Goal: Information Seeking & Learning: Learn about a topic

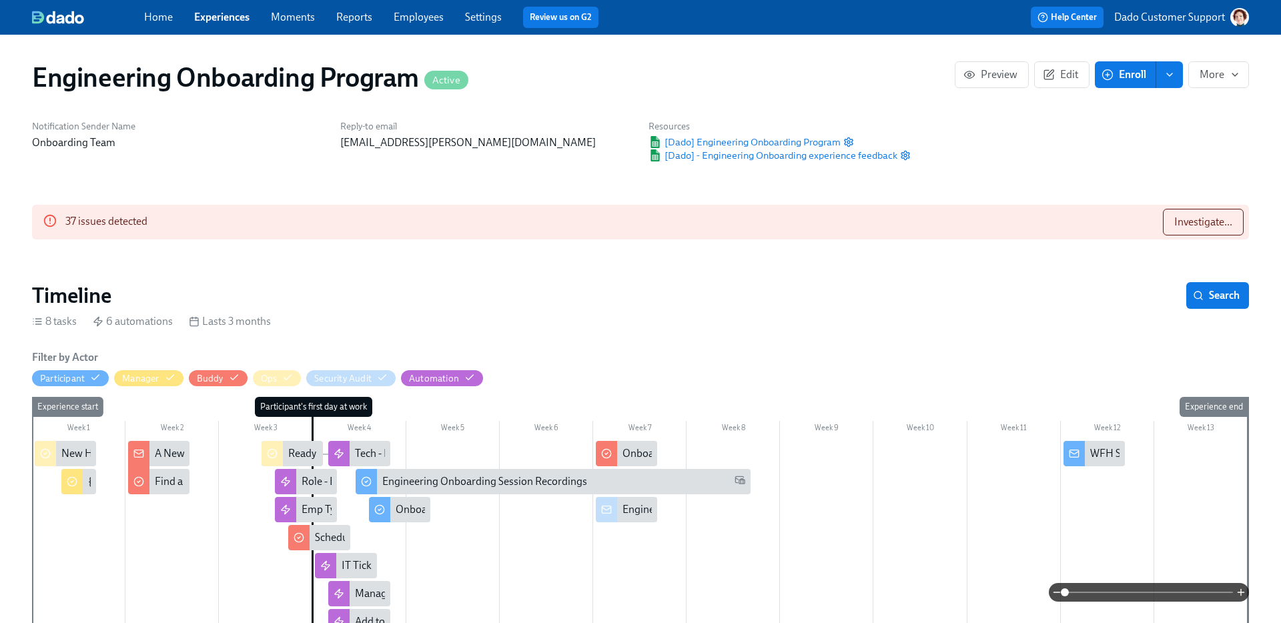
scroll to position [0, 11171]
click at [1217, 214] on button "Investigate..." at bounding box center [1203, 222] width 81 height 27
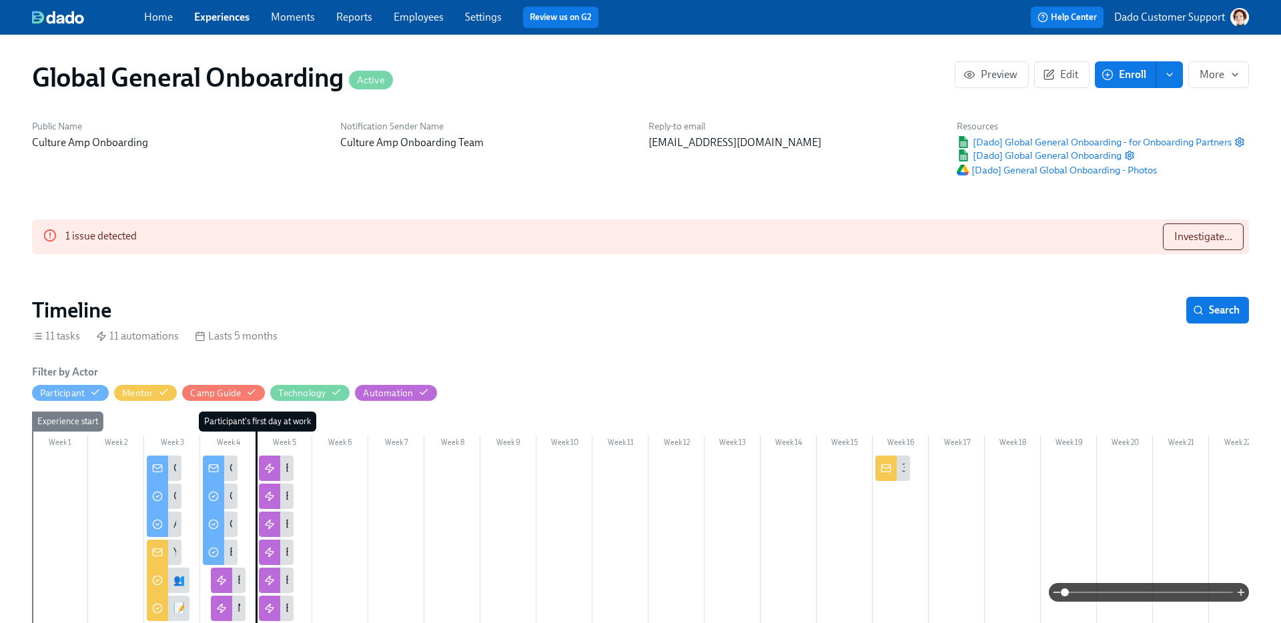
scroll to position [0, 6743]
click at [1203, 232] on span "Investigate..." at bounding box center [1204, 236] width 58 height 13
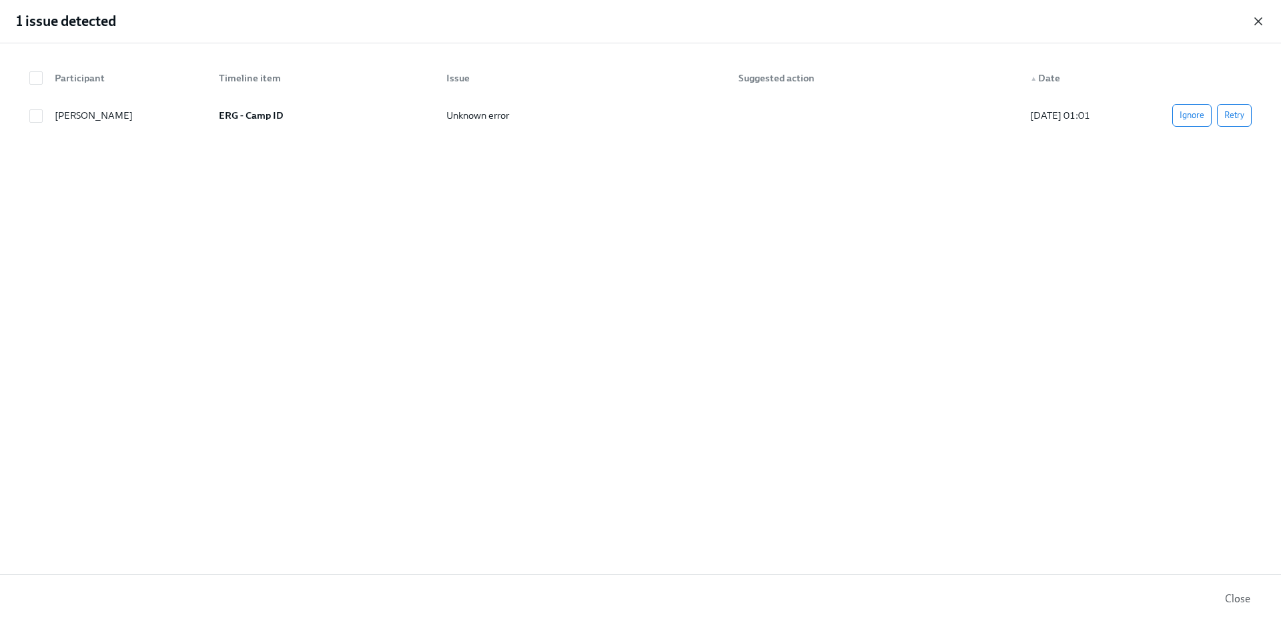
click at [1259, 17] on icon "button" at bounding box center [1258, 21] width 13 height 13
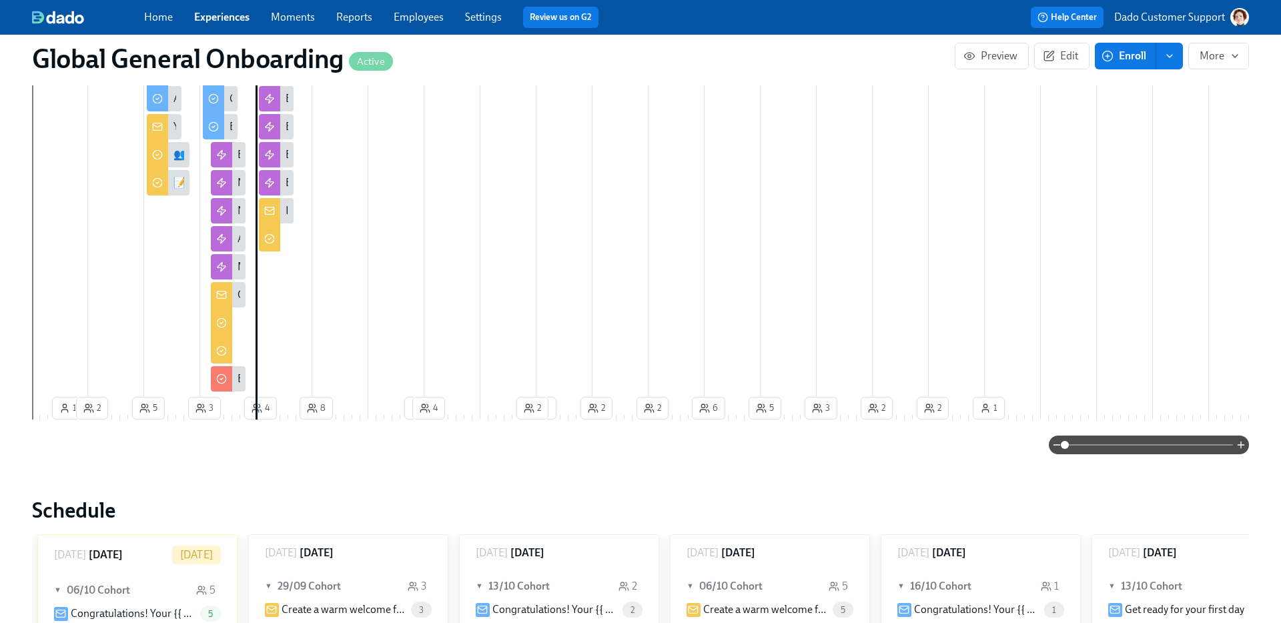
scroll to position [456, 0]
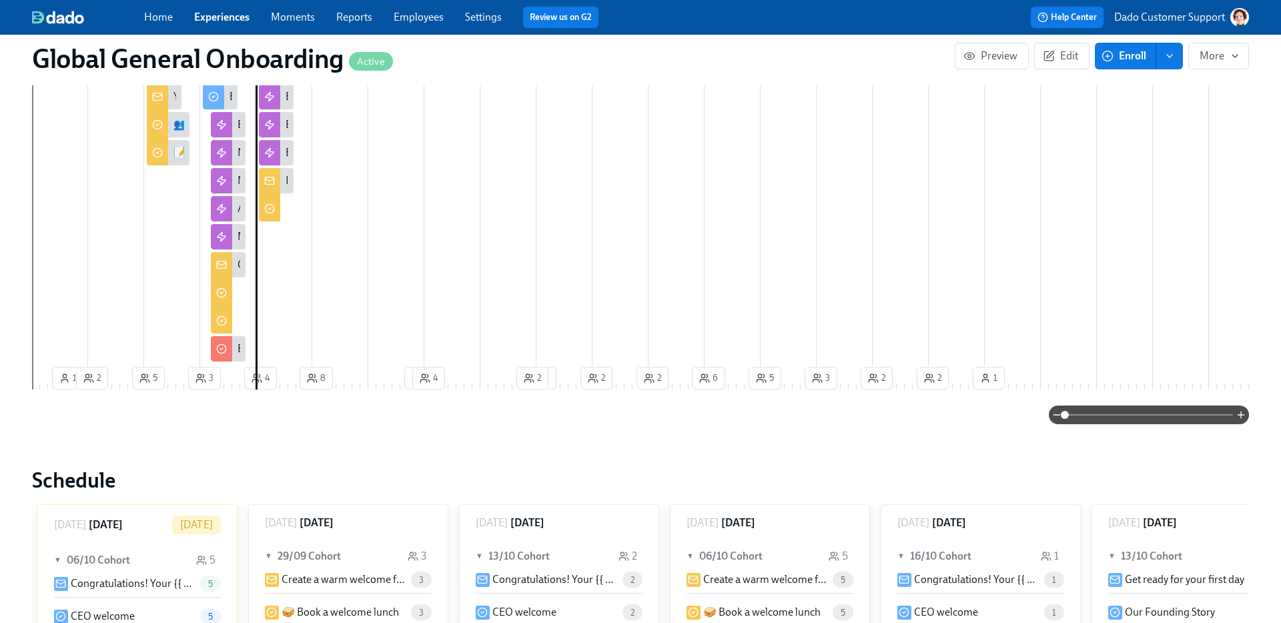
click at [1195, 418] on span at bounding box center [1149, 415] width 168 height 19
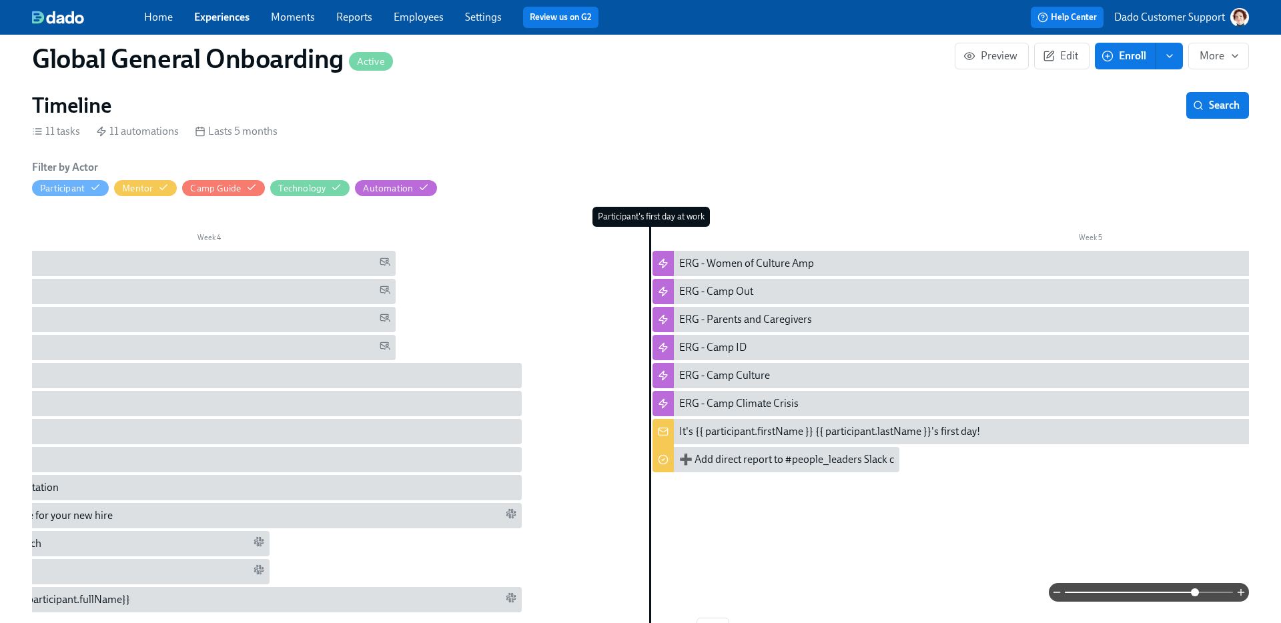
scroll to position [0, 3155]
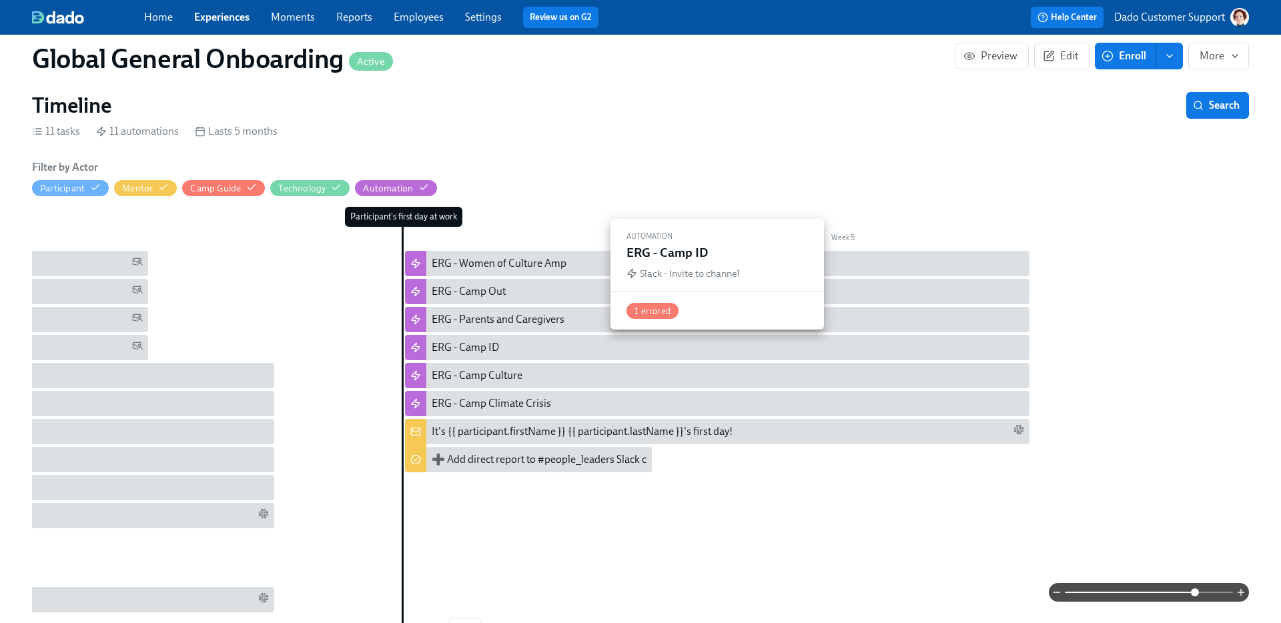
click at [455, 350] on div "ERG - Camp ID" at bounding box center [465, 347] width 67 height 15
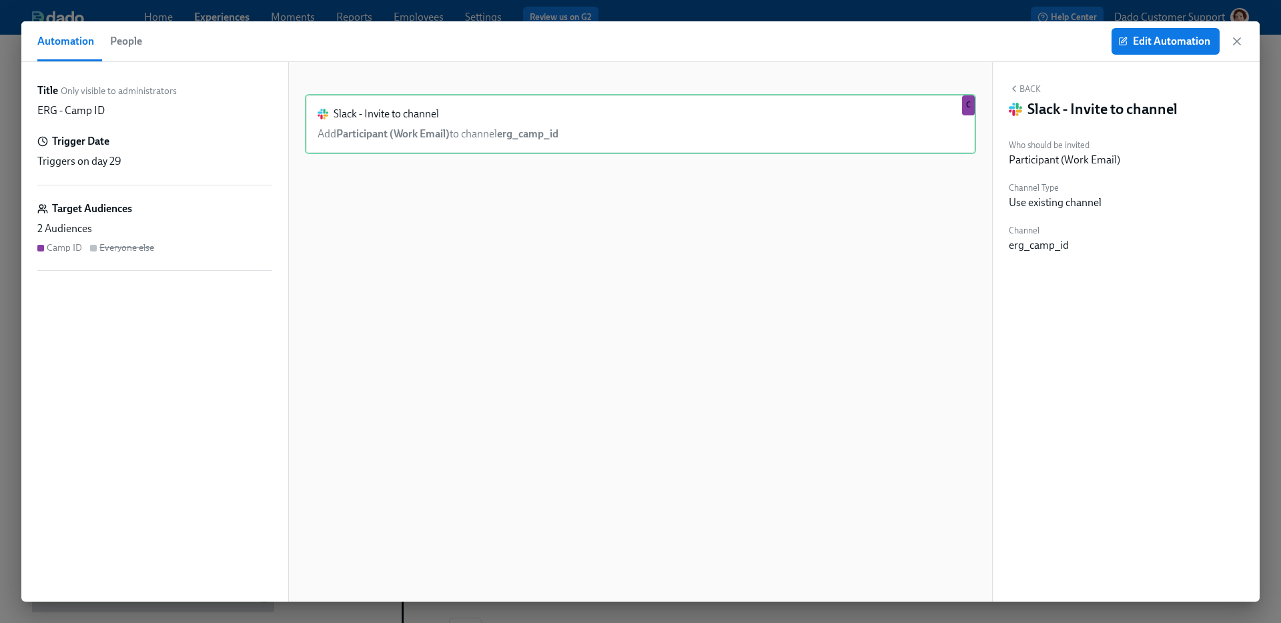
click at [127, 40] on span "People" at bounding box center [126, 41] width 32 height 19
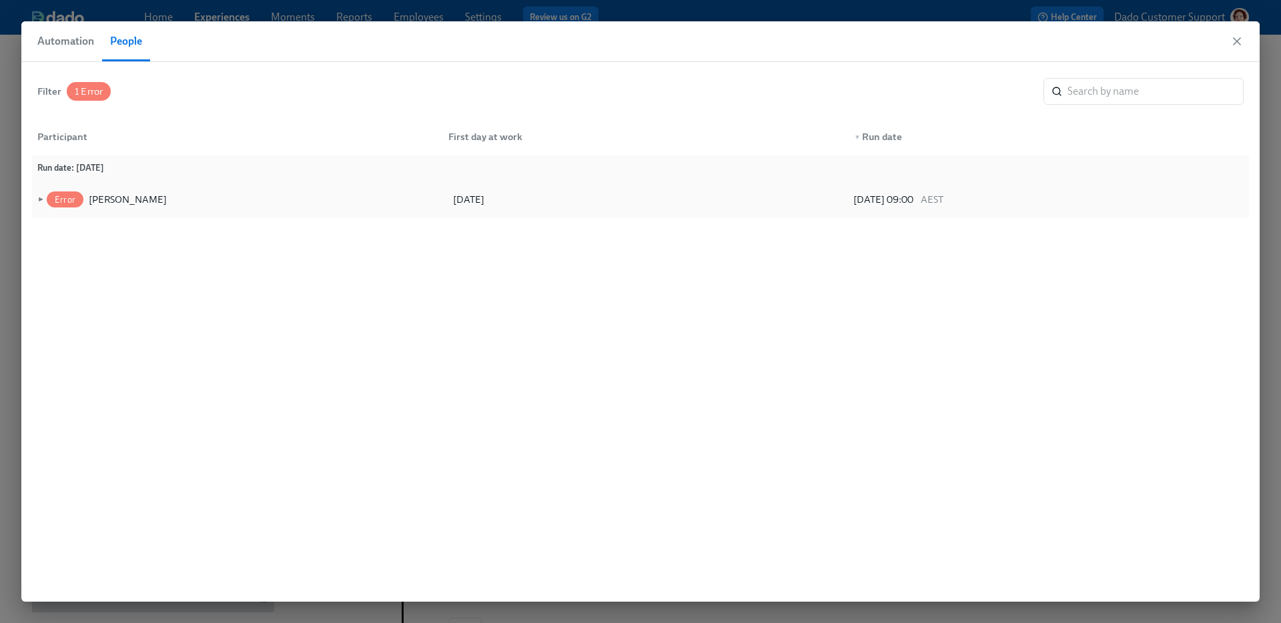
click at [44, 202] on div "Error Hyunjae Lee" at bounding box center [112, 200] width 137 height 16
click at [41, 198] on span "►" at bounding box center [39, 199] width 9 height 15
click at [105, 198] on div "Hyunjae Lee" at bounding box center [128, 200] width 78 height 16
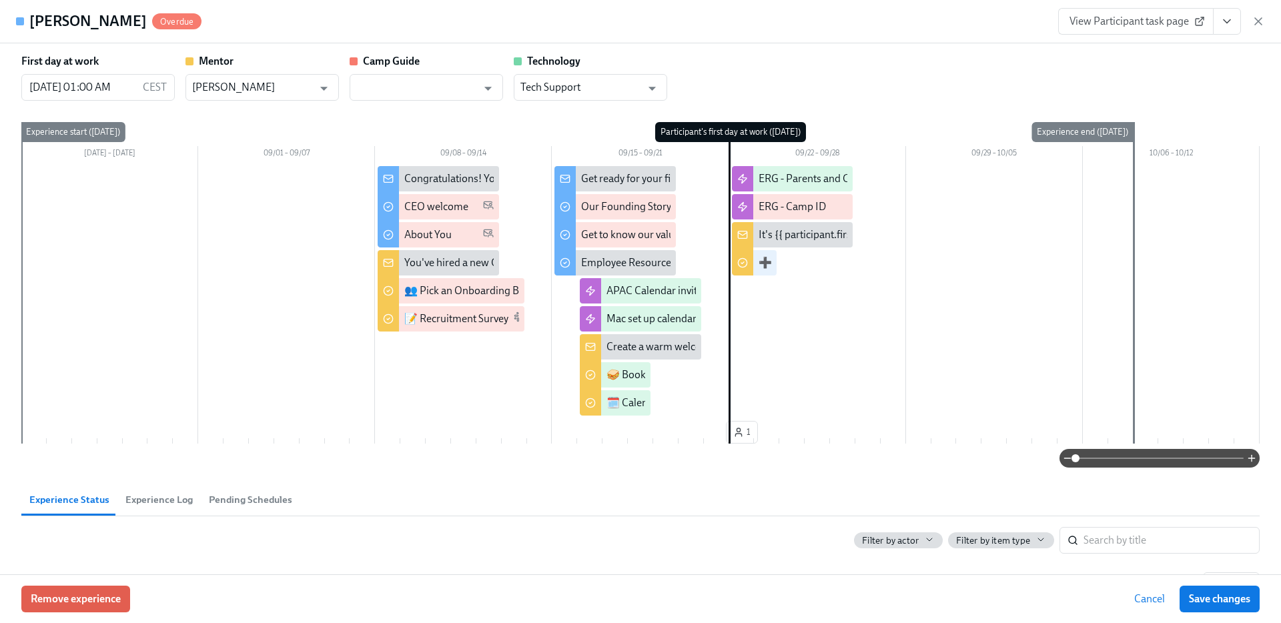
scroll to position [155, 0]
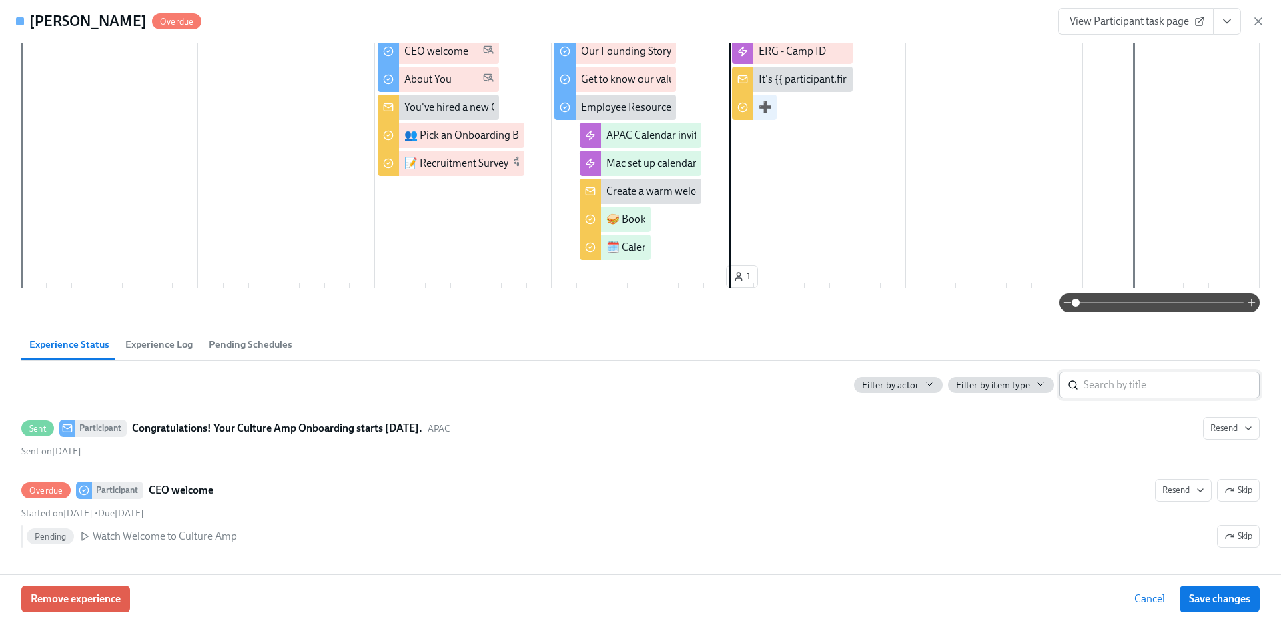
click at [1112, 372] on input "search" at bounding box center [1172, 385] width 176 height 27
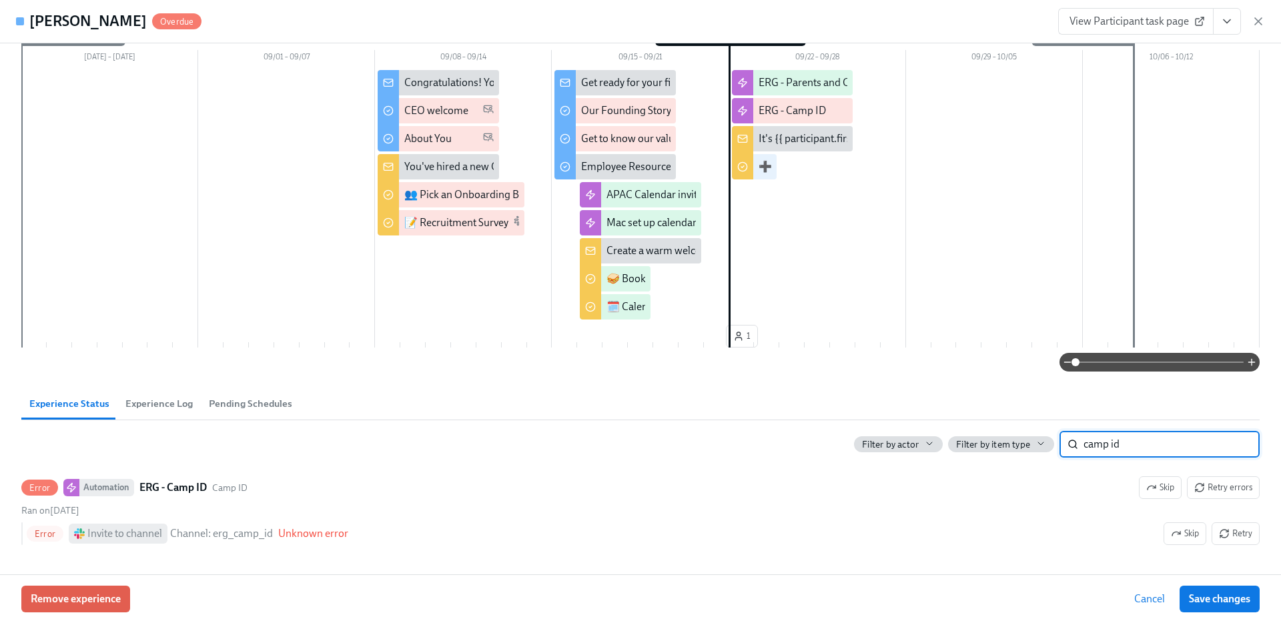
scroll to position [96, 0]
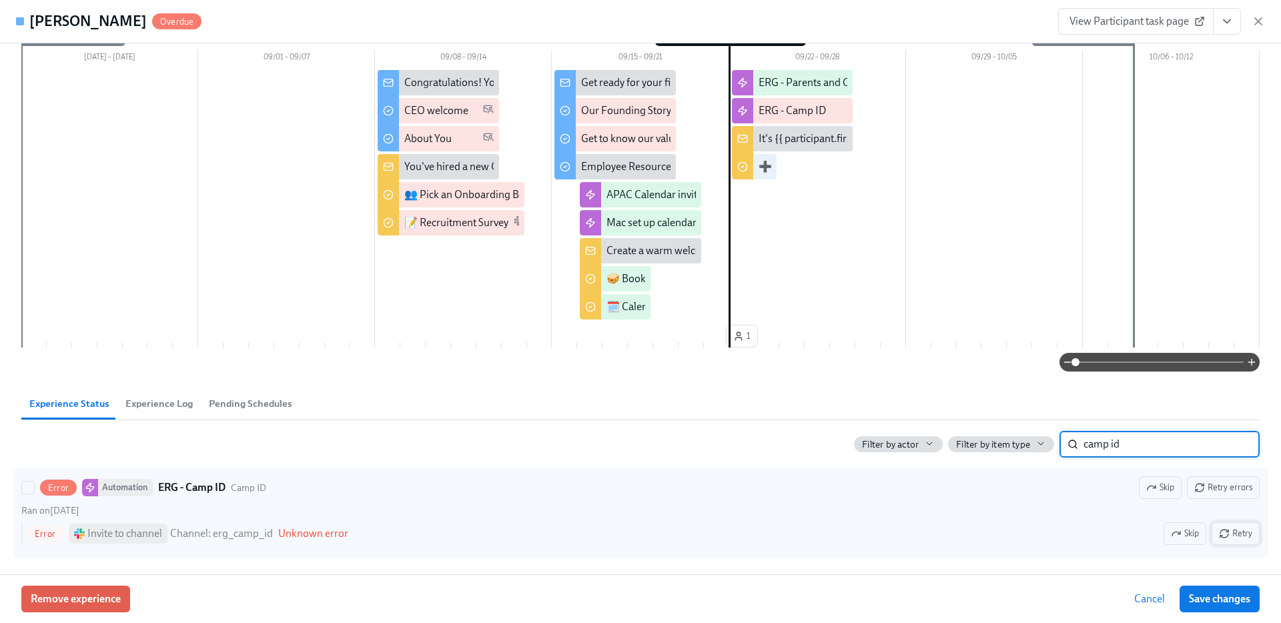
type input "camp id"
click at [1251, 540] on span "Retry" at bounding box center [1235, 533] width 33 height 13
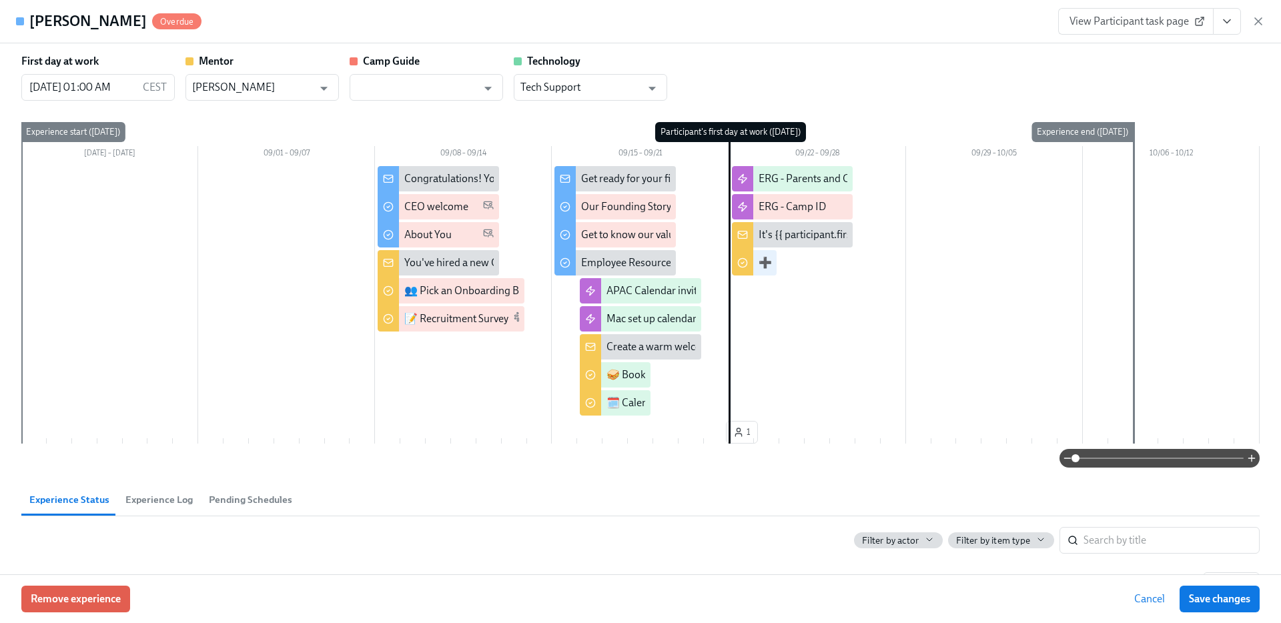
scroll to position [0, 13486]
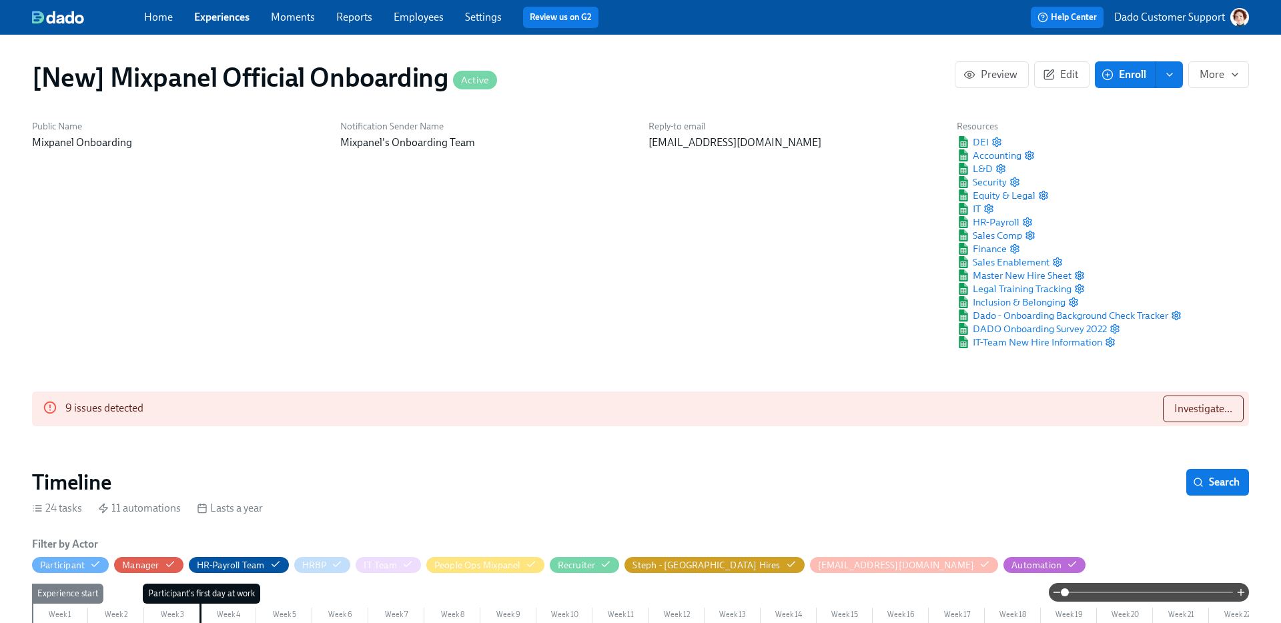
scroll to position [0, 21505]
click at [1191, 400] on button "Investigate..." at bounding box center [1203, 409] width 81 height 27
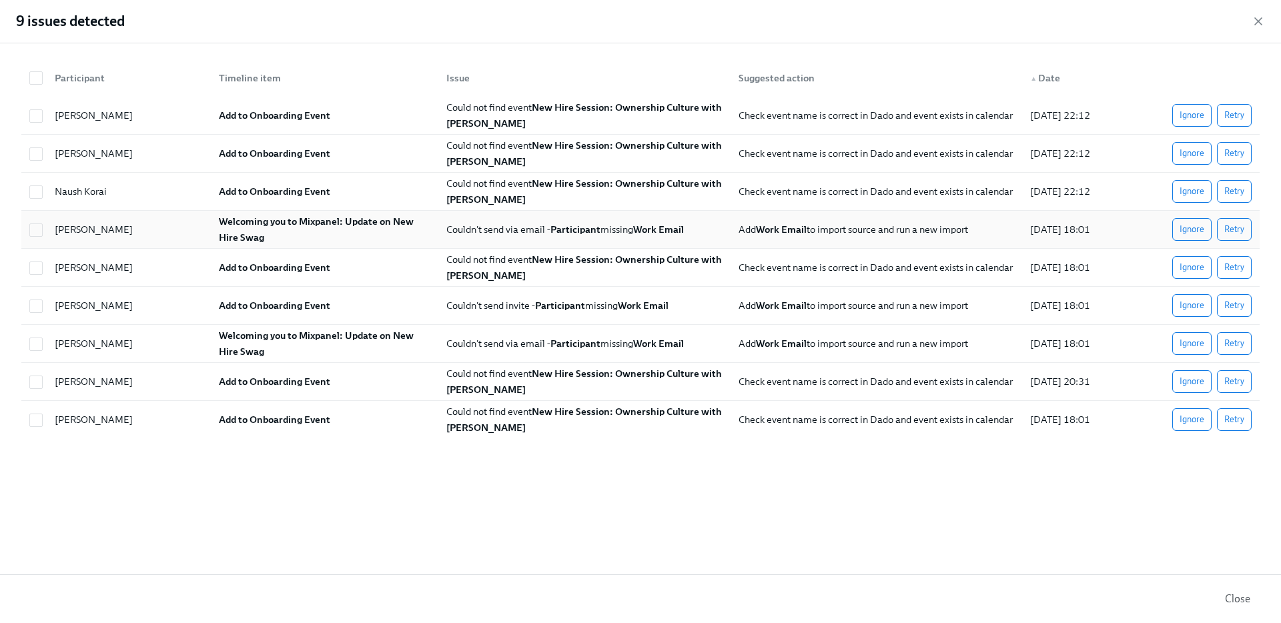
click at [453, 228] on span "Couldn't send via email - Participant missing Work Email" at bounding box center [565, 230] width 238 height 12
checkbox input "true"
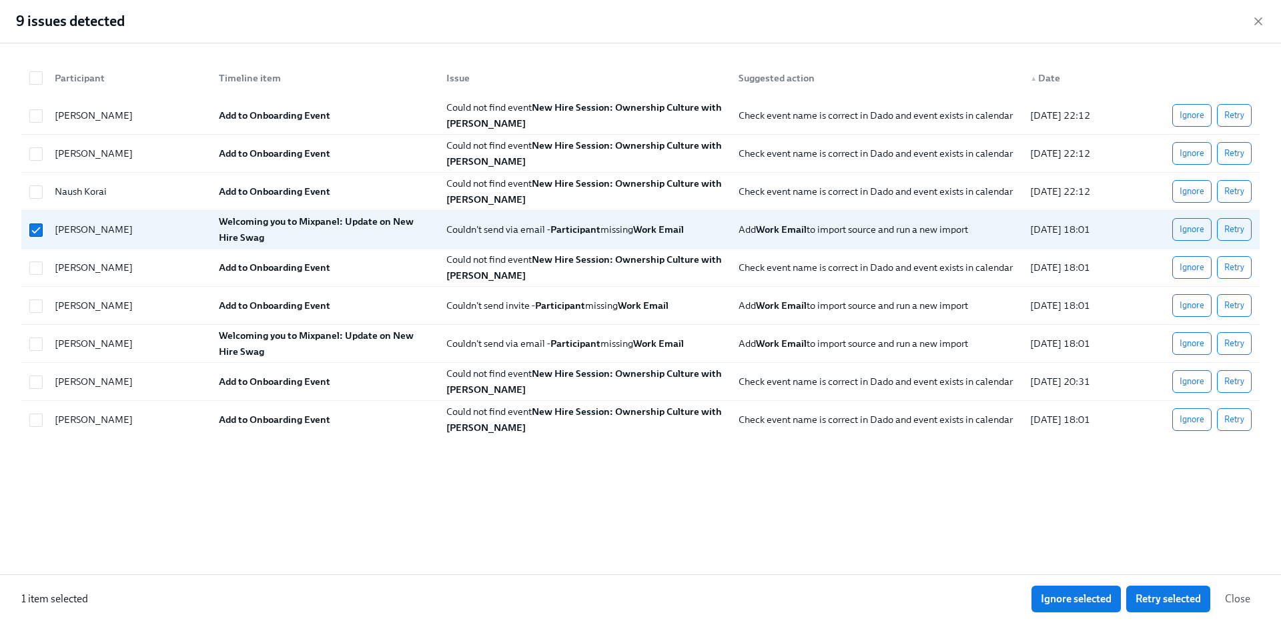
click at [1268, 15] on div "9 issues detected" at bounding box center [640, 21] width 1281 height 43
click at [1256, 21] on icon "button" at bounding box center [1258, 21] width 13 height 13
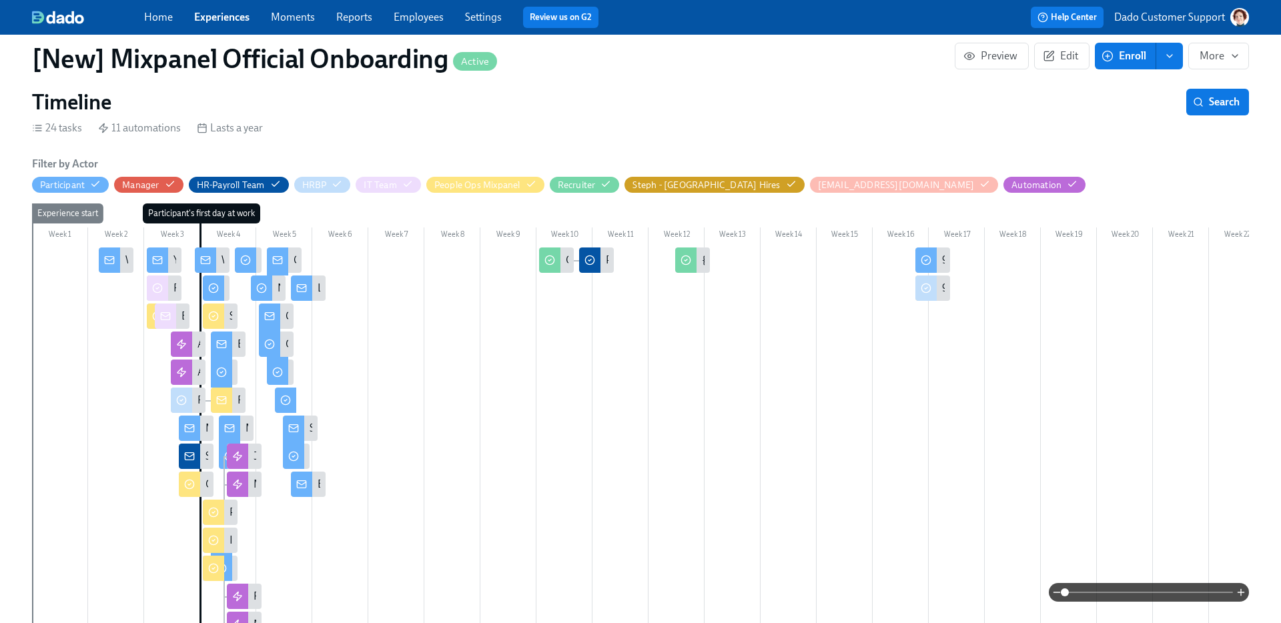
scroll to position [452, 0]
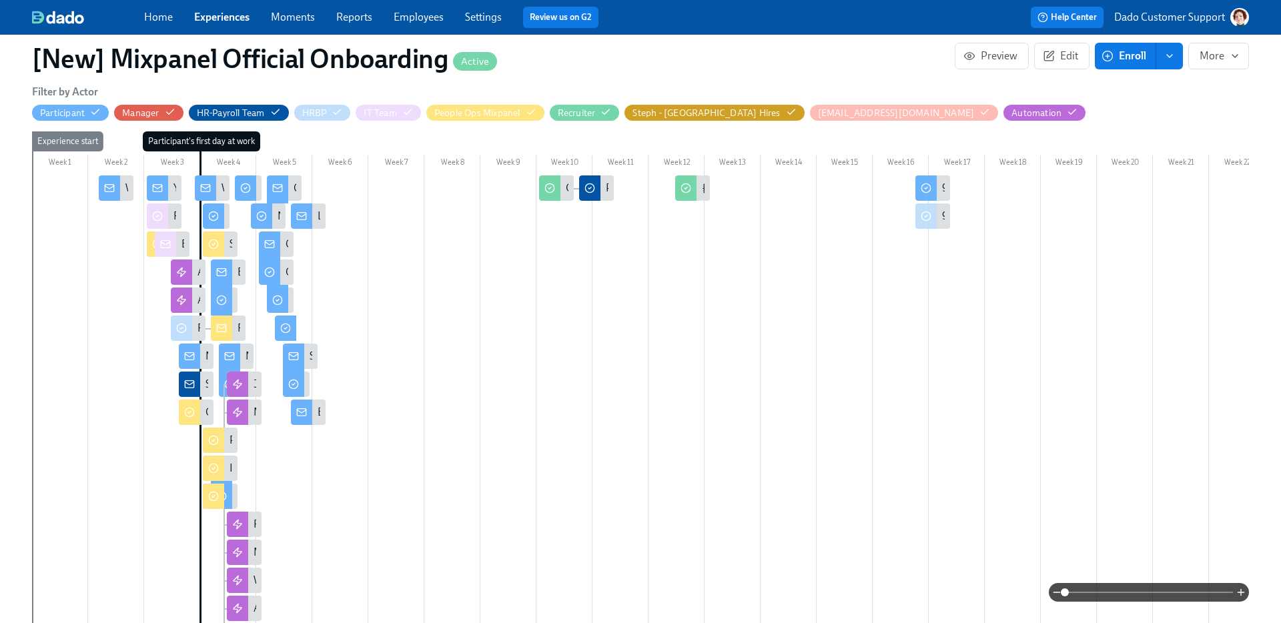
click at [121, 188] on div "Welcoming you to Mixpanel: Update on New Hire Swag" at bounding box center [116, 188] width 35 height 25
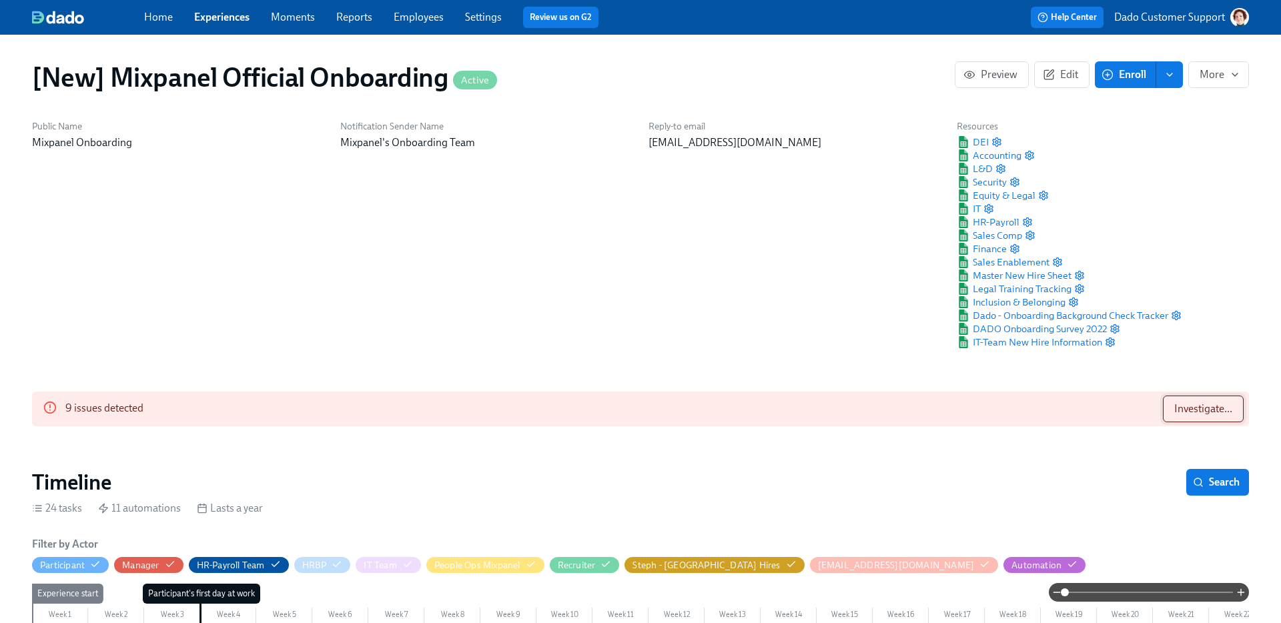
click at [1217, 413] on span "Investigate..." at bounding box center [1204, 408] width 58 height 13
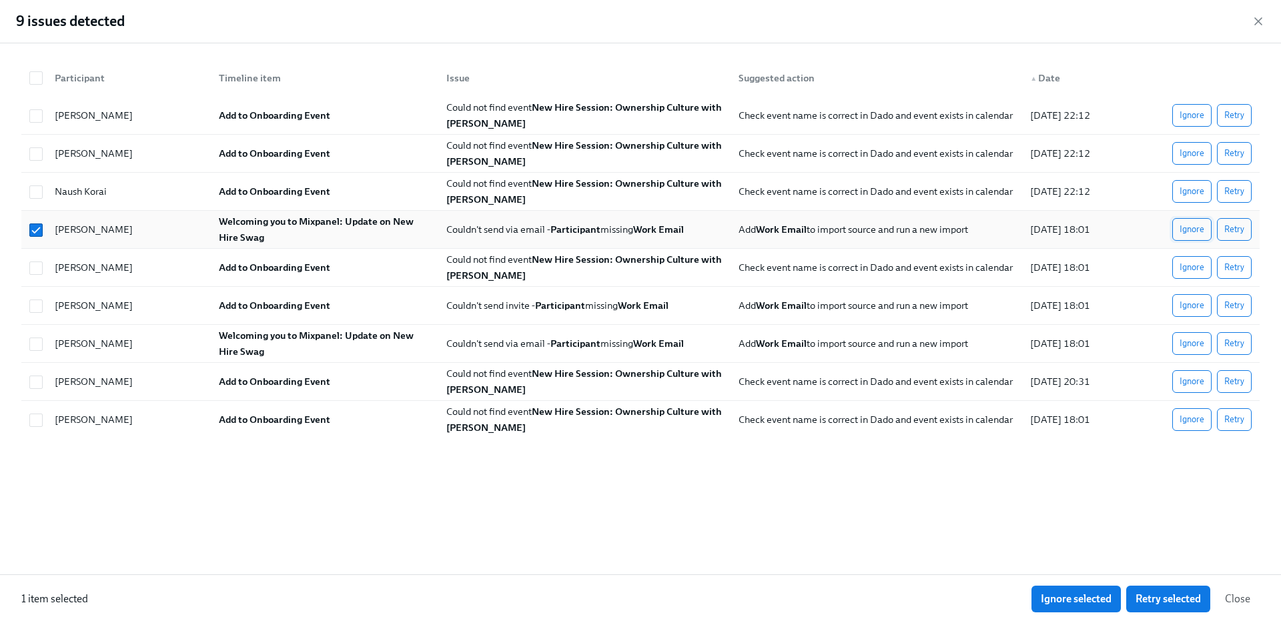
click at [1187, 226] on span "Ignore" at bounding box center [1192, 229] width 25 height 13
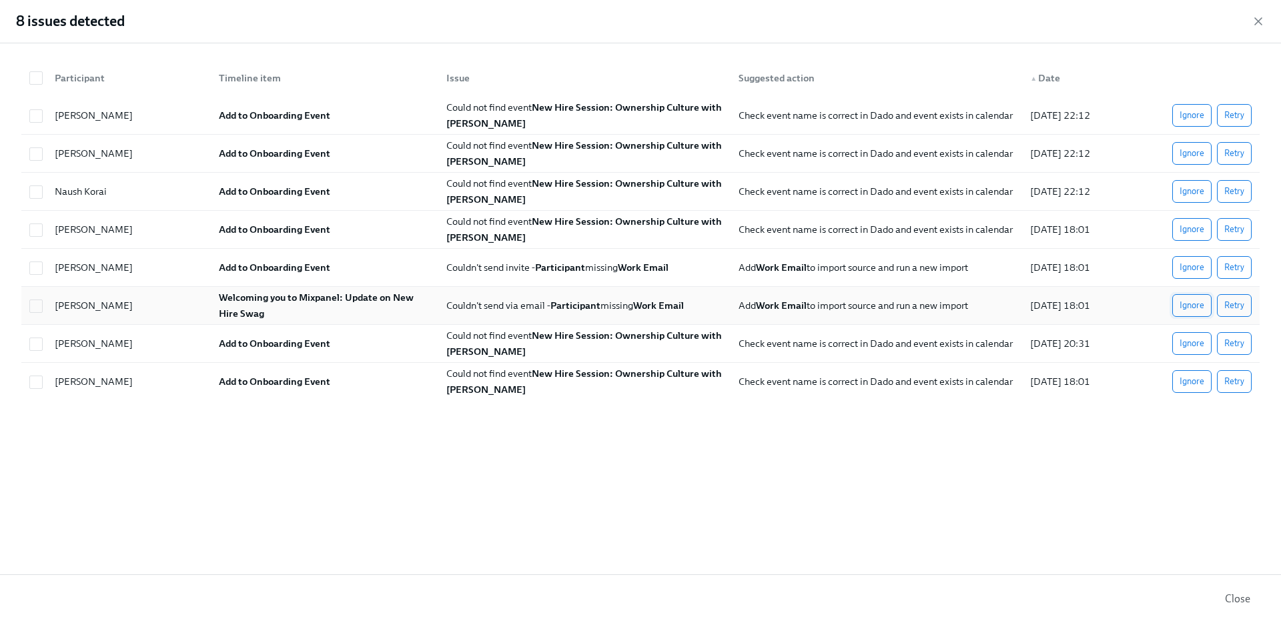
scroll to position [0, 33568]
click at [1184, 306] on span "Ignore" at bounding box center [1192, 305] width 25 height 13
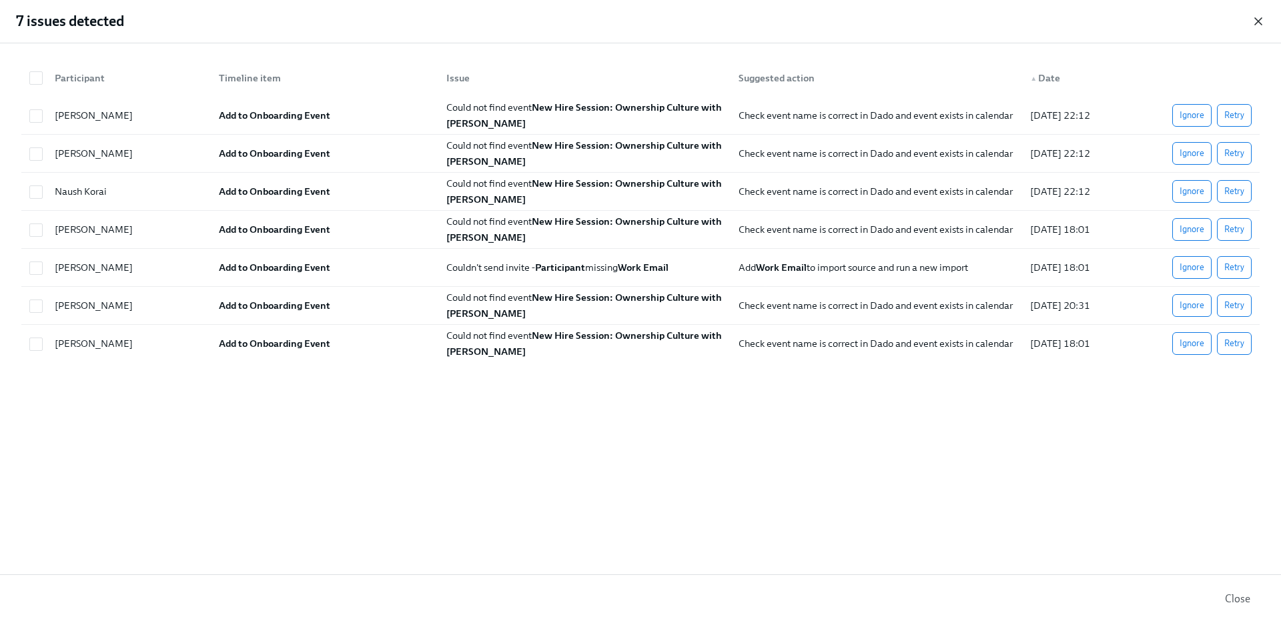
click at [1261, 19] on icon "button" at bounding box center [1258, 21] width 7 height 7
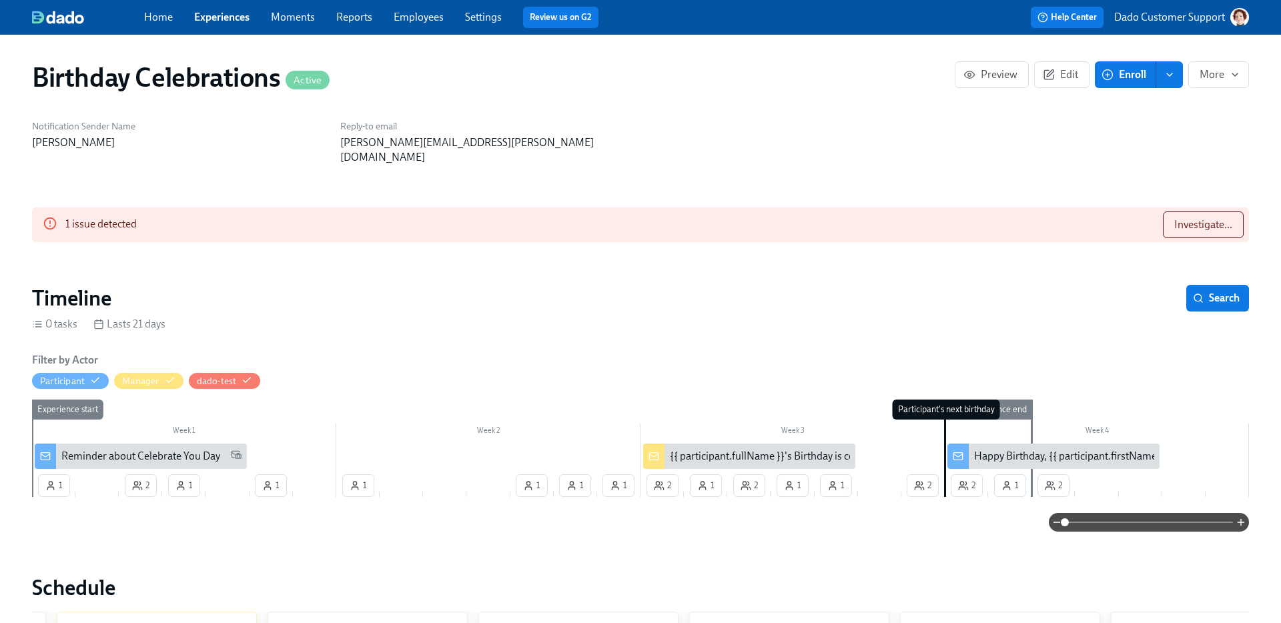
scroll to position [0, 4423]
click at [1183, 212] on button "Investigate..." at bounding box center [1203, 225] width 81 height 27
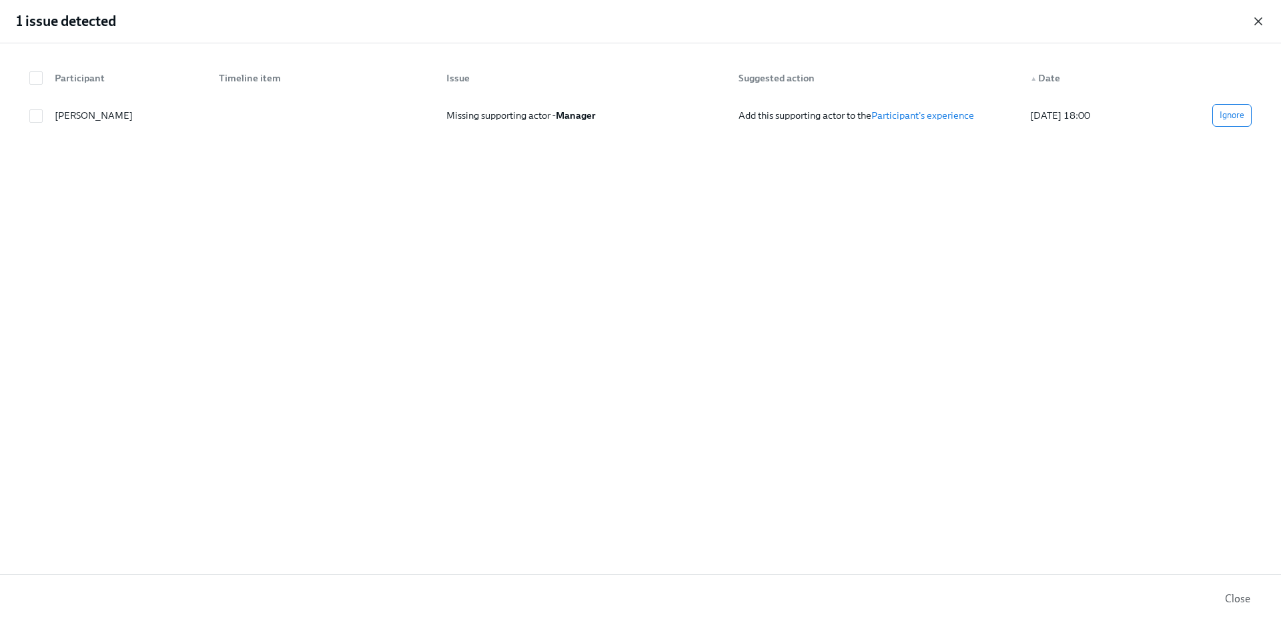
click at [1255, 18] on icon "button" at bounding box center [1258, 21] width 13 height 13
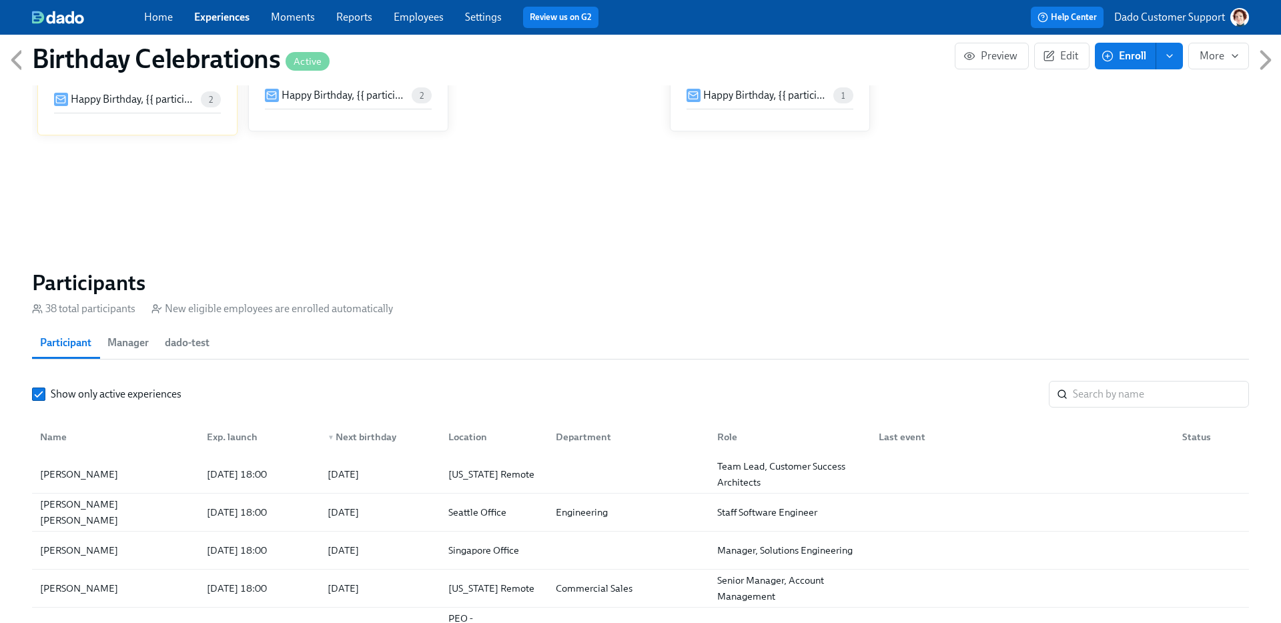
scroll to position [739, 0]
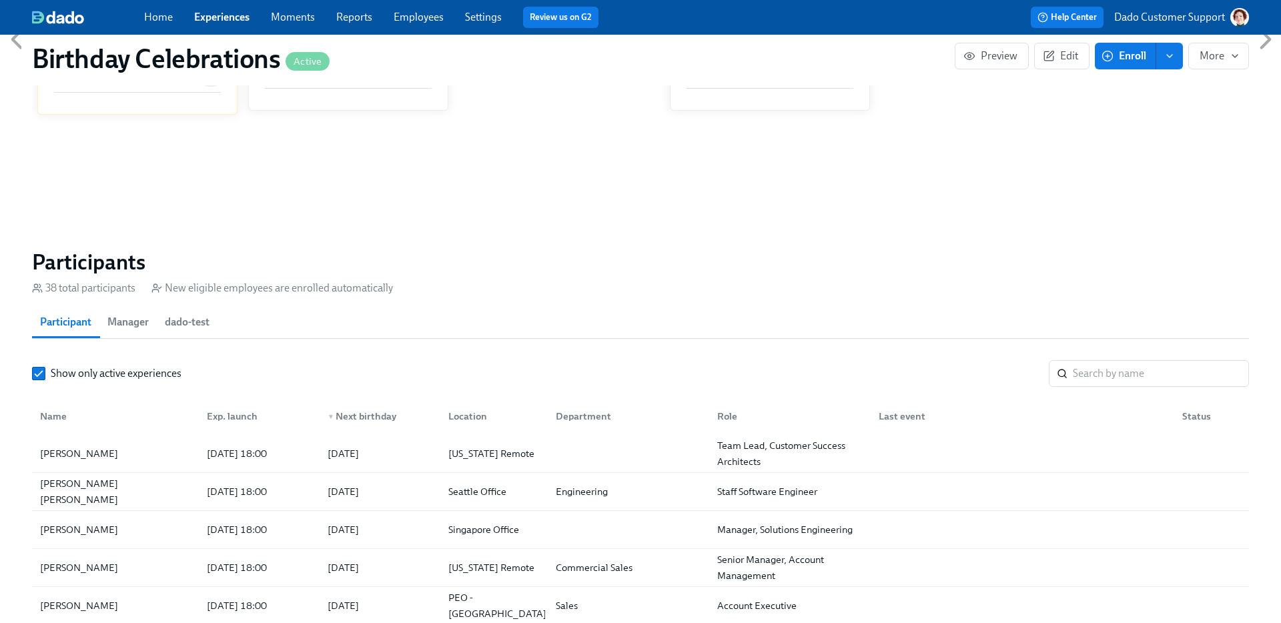
click at [152, 308] on button "Manager" at bounding box center [127, 322] width 57 height 32
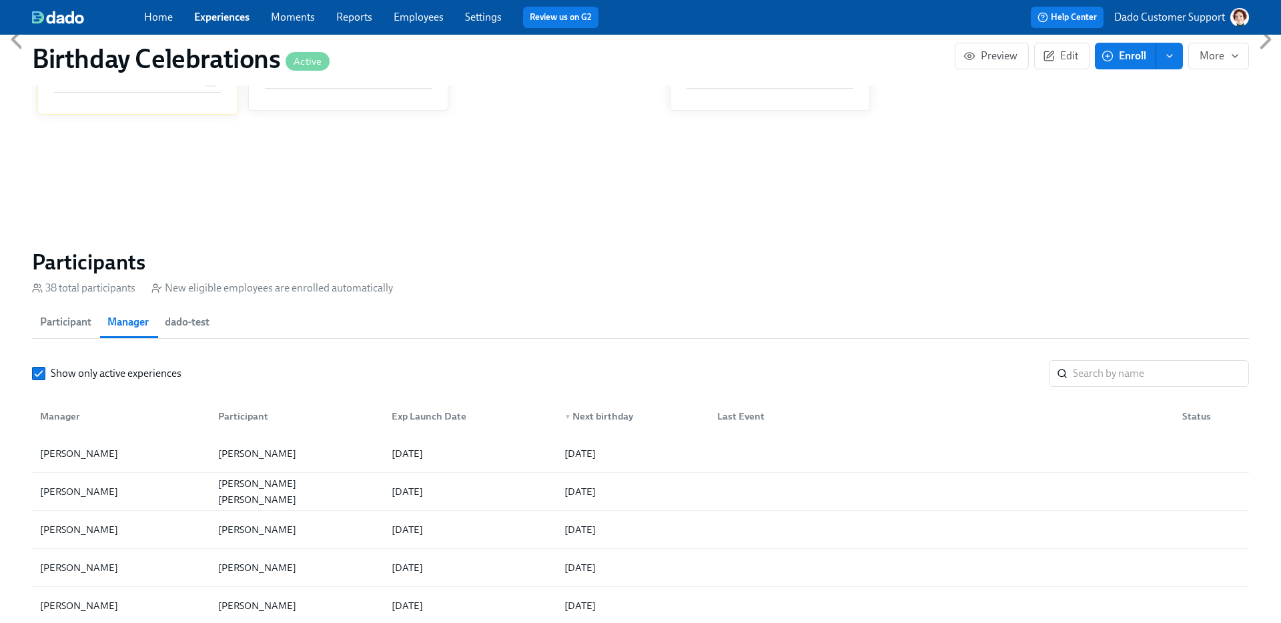
click at [89, 406] on div "Manager" at bounding box center [121, 416] width 173 height 27
click at [97, 440] on div at bounding box center [121, 453] width 173 height 27
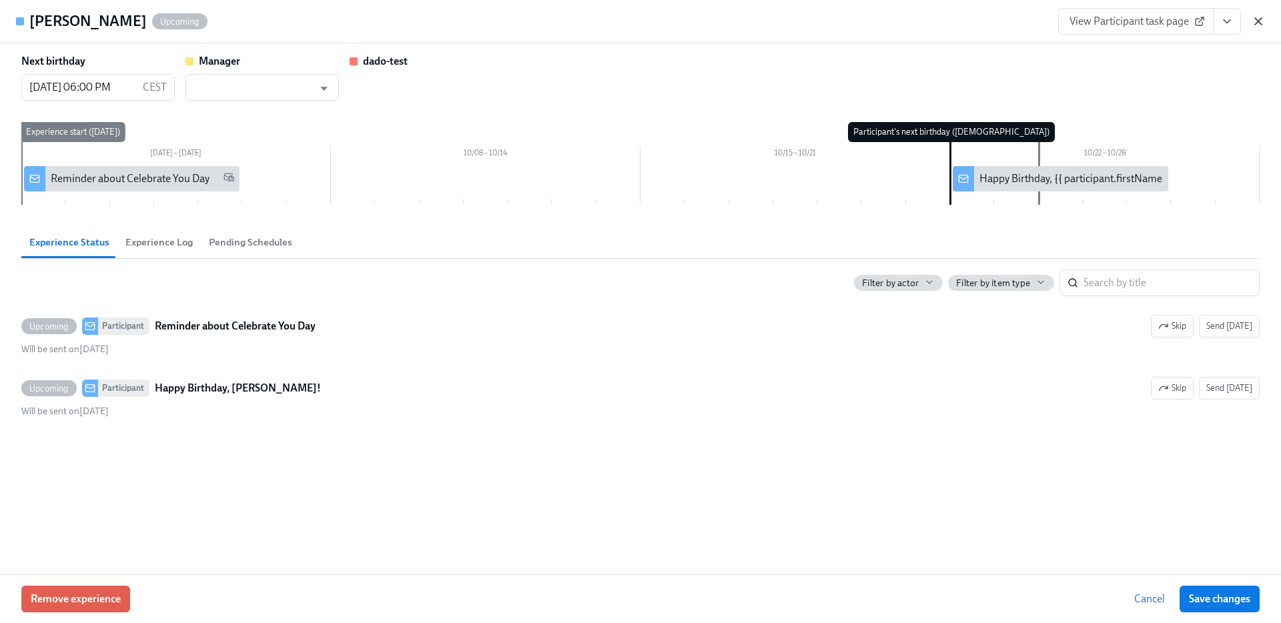
click at [1260, 17] on icon "button" at bounding box center [1258, 21] width 13 height 13
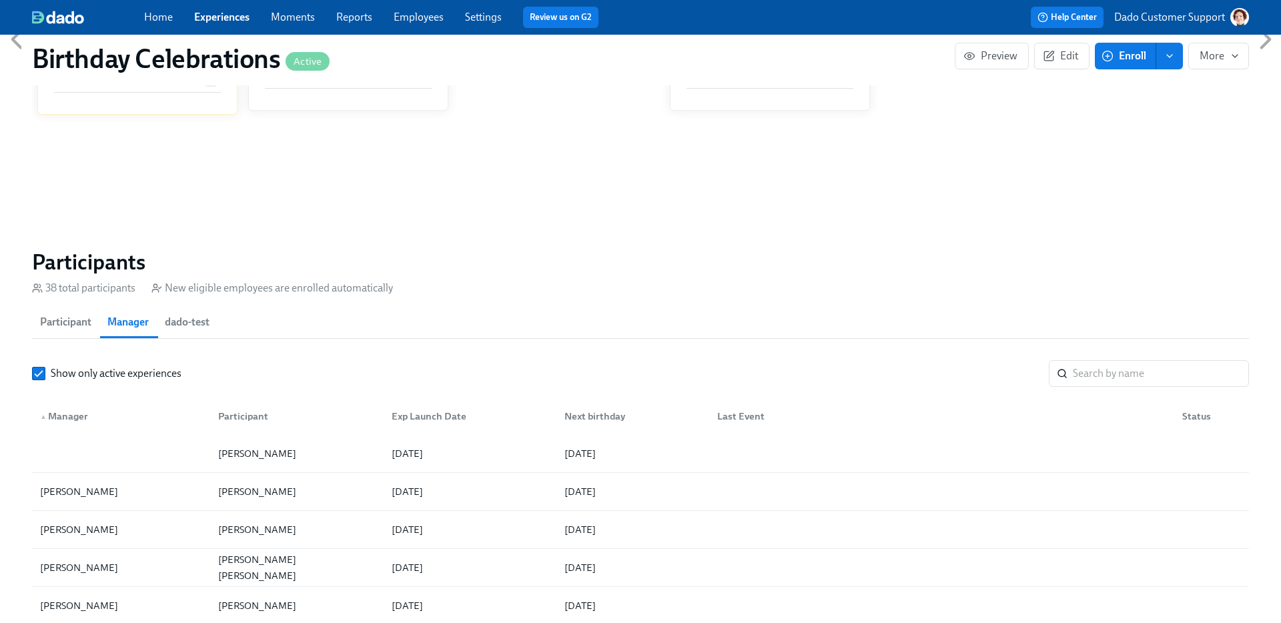
click at [422, 13] on link "Employees" at bounding box center [419, 17] width 50 height 13
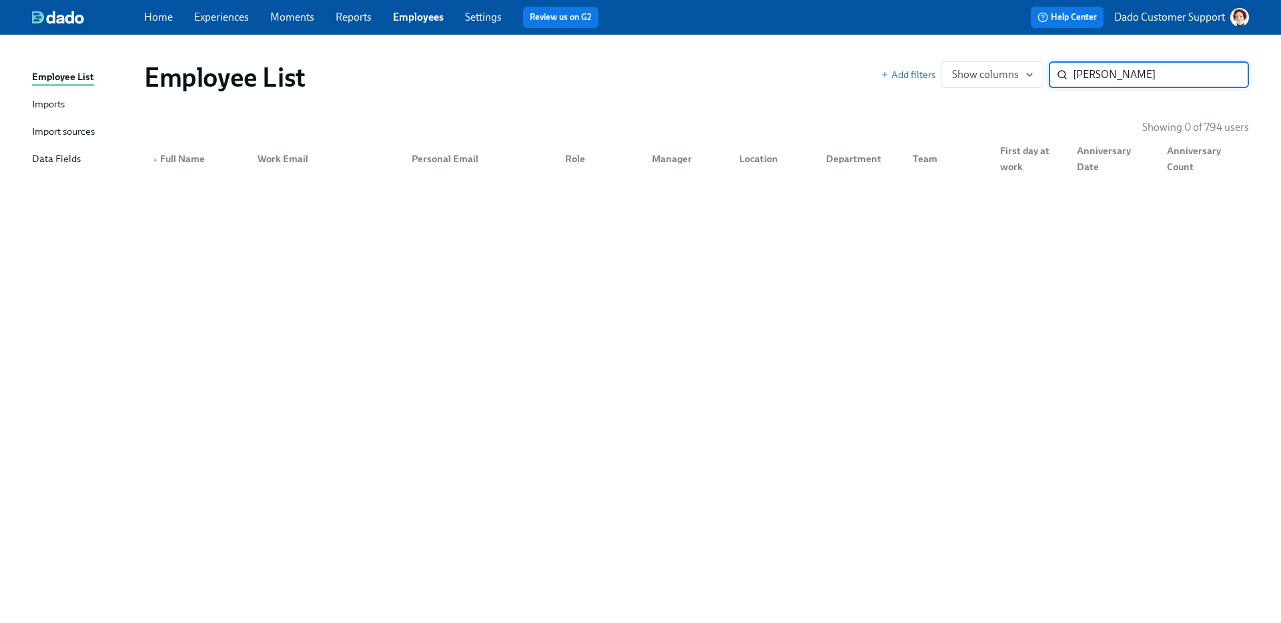
type input "jen tayl"
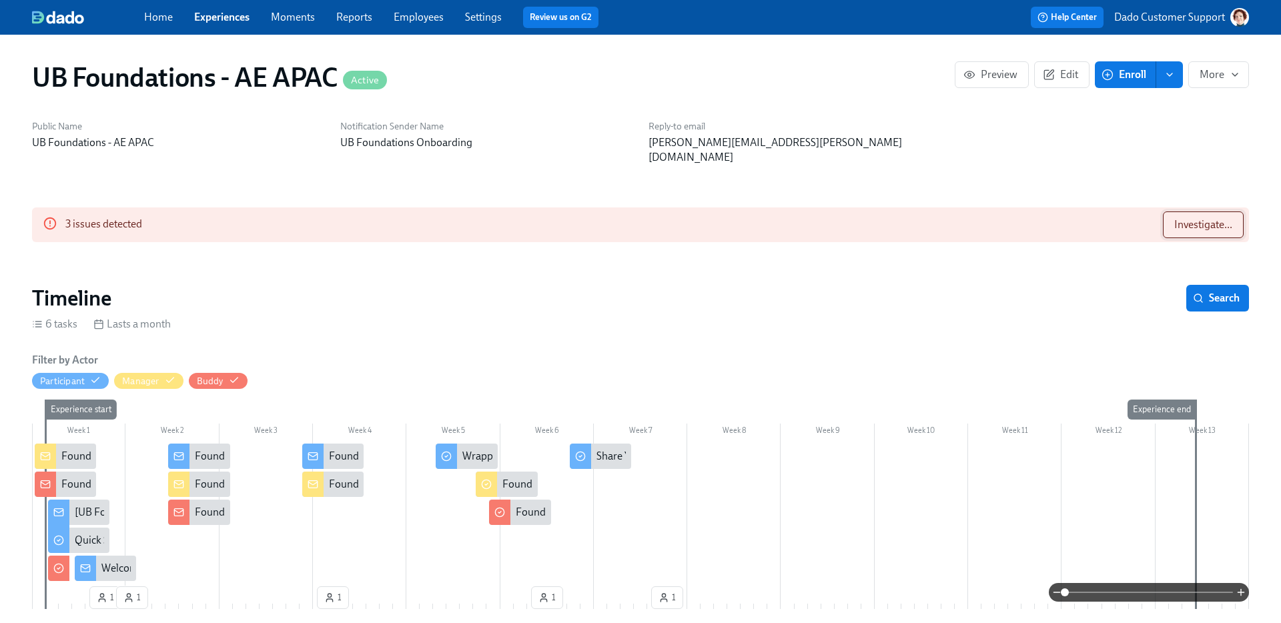
click at [1208, 212] on button "Investigate..." at bounding box center [1203, 225] width 81 height 27
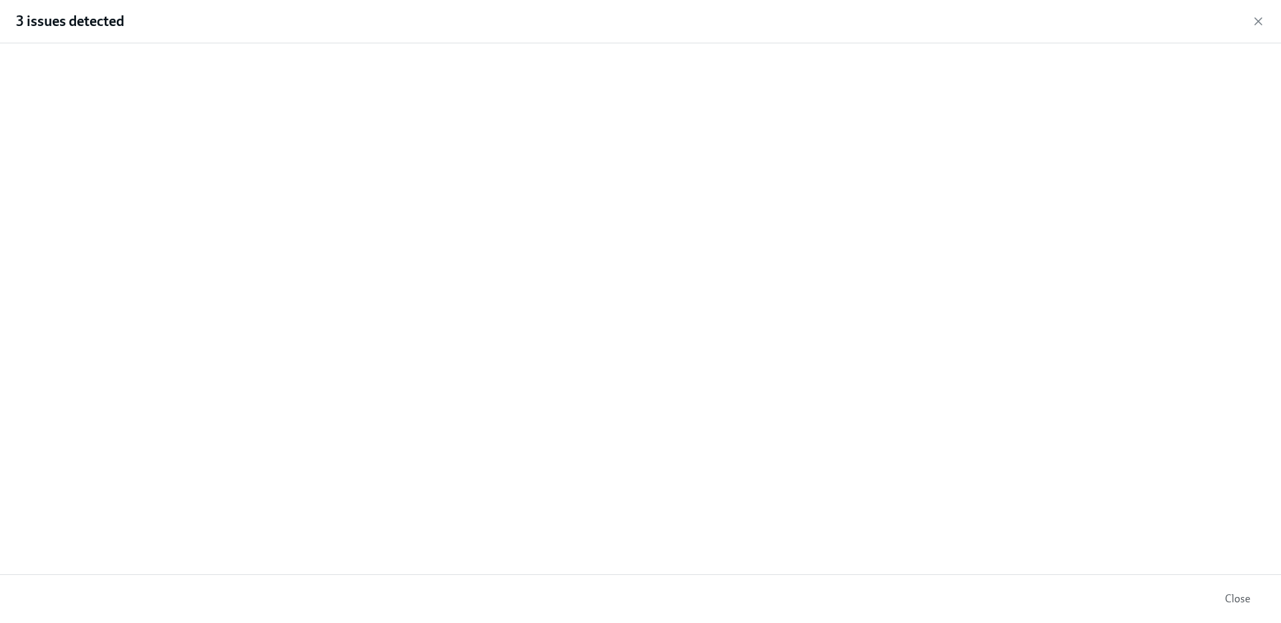
scroll to position [0, 4001]
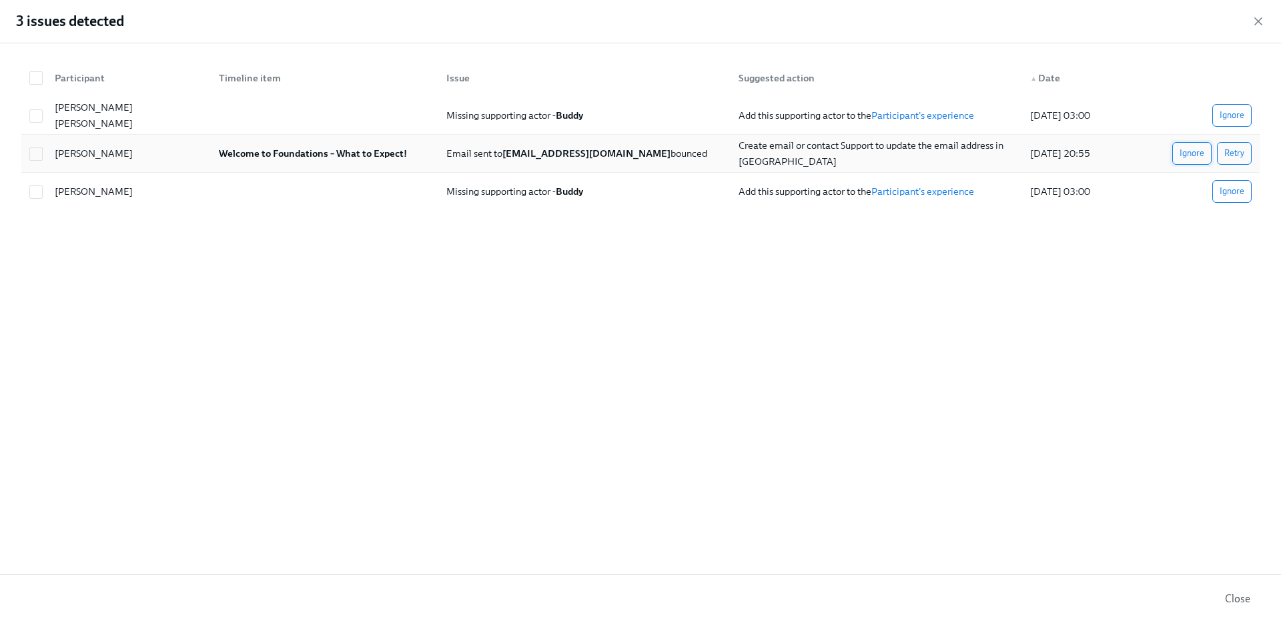
click at [1191, 151] on span "Ignore" at bounding box center [1192, 153] width 25 height 13
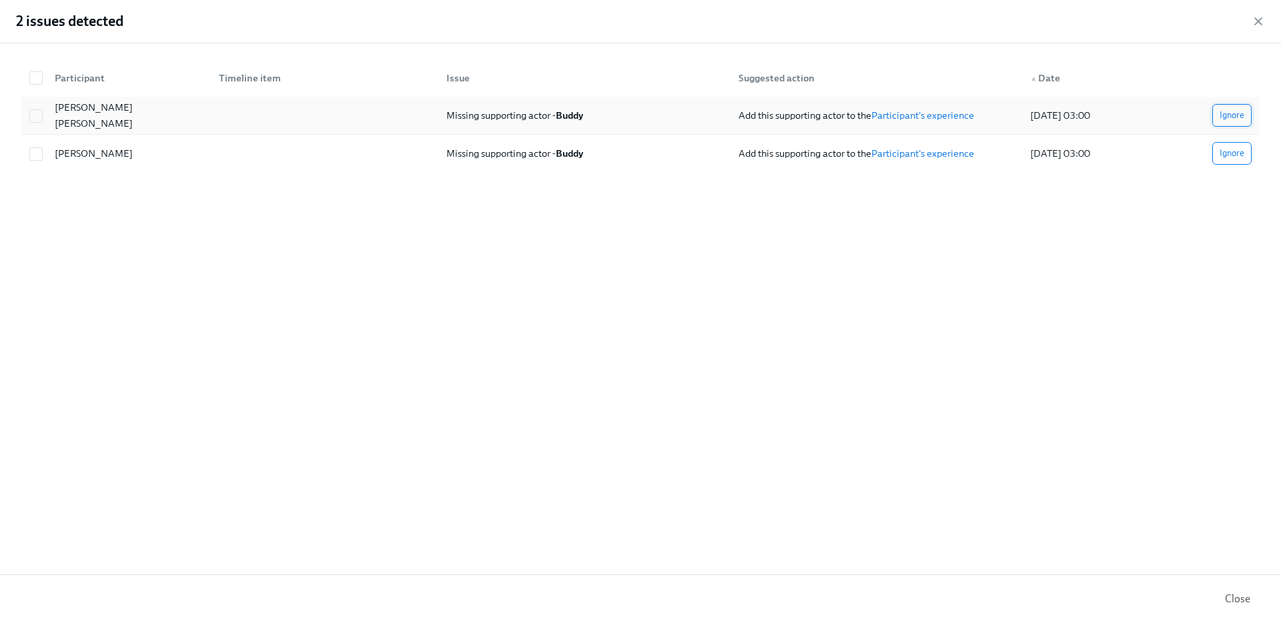
scroll to position [0, 6153]
click at [1229, 115] on span "Ignore" at bounding box center [1232, 115] width 25 height 13
click at [1258, 25] on icon "button" at bounding box center [1258, 21] width 13 height 13
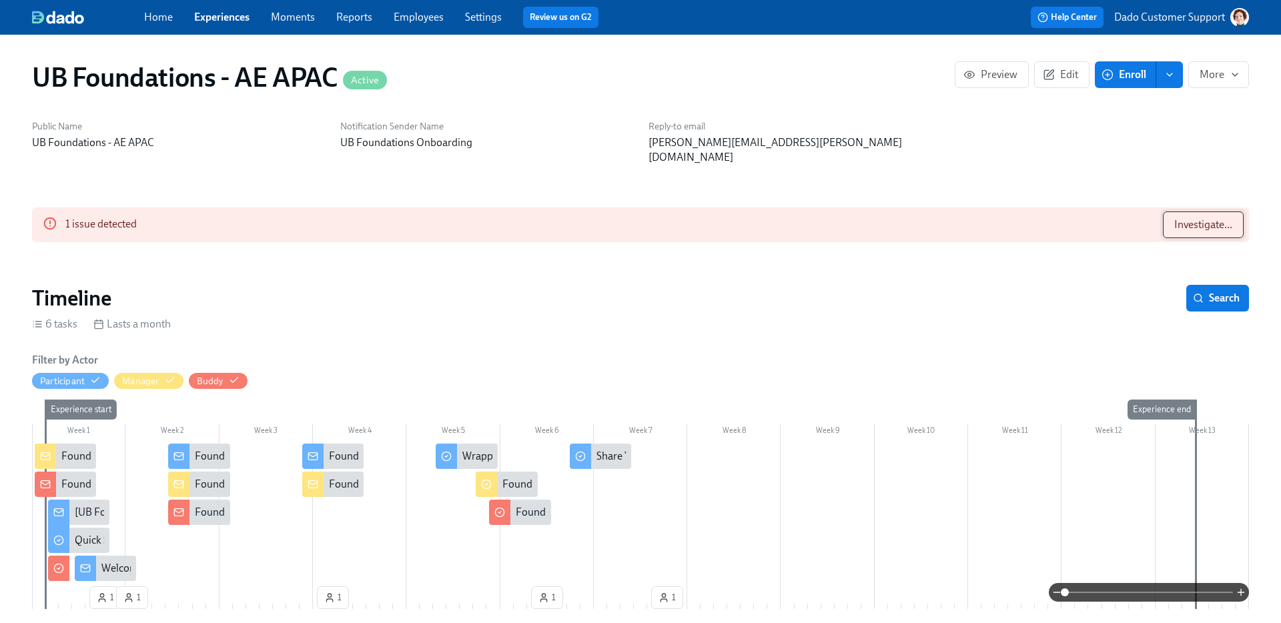
click at [1199, 218] on span "Investigate..." at bounding box center [1204, 224] width 58 height 13
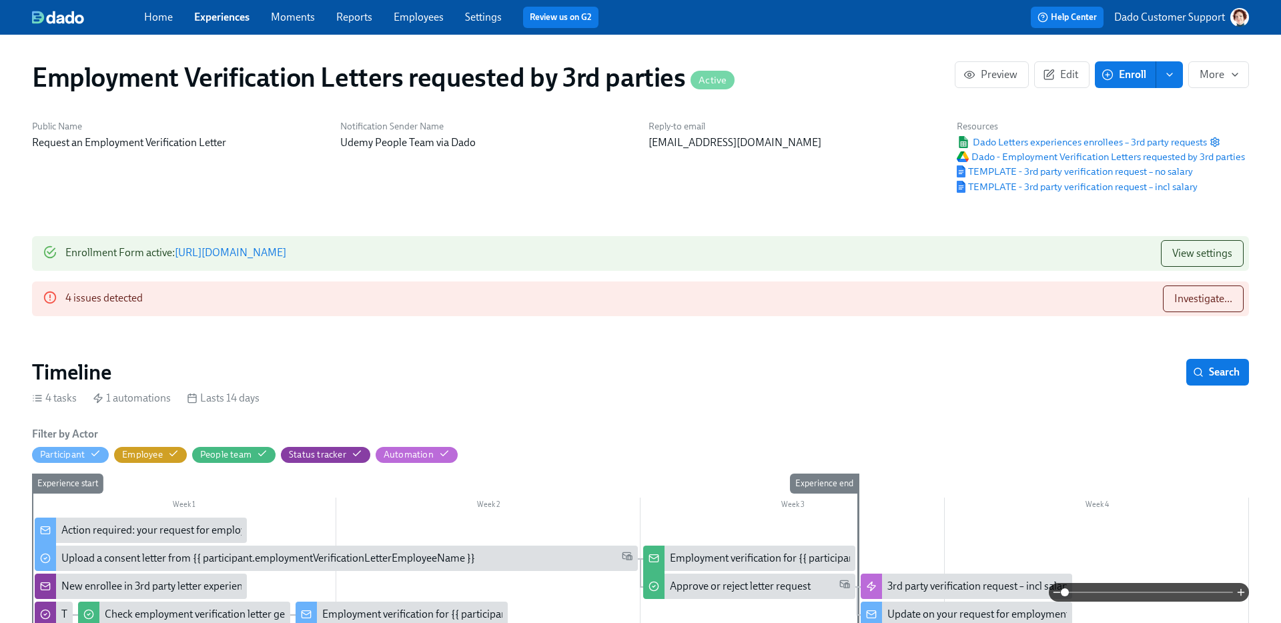
scroll to position [0, 37]
click at [1190, 300] on span "Investigate..." at bounding box center [1204, 298] width 58 height 13
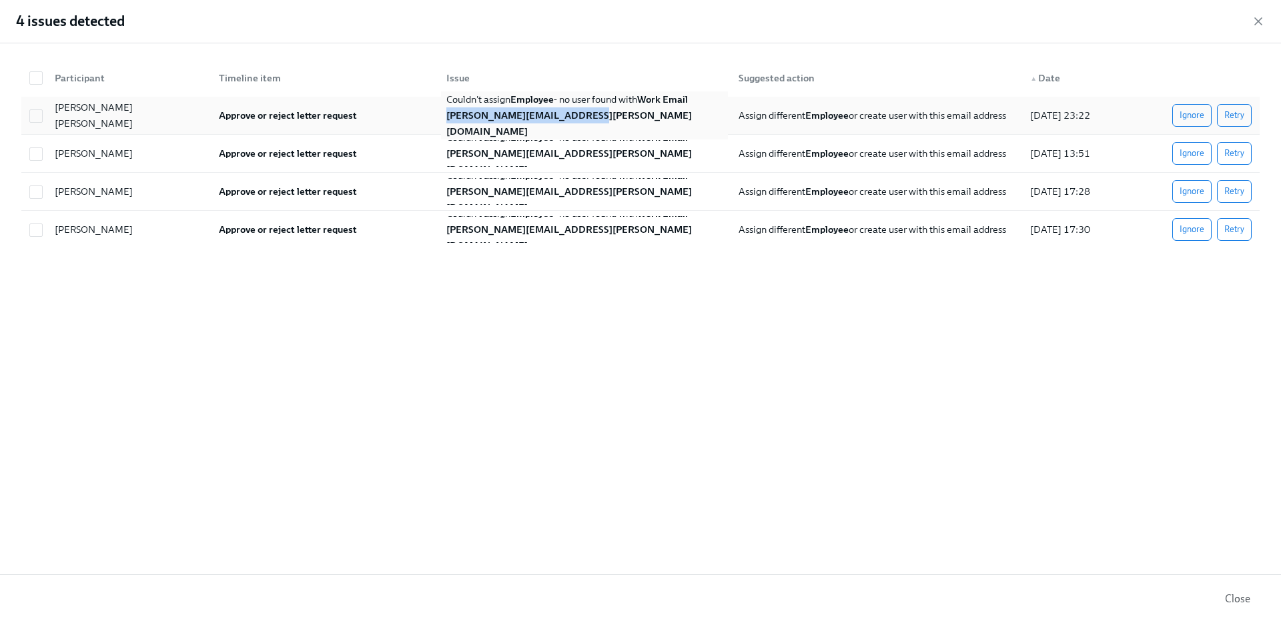
copy strong "[PERSON_NAME][EMAIL_ADDRESS][PERSON_NAME][DOMAIN_NAME]"
drag, startPoint x: 445, startPoint y: 127, endPoint x: 615, endPoint y: 123, distance: 170.2
click at [616, 123] on div "Couldn't assign Employee - no user found with Work Email [PERSON_NAME][EMAIL_AD…" at bounding box center [584, 115] width 286 height 48
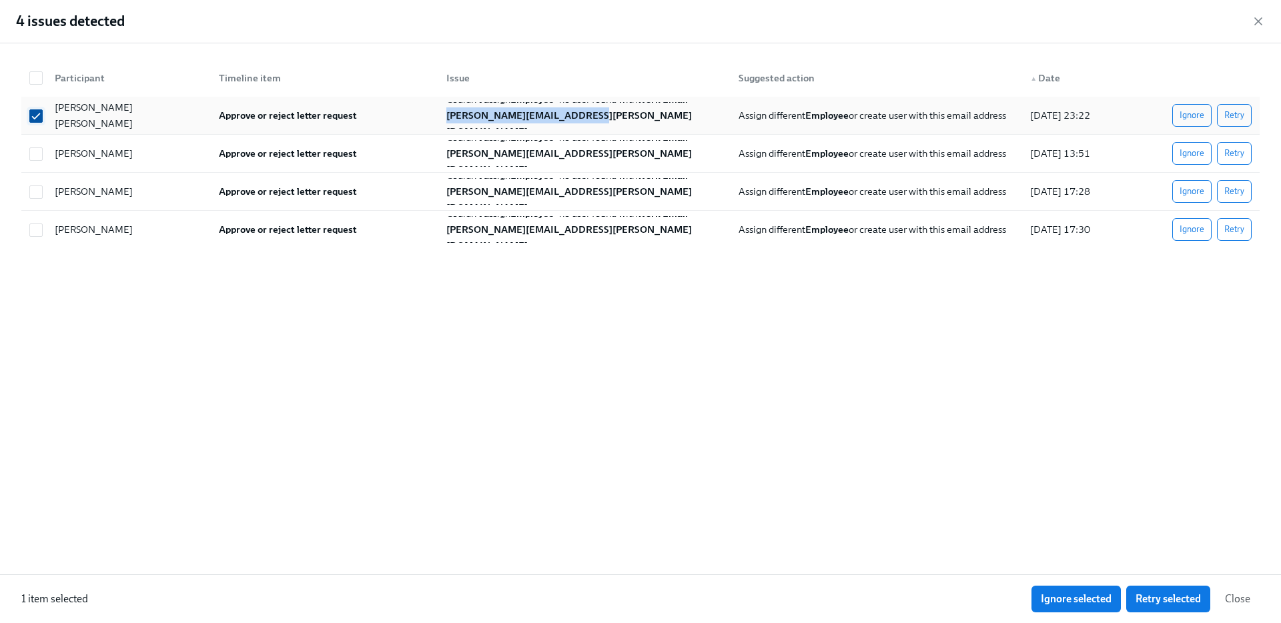
click at [40, 118] on input "checkbox" at bounding box center [36, 116] width 12 height 12
checkbox input "false"
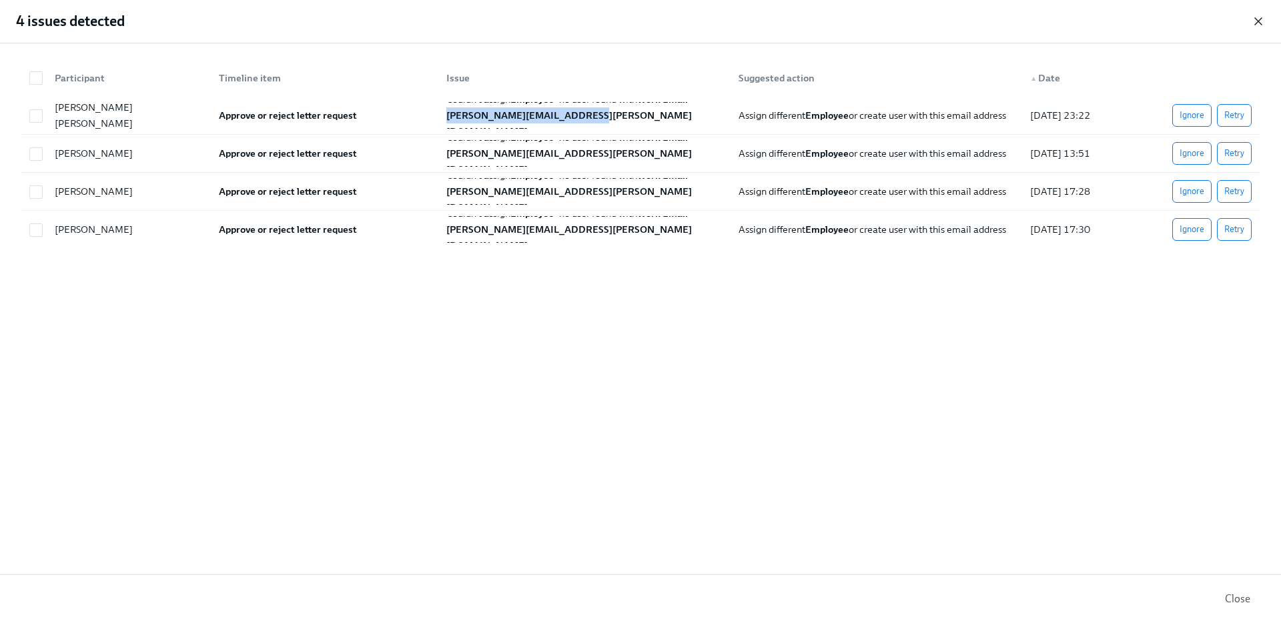
click at [1259, 19] on icon "button" at bounding box center [1258, 21] width 13 height 13
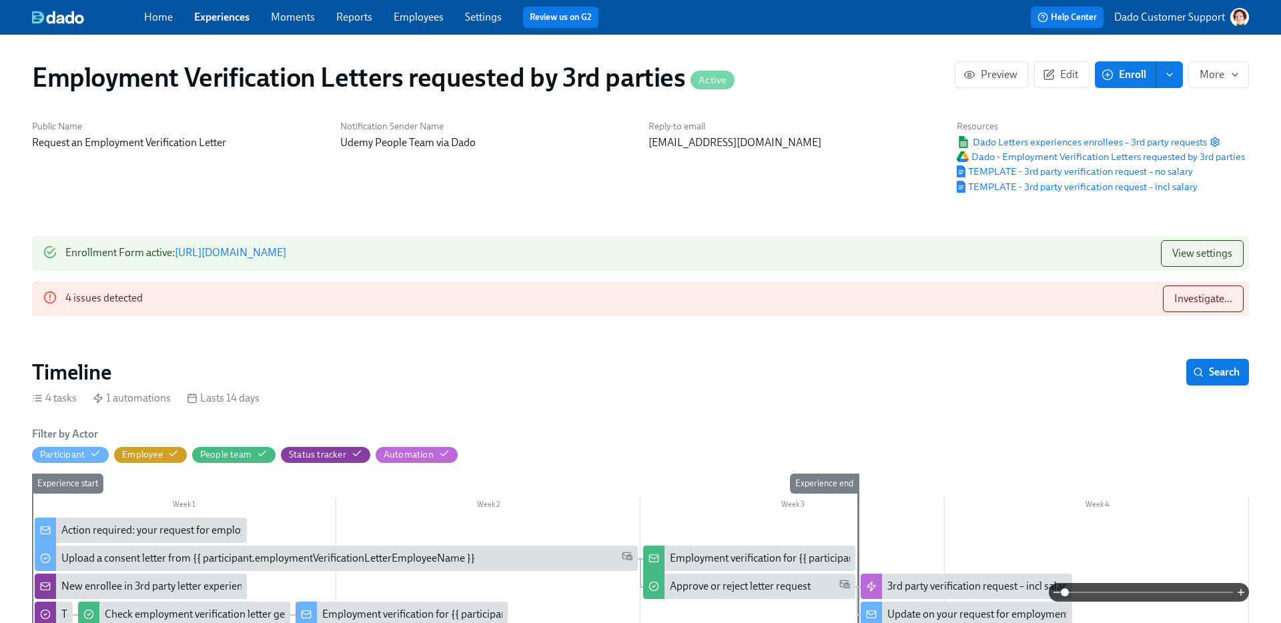
click at [435, 5] on div "Home Experiences Moments Reports Employees Settings Review us on G2 Help Center…" at bounding box center [640, 17] width 1281 height 35
click at [426, 16] on link "Employees" at bounding box center [419, 17] width 50 height 13
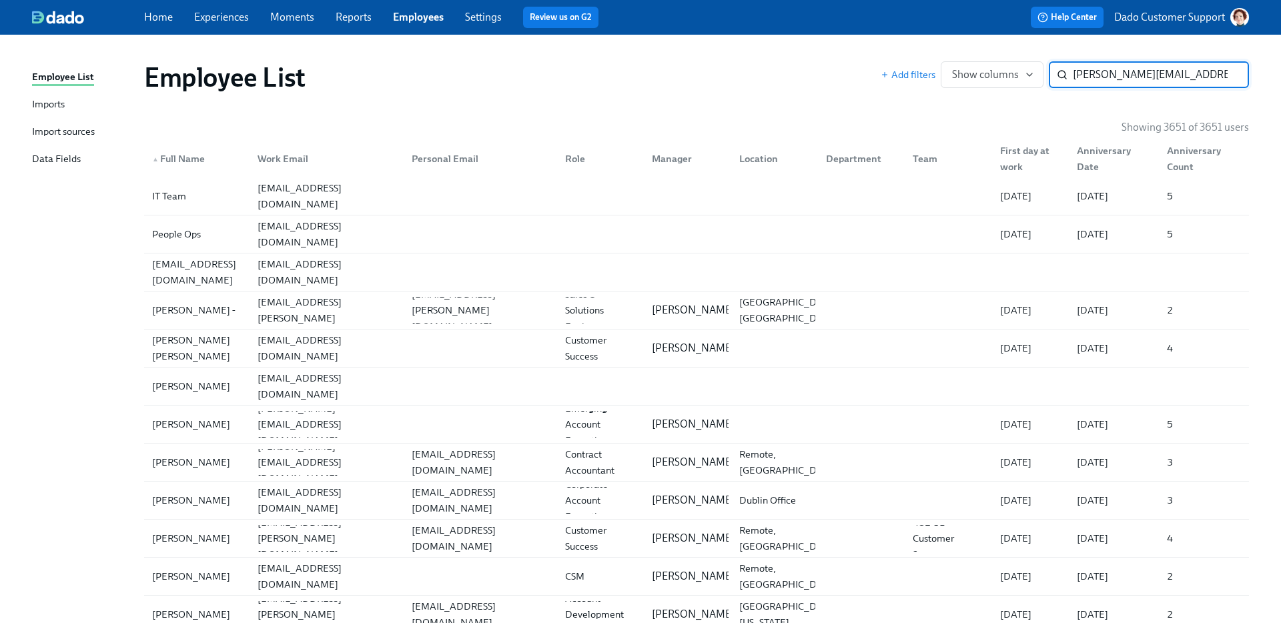
scroll to position [0, 1]
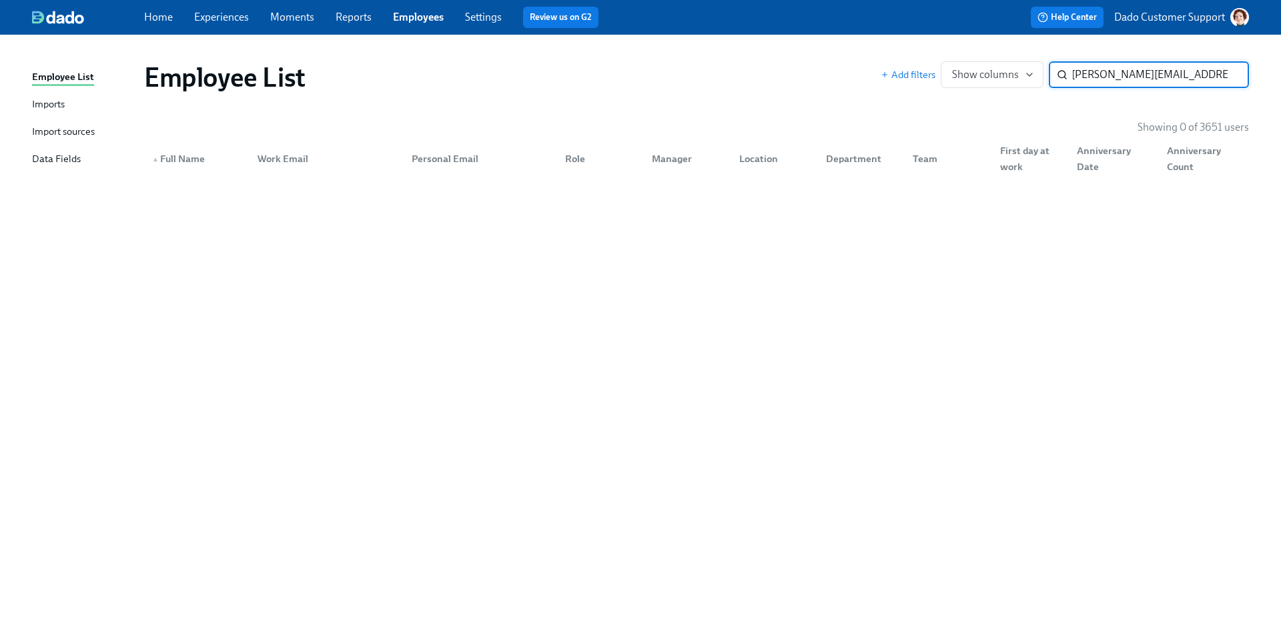
click at [1110, 78] on input "namitha.thammaiah@udemy.com" at bounding box center [1161, 74] width 176 height 27
type input "namitha"
click at [234, 19] on link "Experiences" at bounding box center [221, 17] width 55 height 13
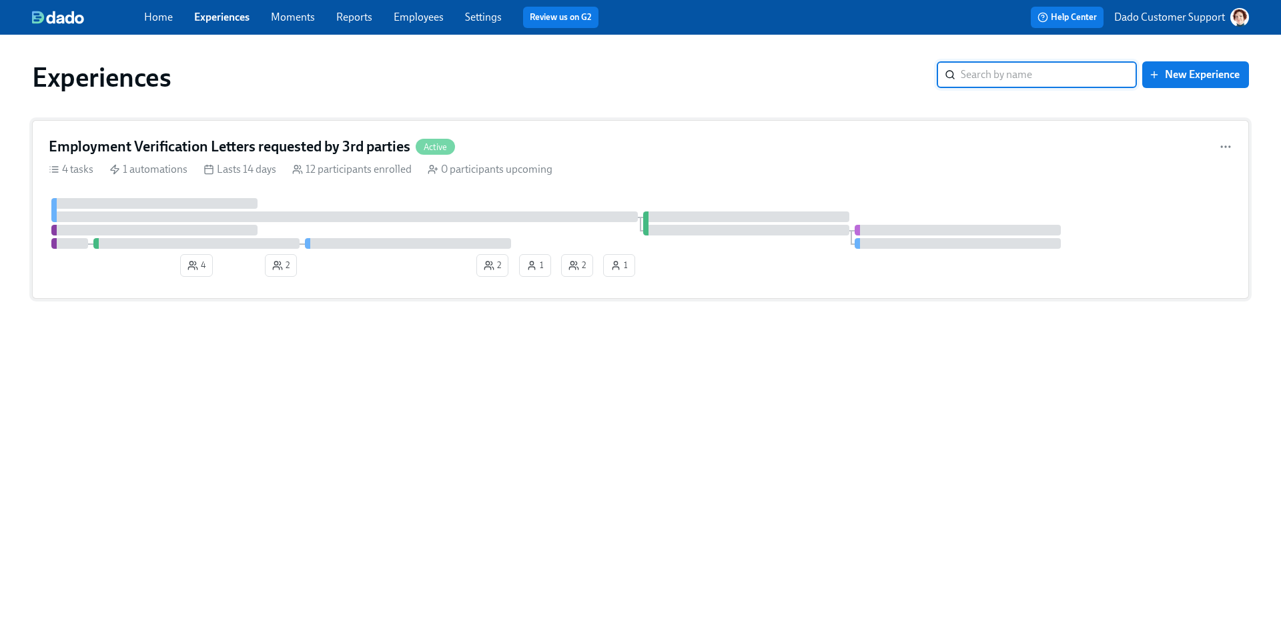
click at [353, 156] on h4 "Employment Verification Letters requested by 3rd parties" at bounding box center [230, 147] width 362 height 20
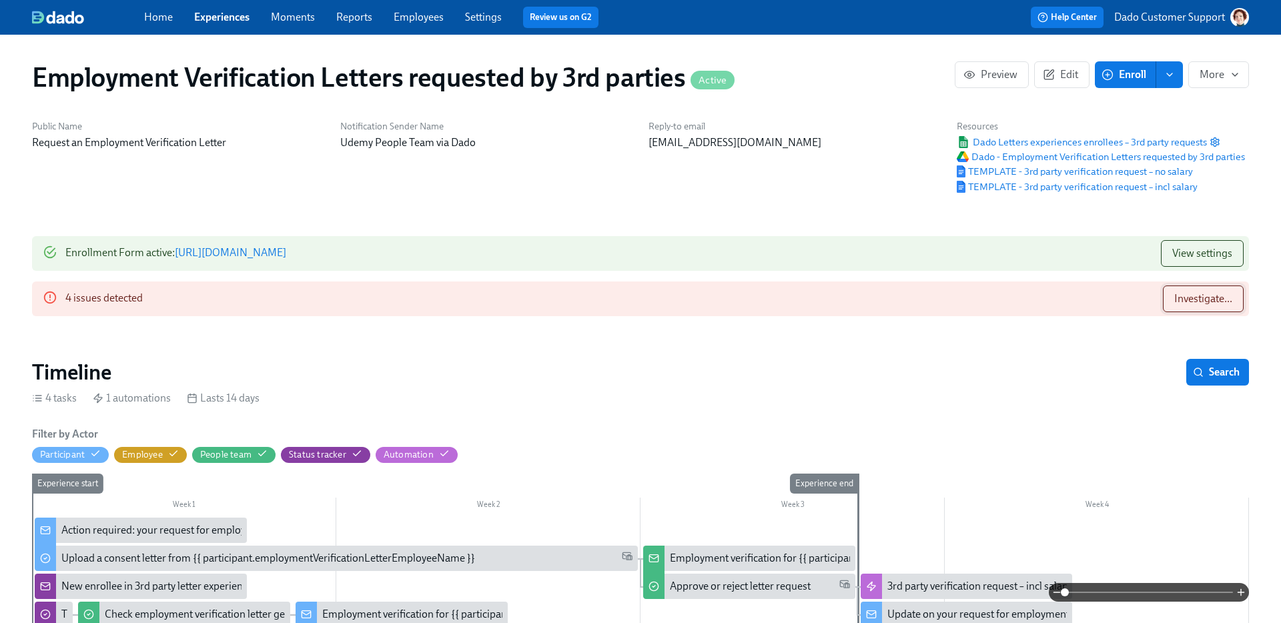
click at [1203, 302] on span "Investigate..." at bounding box center [1204, 298] width 58 height 13
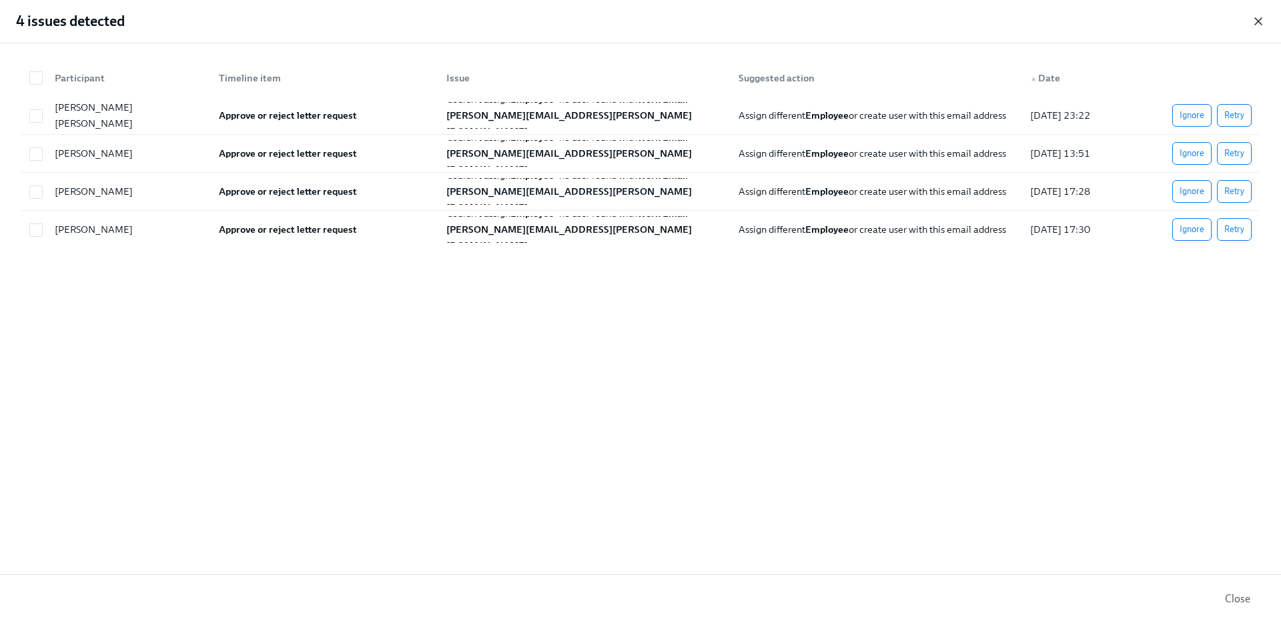
click at [1263, 22] on icon "button" at bounding box center [1258, 21] width 13 height 13
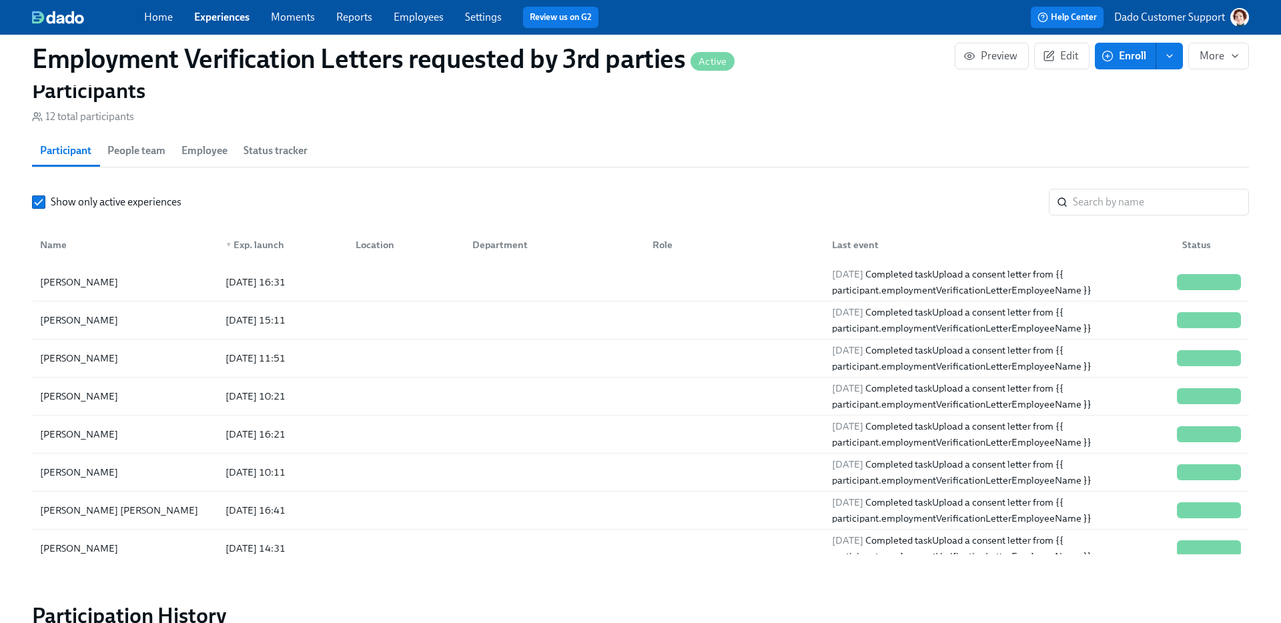
scroll to position [1197, 0]
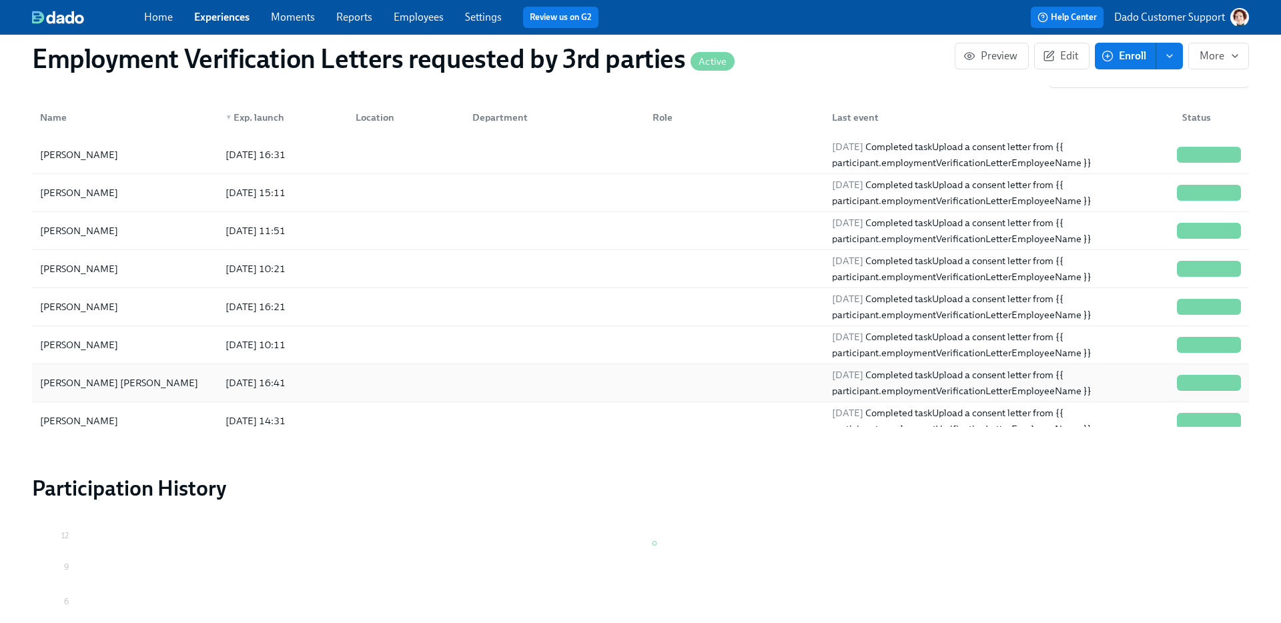
click at [89, 390] on div "Ingerman Paez Ortega" at bounding box center [119, 383] width 169 height 16
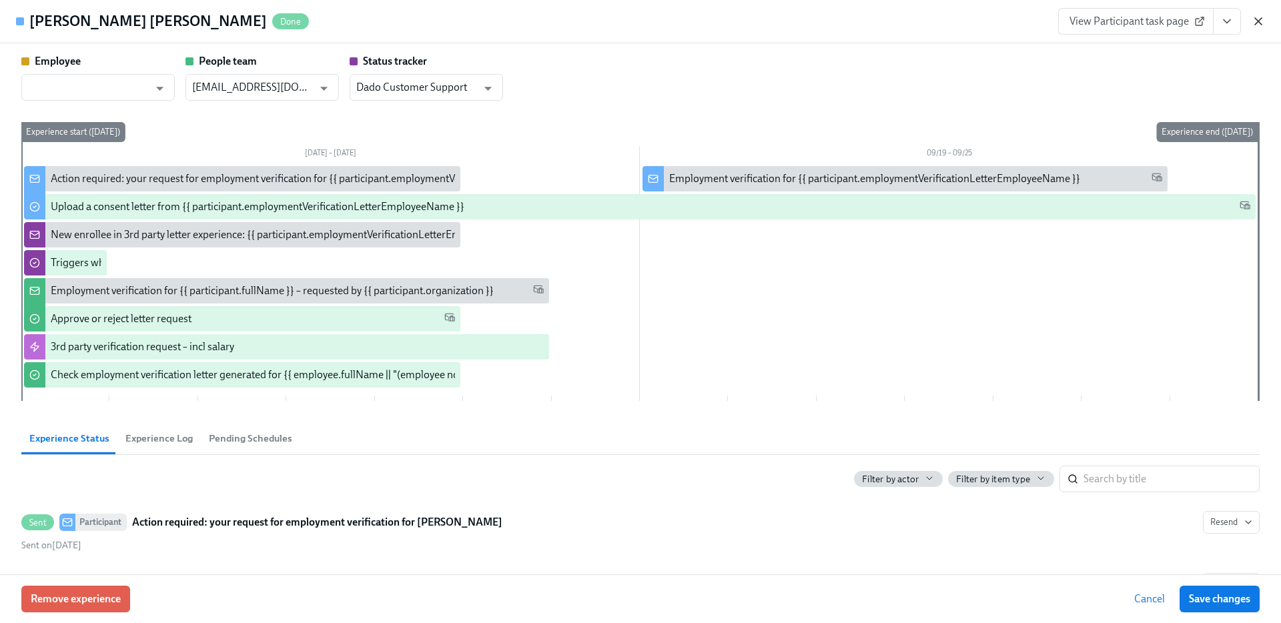
click at [1259, 16] on icon "button" at bounding box center [1258, 21] width 13 height 13
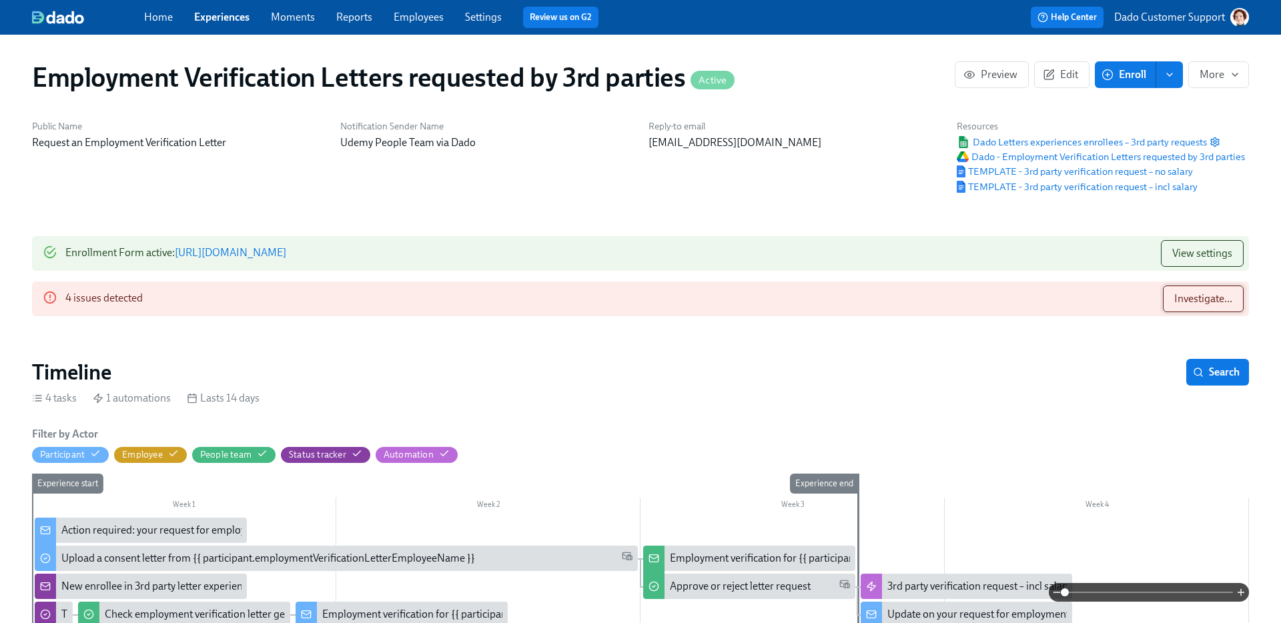
click at [1194, 300] on span "Investigate..." at bounding box center [1204, 298] width 58 height 13
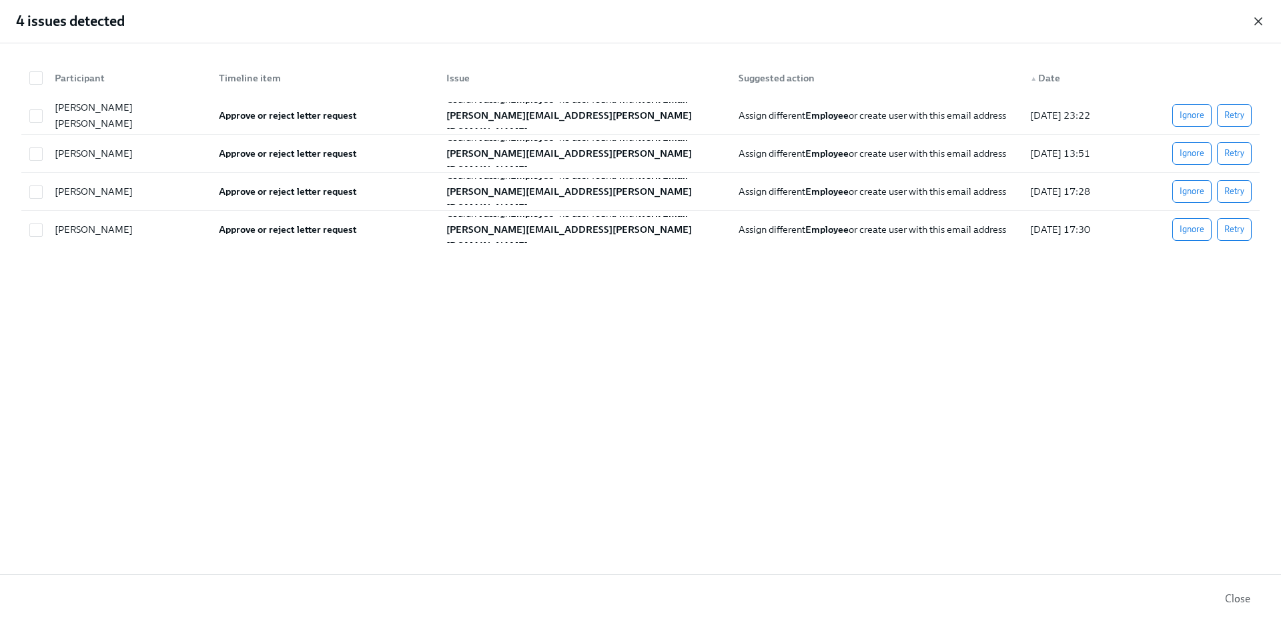
click at [1261, 24] on icon "button" at bounding box center [1258, 21] width 7 height 7
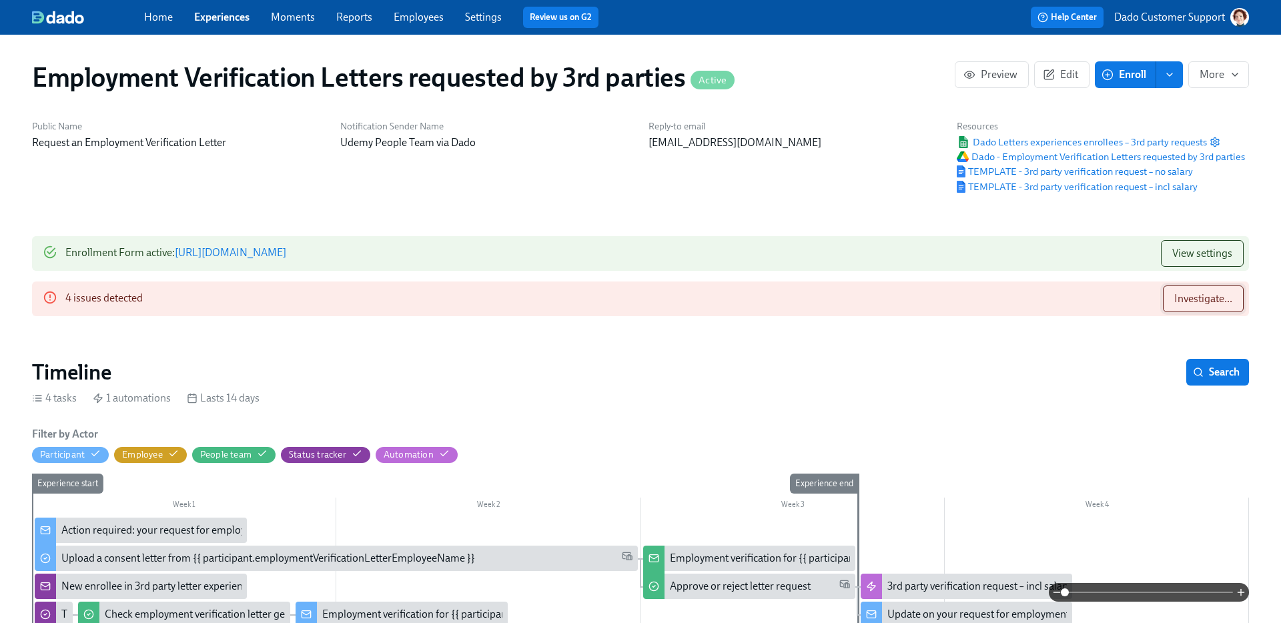
click at [1186, 292] on span "Investigate..." at bounding box center [1204, 298] width 58 height 13
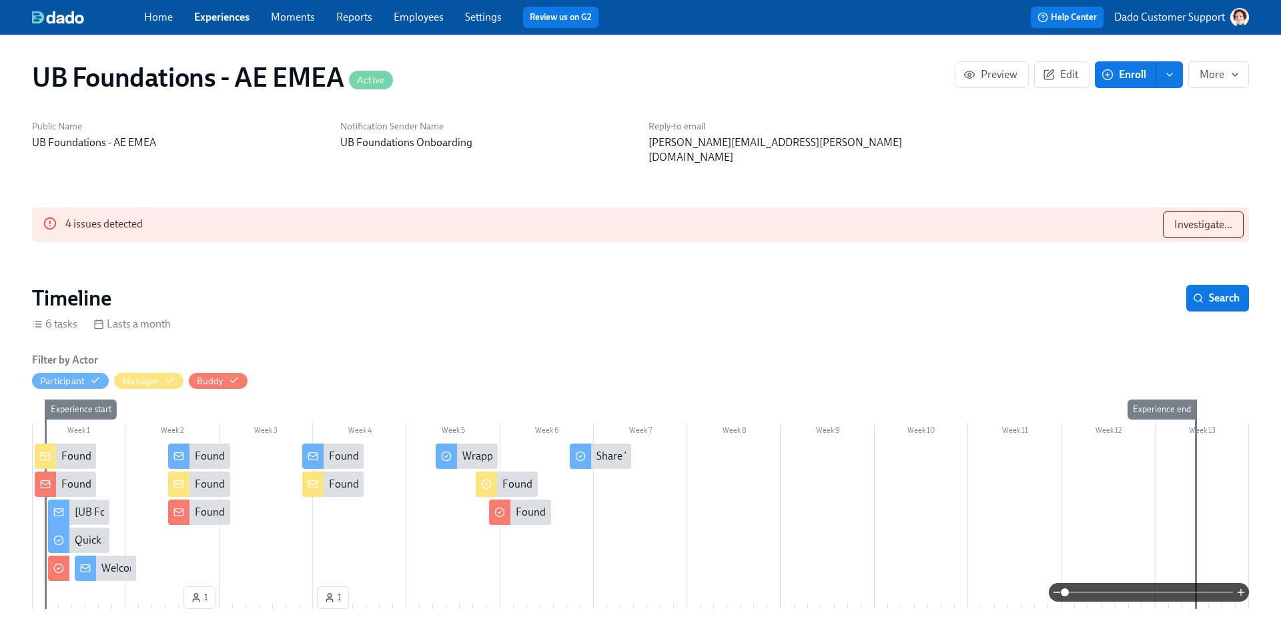
scroll to position [0, 1303]
click at [1204, 212] on button "Investigate..." at bounding box center [1203, 225] width 81 height 27
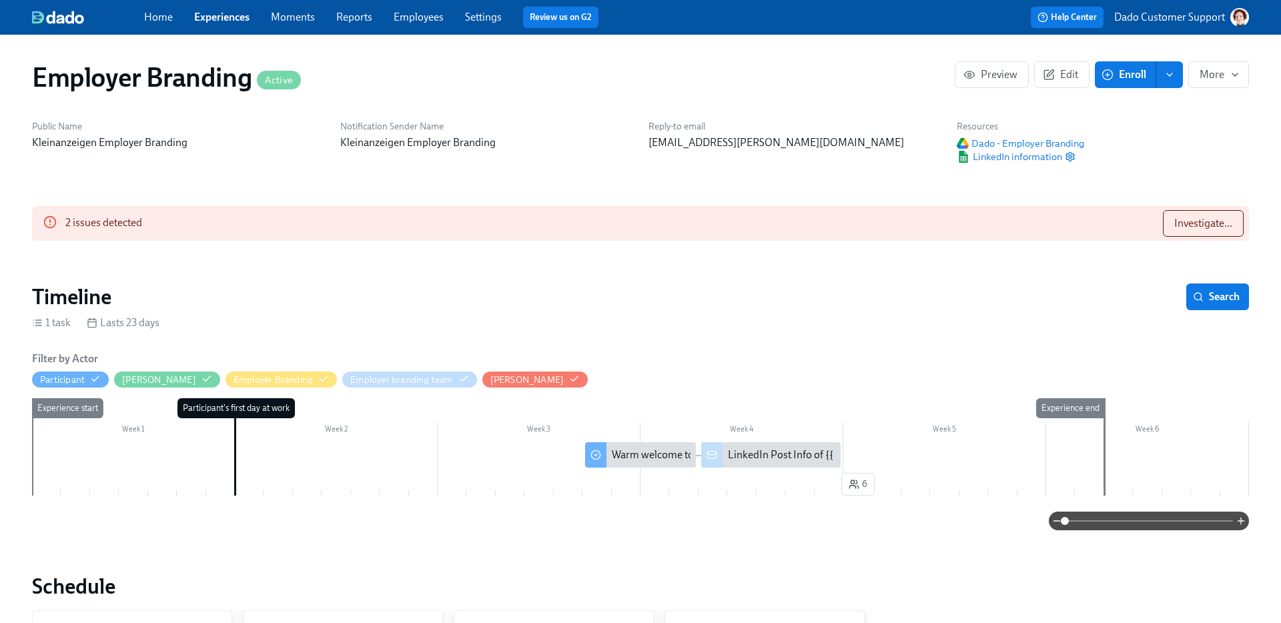
click at [1224, 209] on div "2 issues detected Investigate..." at bounding box center [640, 223] width 1217 height 35
click at [1209, 219] on span "Investigate..." at bounding box center [1204, 223] width 58 height 13
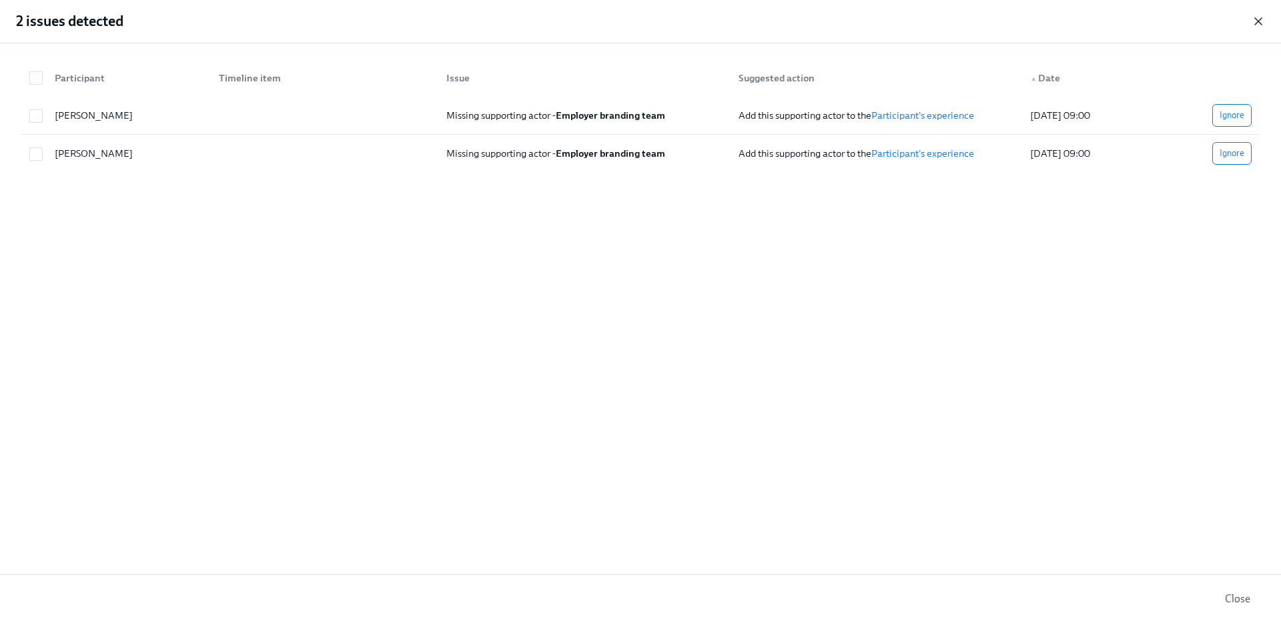
click at [1258, 15] on icon "button" at bounding box center [1258, 21] width 13 height 13
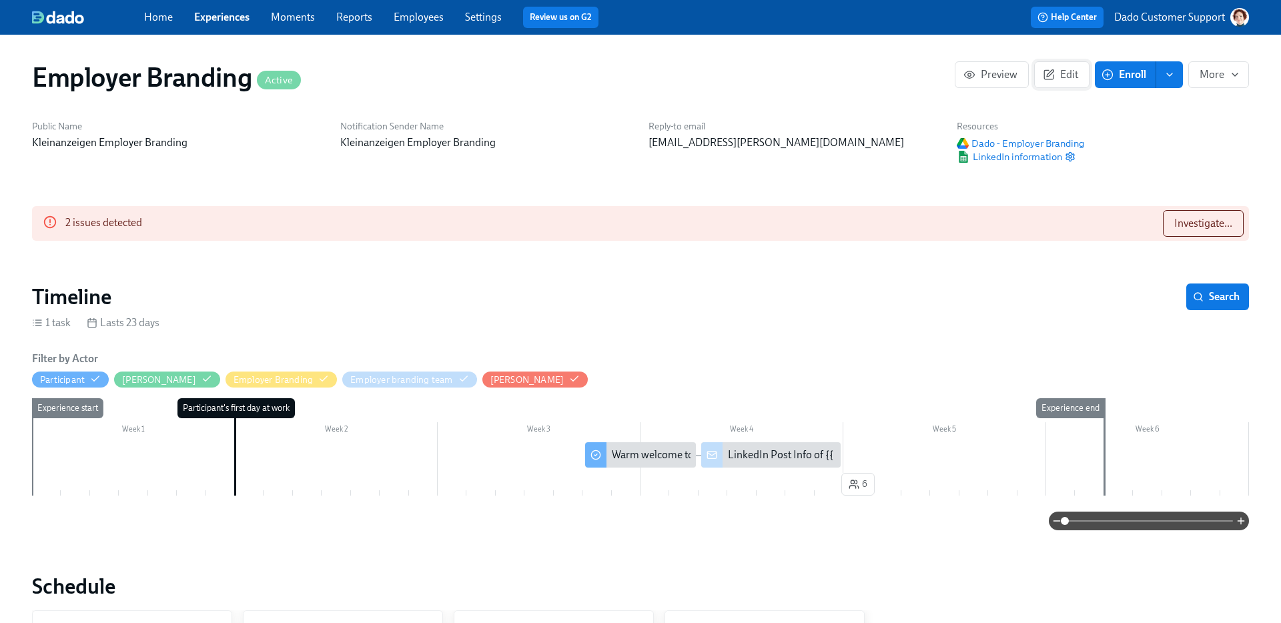
click at [1068, 61] on div "Employer Branding Active Preview Edit Enroll More" at bounding box center [640, 77] width 1239 height 53
click at [1064, 71] on span "Edit" at bounding box center [1062, 74] width 33 height 13
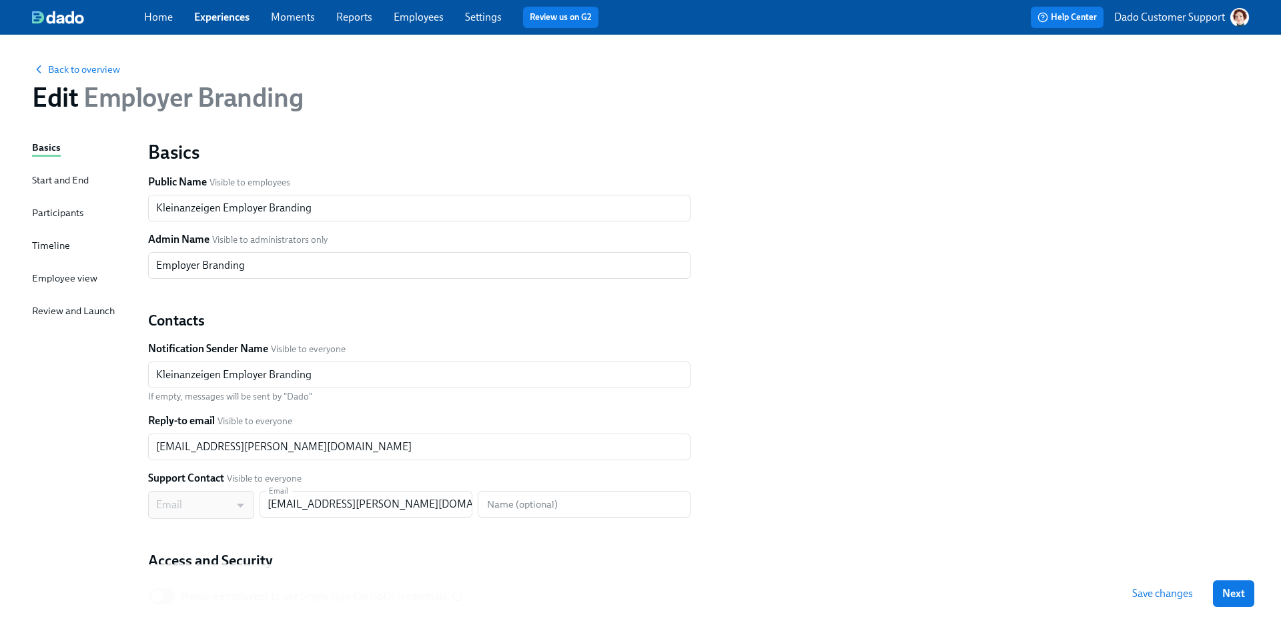
click at [51, 246] on div "Timeline" at bounding box center [51, 245] width 38 height 15
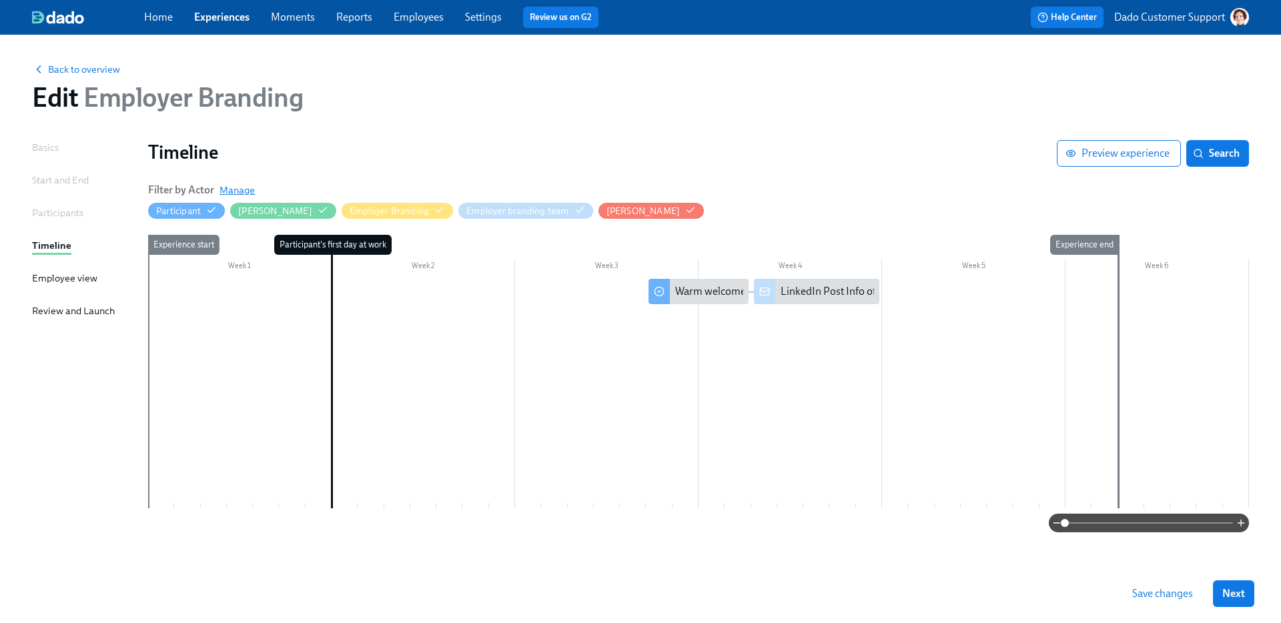
click at [230, 190] on span "Manage" at bounding box center [237, 190] width 35 height 13
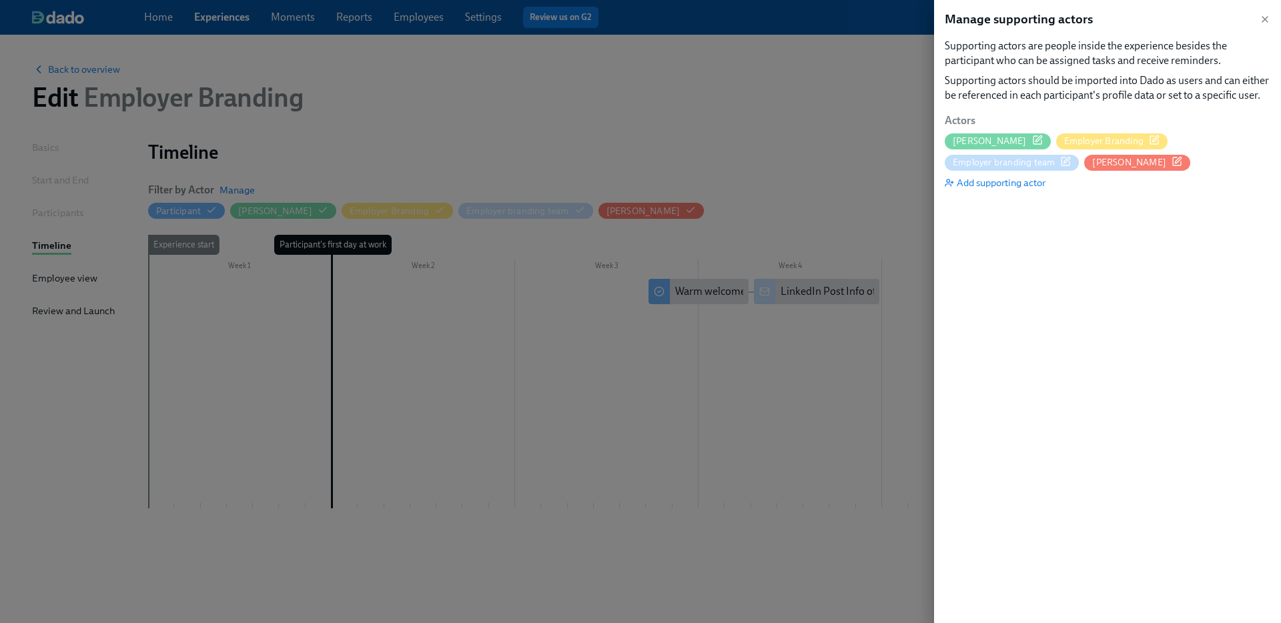
click at [1062, 161] on icon "button" at bounding box center [1065, 161] width 11 height 11
drag, startPoint x: 88, startPoint y: 131, endPoint x: 89, endPoint y: 67, distance: 64.1
click at [89, 67] on div at bounding box center [640, 311] width 1281 height 623
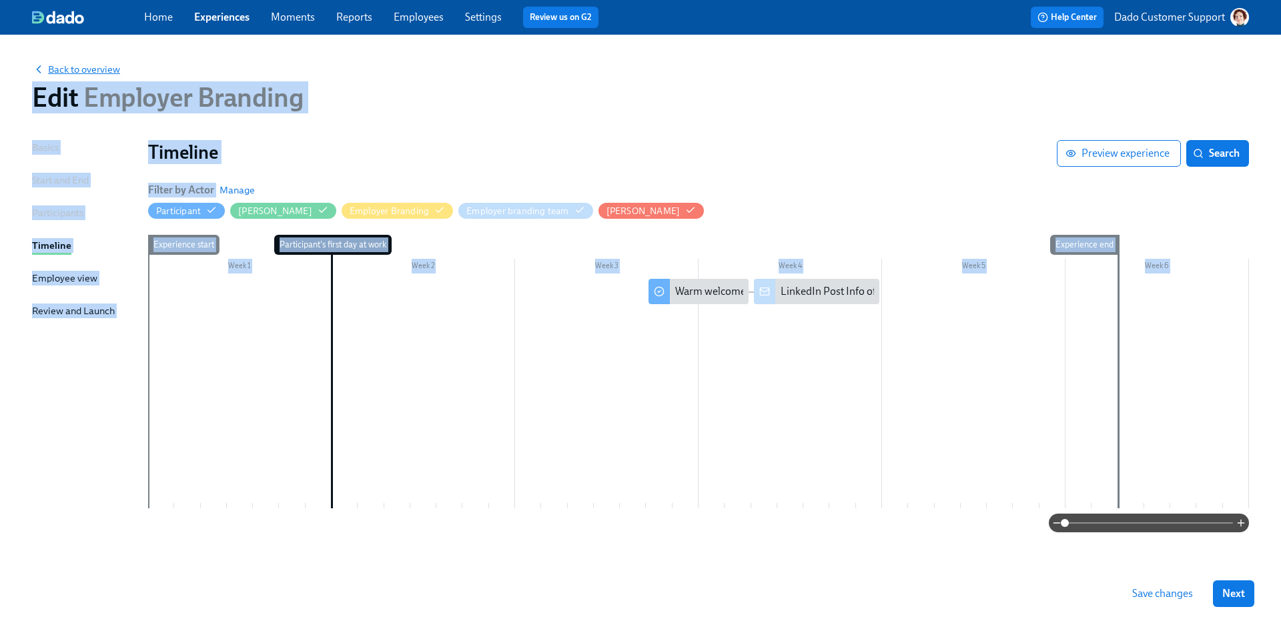
click at [89, 64] on span "Back to overview" at bounding box center [76, 69] width 88 height 13
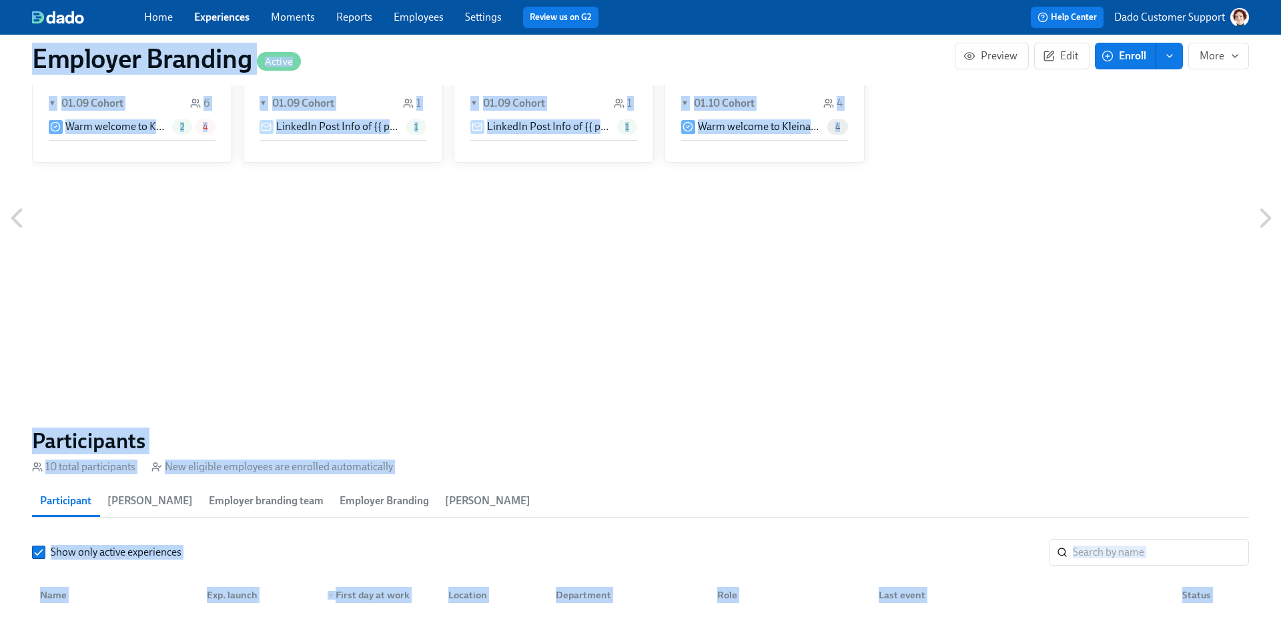
scroll to position [586, 0]
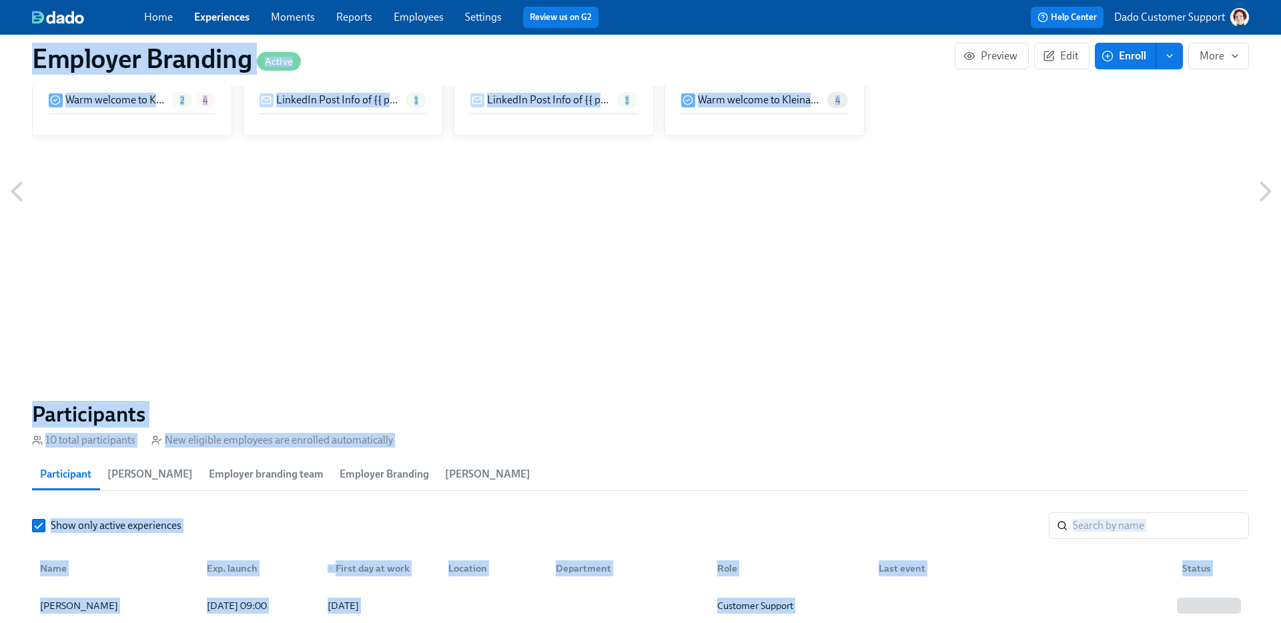
click at [374, 479] on span "Employer Branding" at bounding box center [384, 474] width 89 height 19
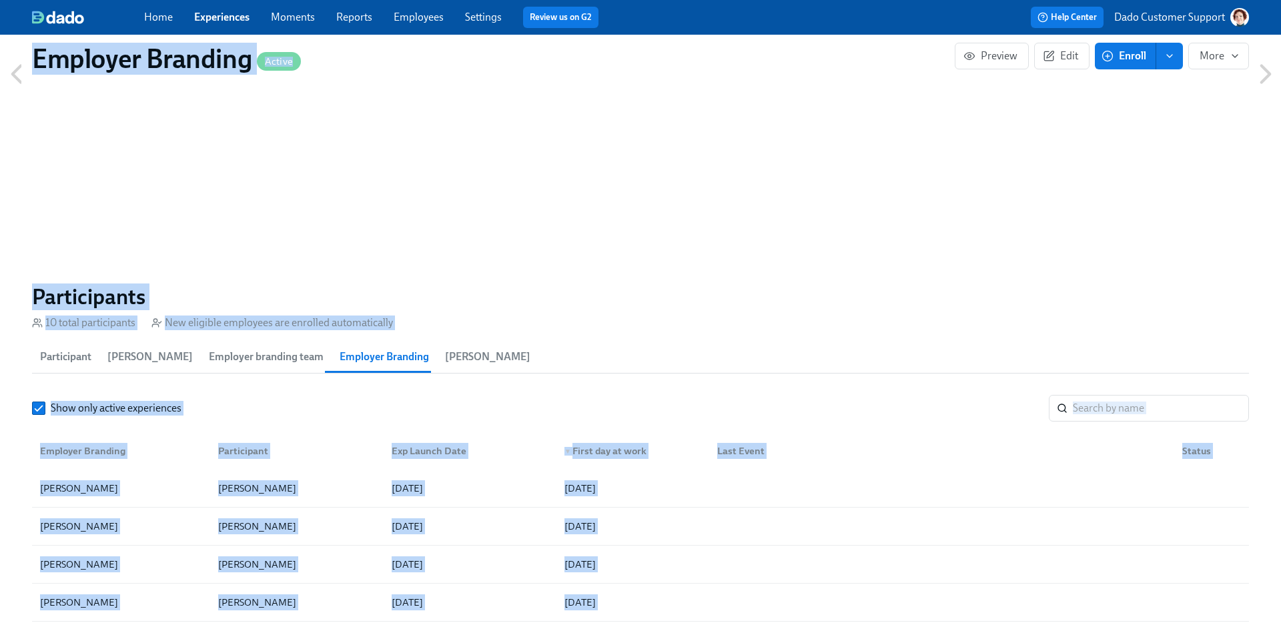
scroll to position [705, 0]
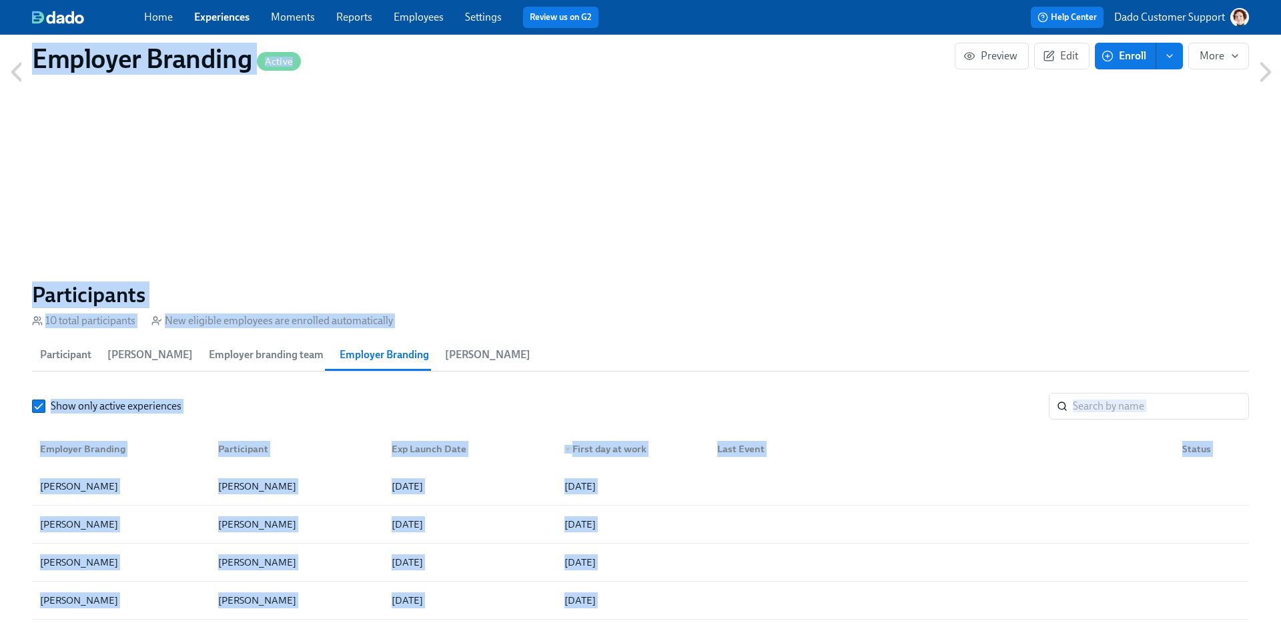
click at [270, 362] on span "Employer branding team" at bounding box center [266, 355] width 115 height 19
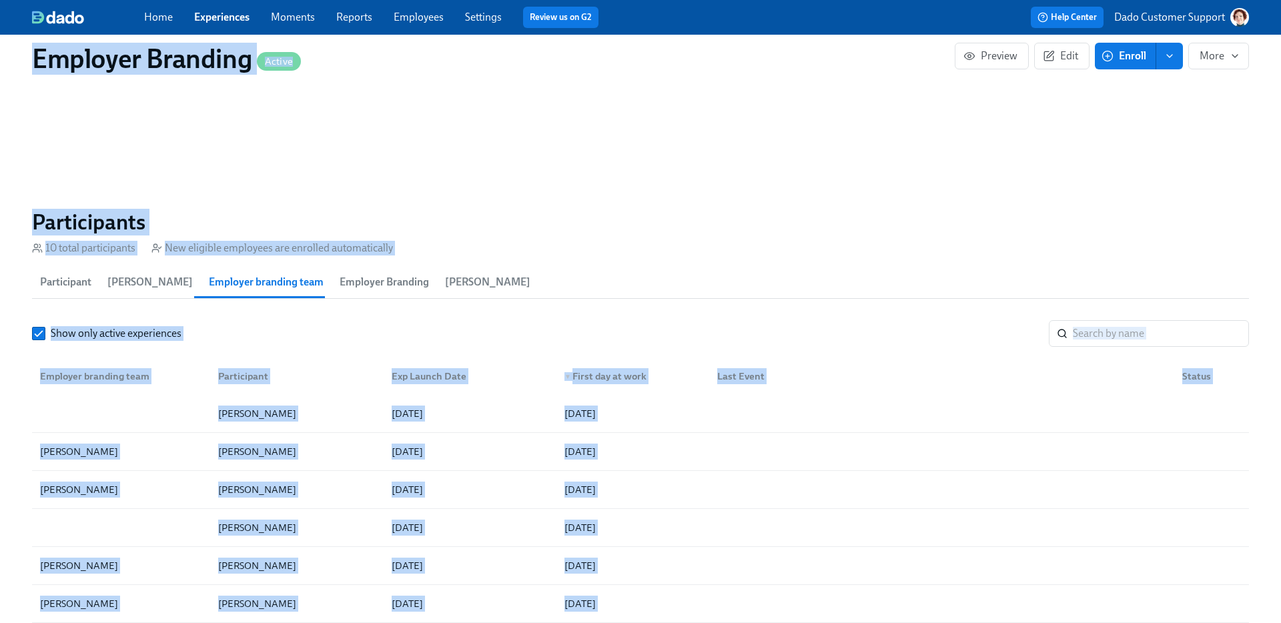
scroll to position [822, 0]
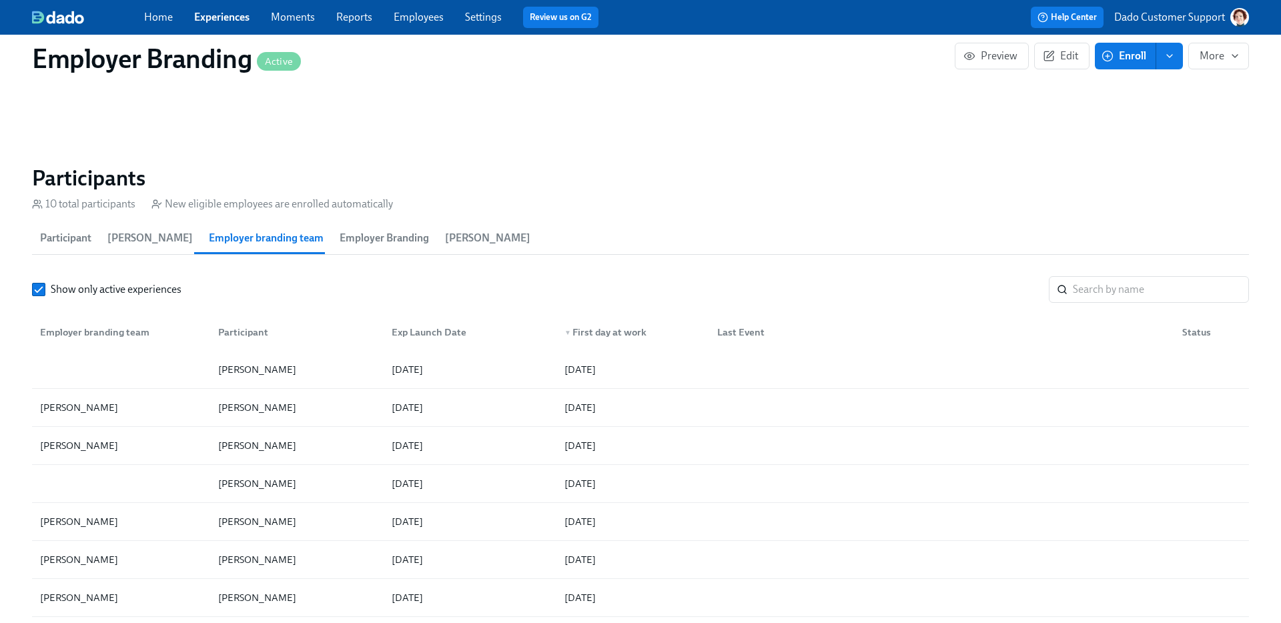
click at [524, 180] on h2 "Participants" at bounding box center [640, 178] width 1217 height 27
click at [101, 360] on div at bounding box center [121, 369] width 173 height 27
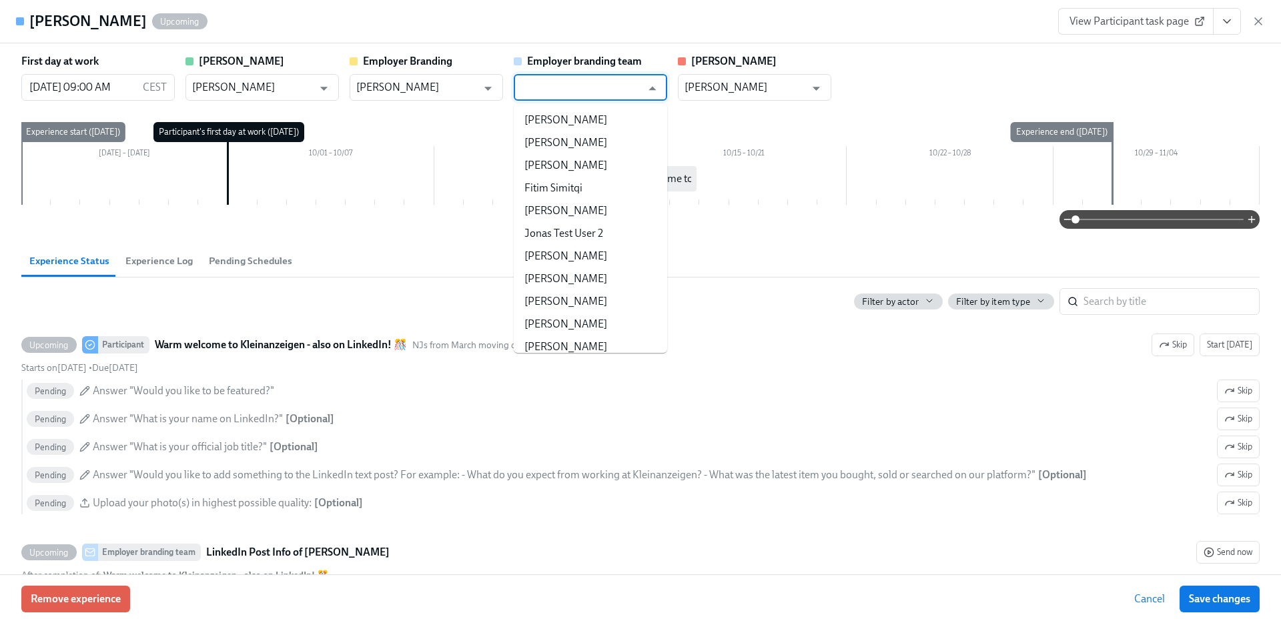
click at [580, 89] on input "text" at bounding box center [581, 87] width 121 height 27
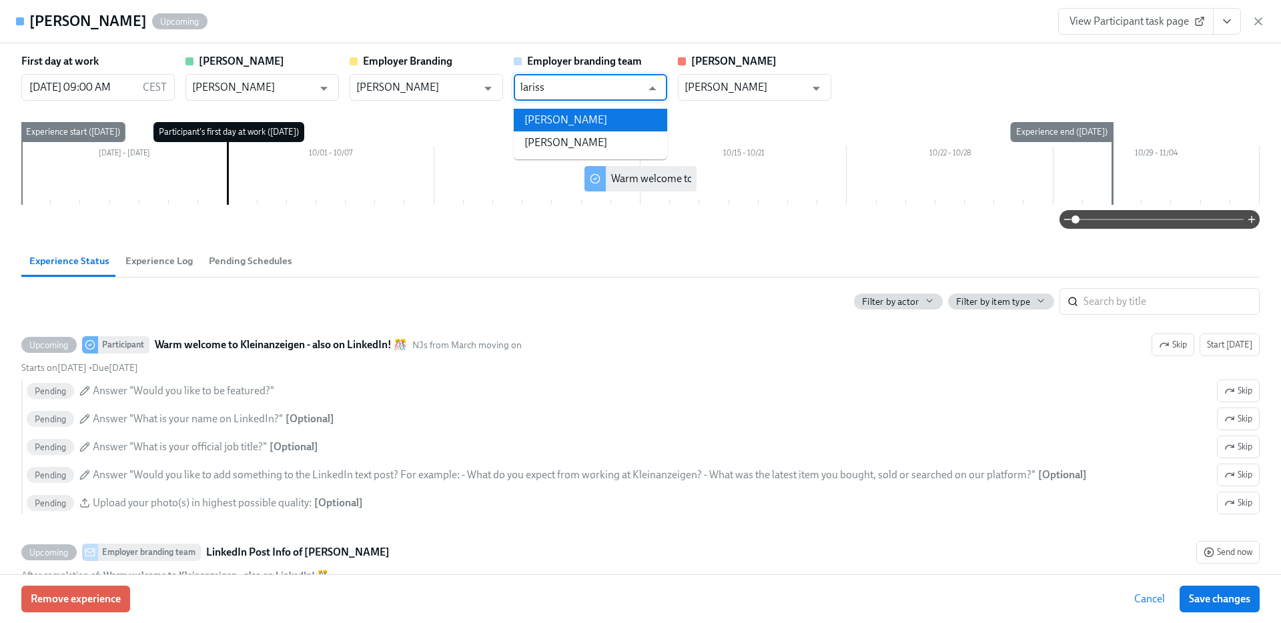
click at [662, 121] on li "Larissa Kreutzberg-Byrnes" at bounding box center [590, 120] width 153 height 23
type input "Larissa Kreutzberg-Byrnes"
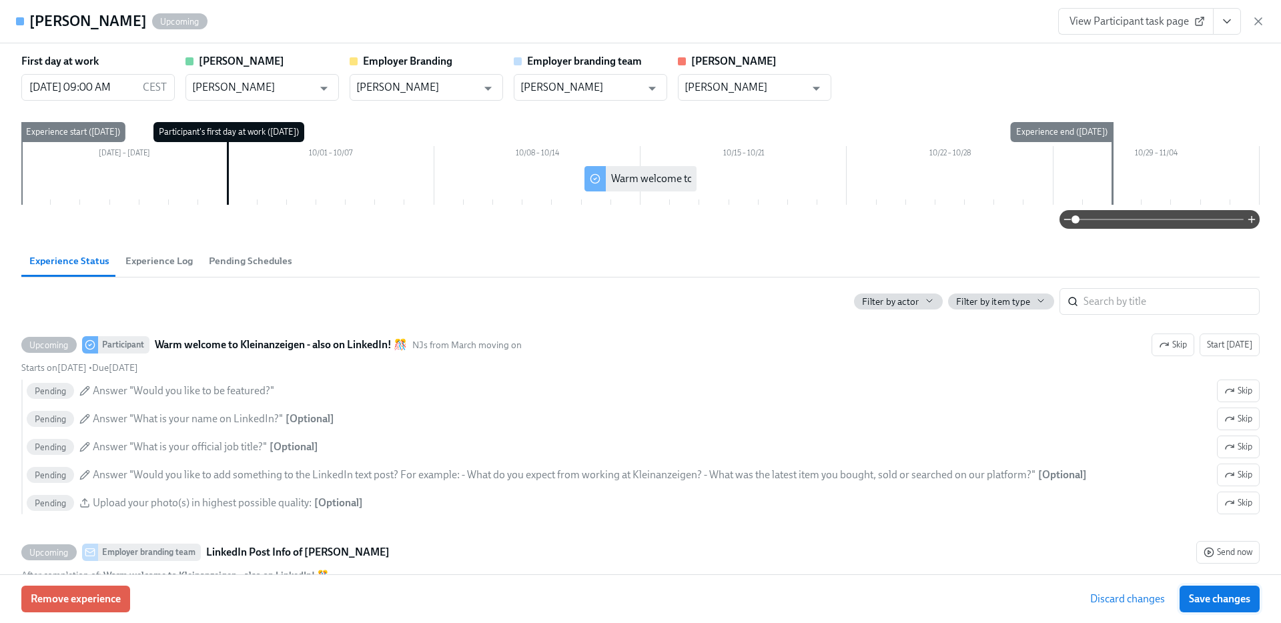
click at [1211, 595] on span "Save changes" at bounding box center [1219, 599] width 61 height 13
type input "Larissa Kreutzberg-Byrnes"
click at [1261, 21] on icon "button" at bounding box center [1258, 21] width 13 height 13
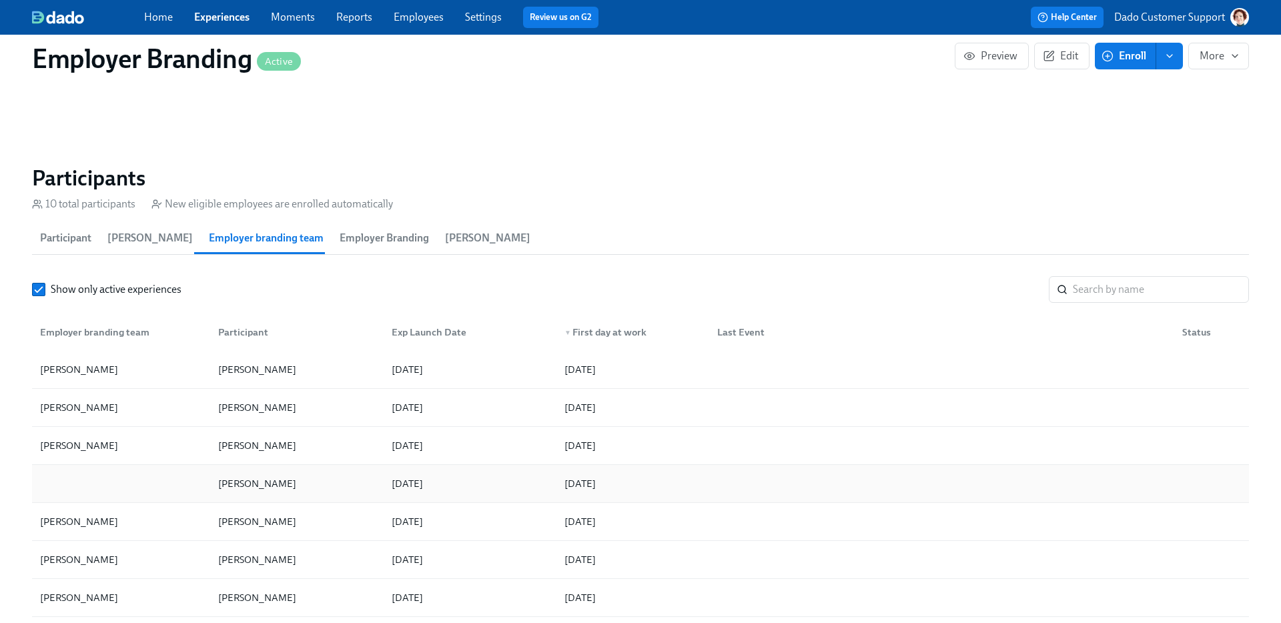
click at [132, 484] on div at bounding box center [121, 483] width 173 height 27
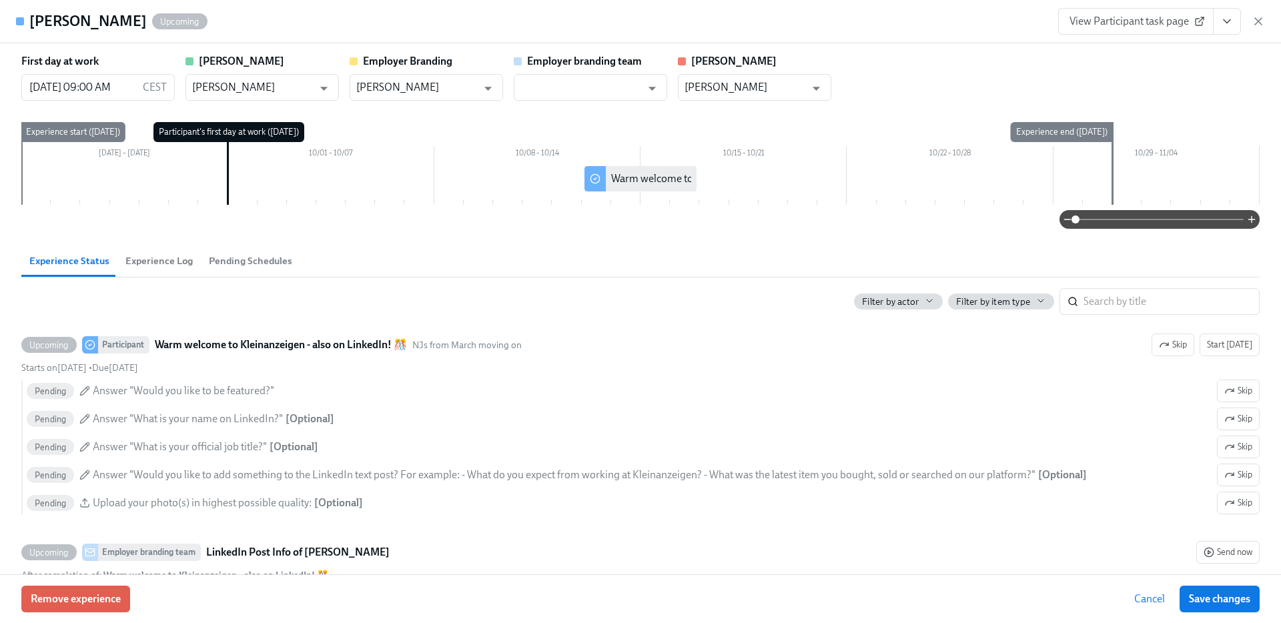
click at [151, 266] on span "Experience Log" at bounding box center [158, 261] width 67 height 15
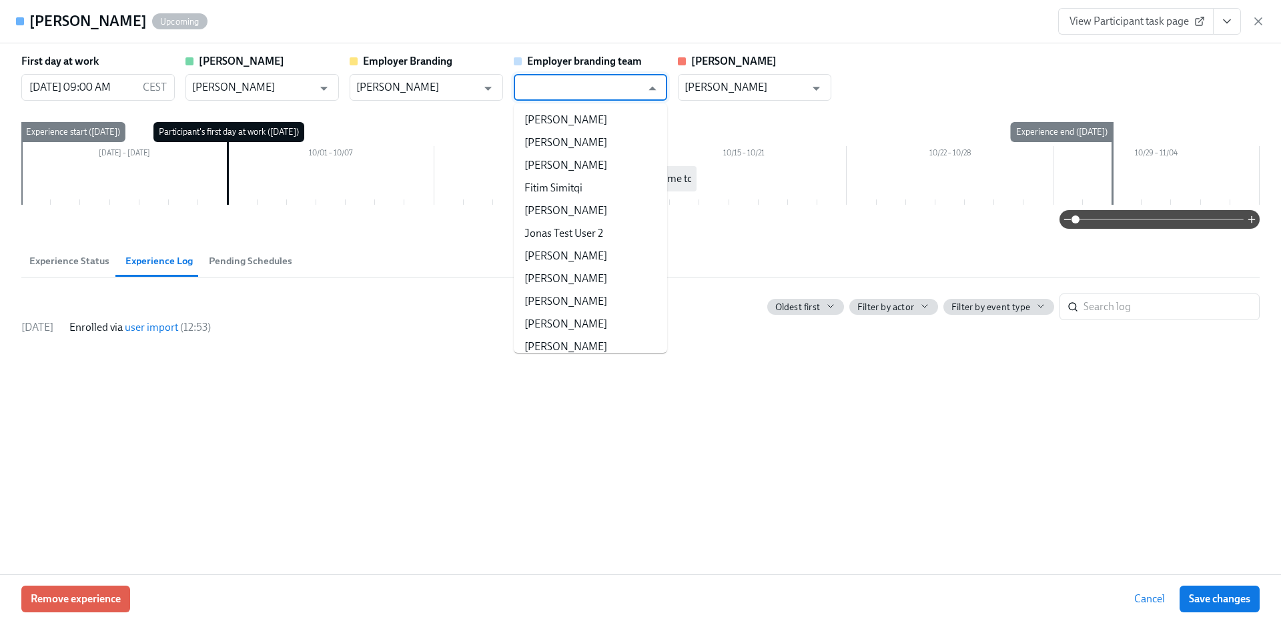
click at [574, 94] on input "text" at bounding box center [581, 87] width 121 height 27
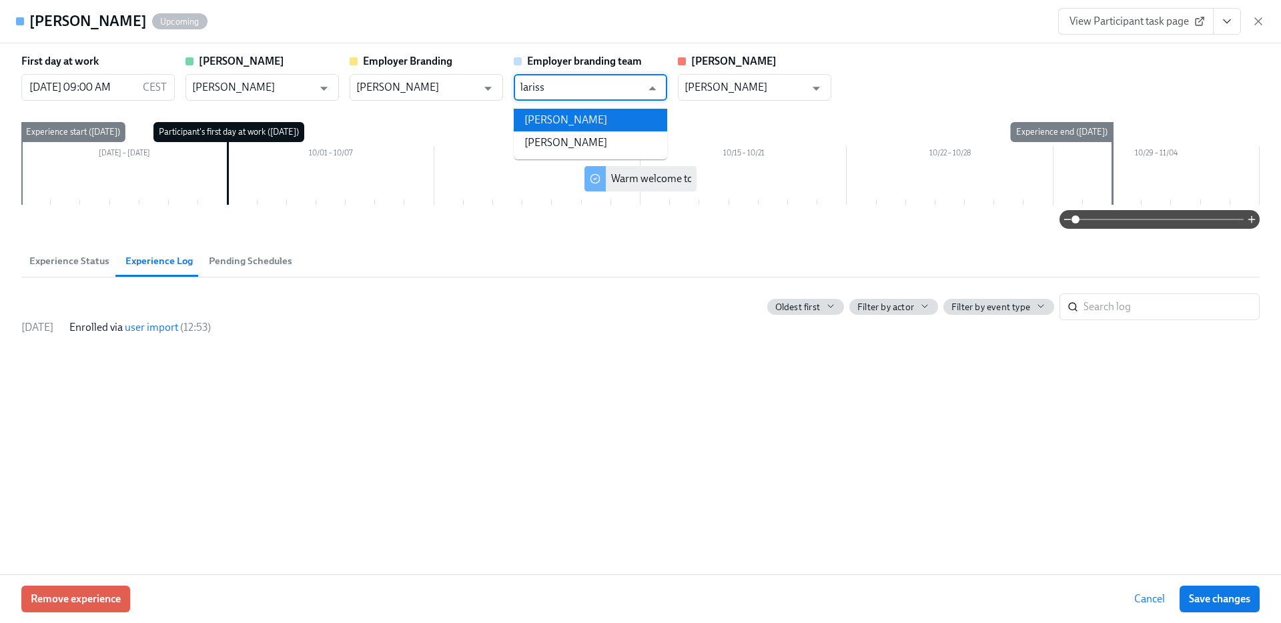
click at [625, 119] on li "Larissa Kreutzberg-Byrnes" at bounding box center [590, 120] width 153 height 23
type input "Larissa Kreutzberg-Byrnes"
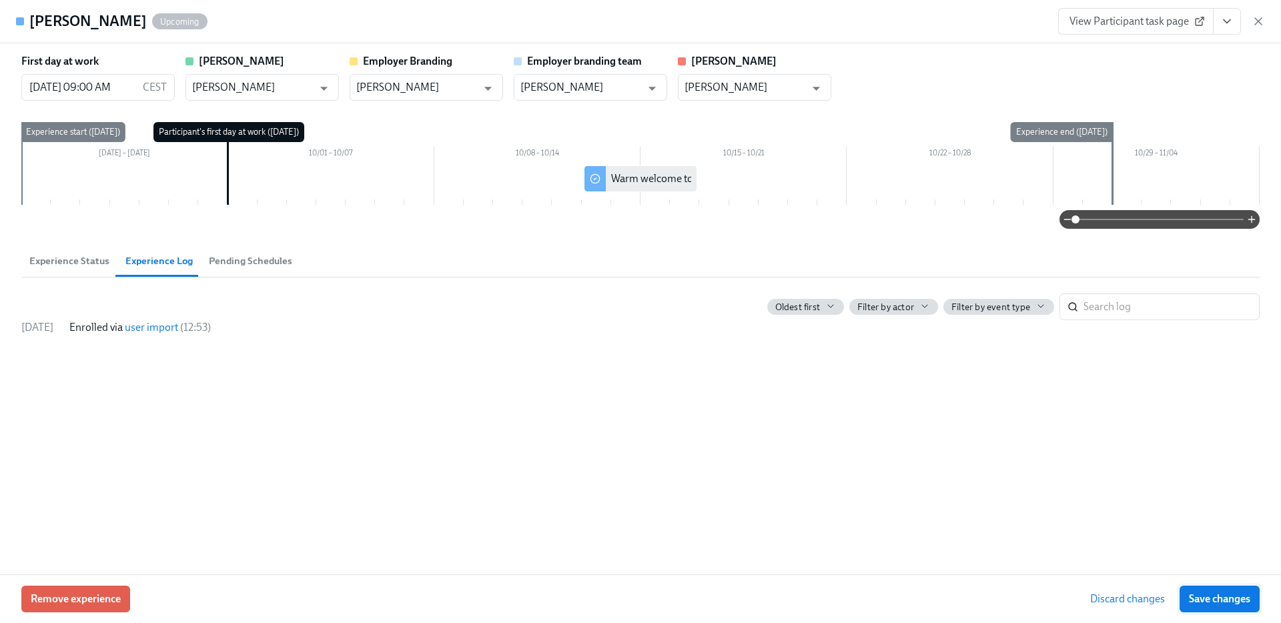
click at [1221, 598] on span "Save changes" at bounding box center [1219, 599] width 61 height 13
type input "Larissa Kreutzberg-Byrnes"
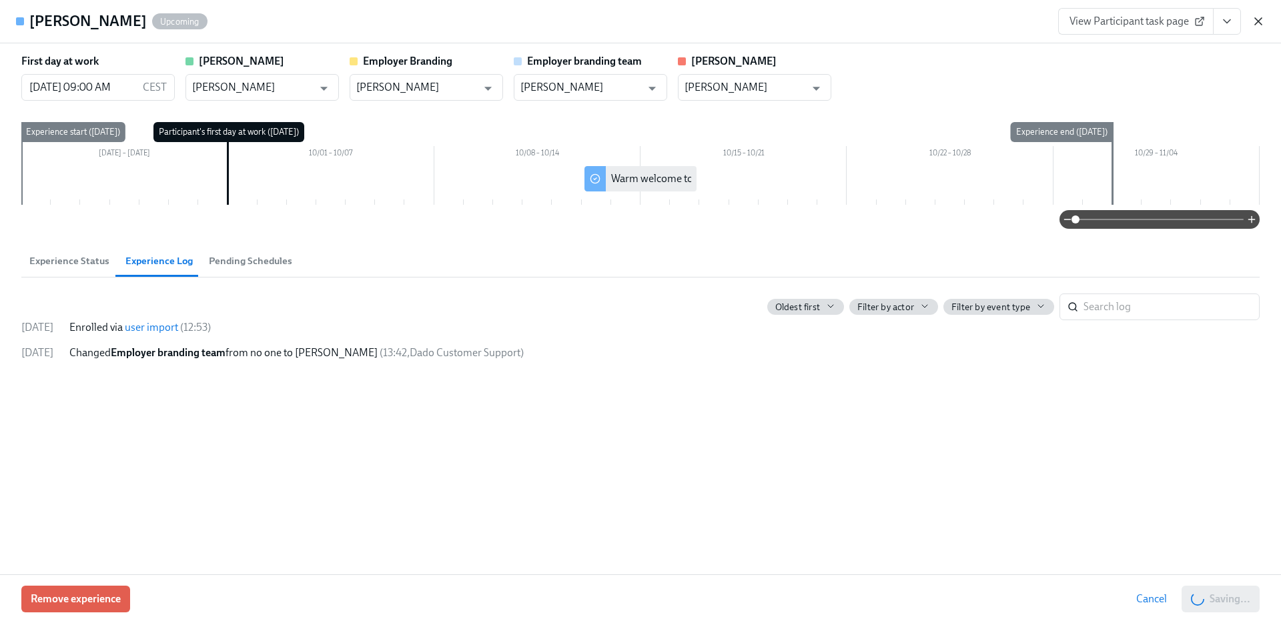
click at [1258, 16] on icon "button" at bounding box center [1258, 21] width 13 height 13
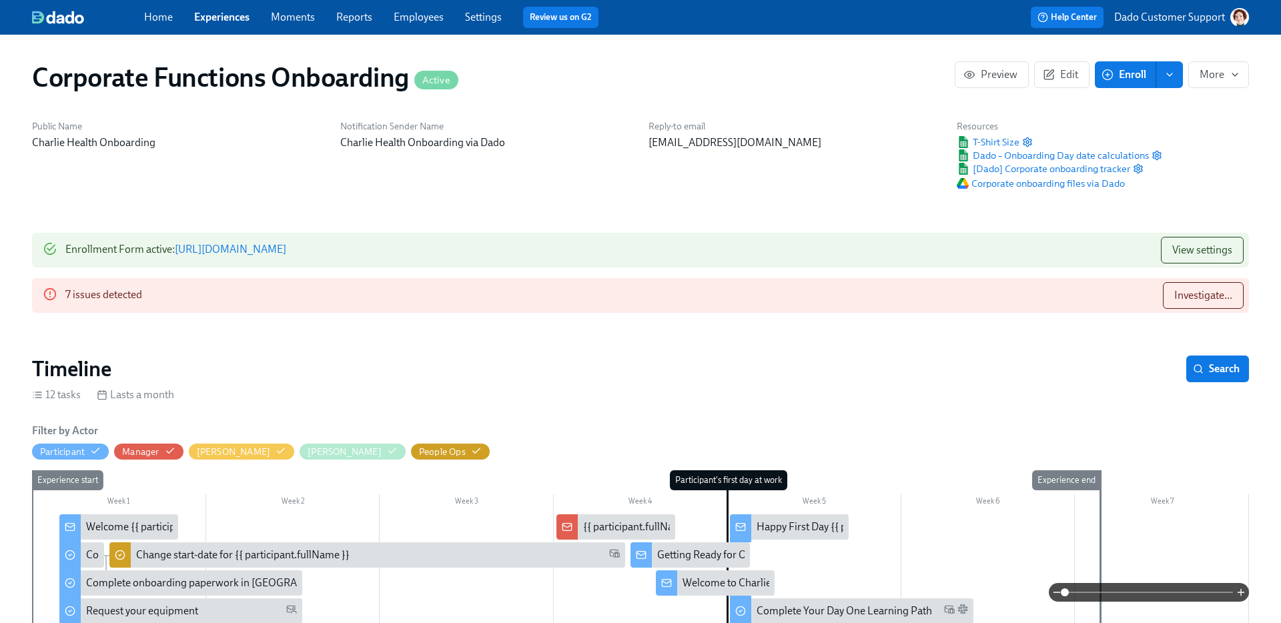
scroll to position [0, 5056]
click at [1210, 296] on span "Investigate..." at bounding box center [1204, 295] width 58 height 13
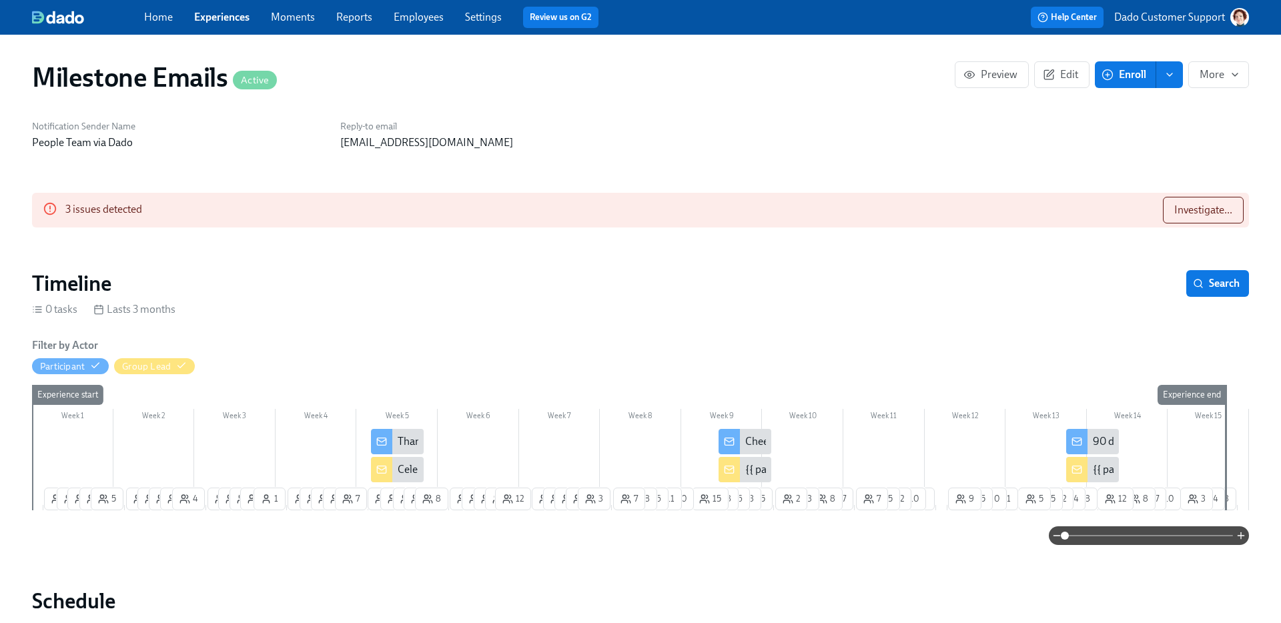
scroll to position [0, 12859]
click at [1210, 210] on span "Investigate..." at bounding box center [1204, 210] width 58 height 13
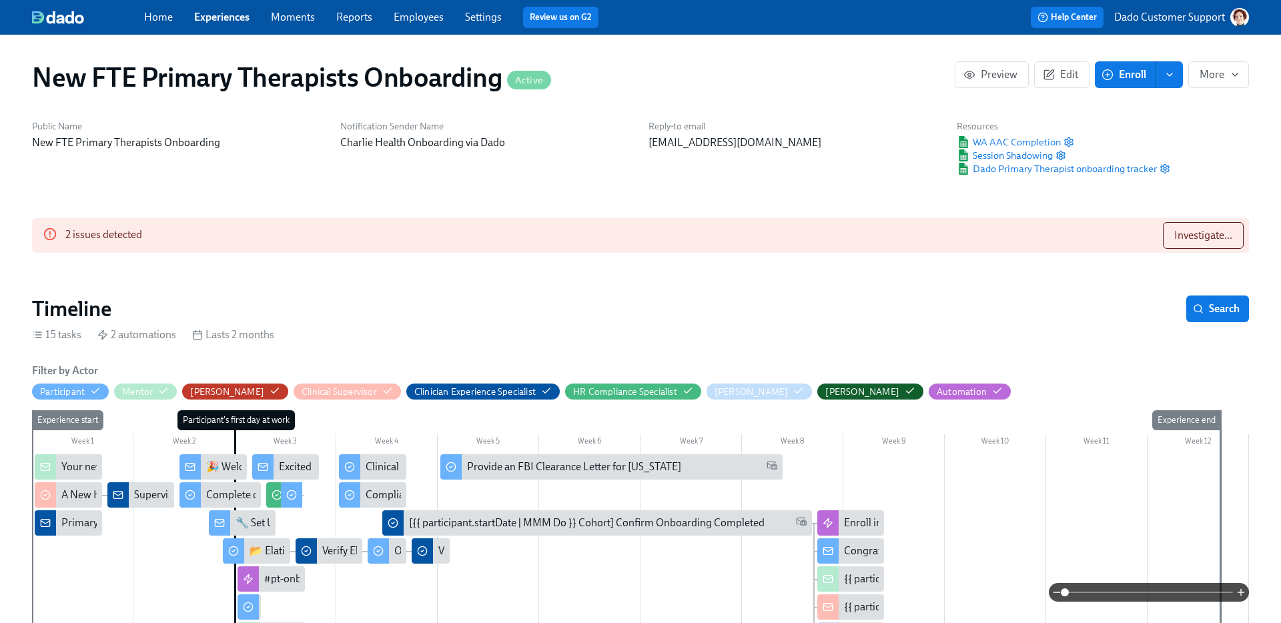
scroll to position [0, 8008]
click at [1200, 242] on span "Investigate..." at bounding box center [1204, 235] width 58 height 13
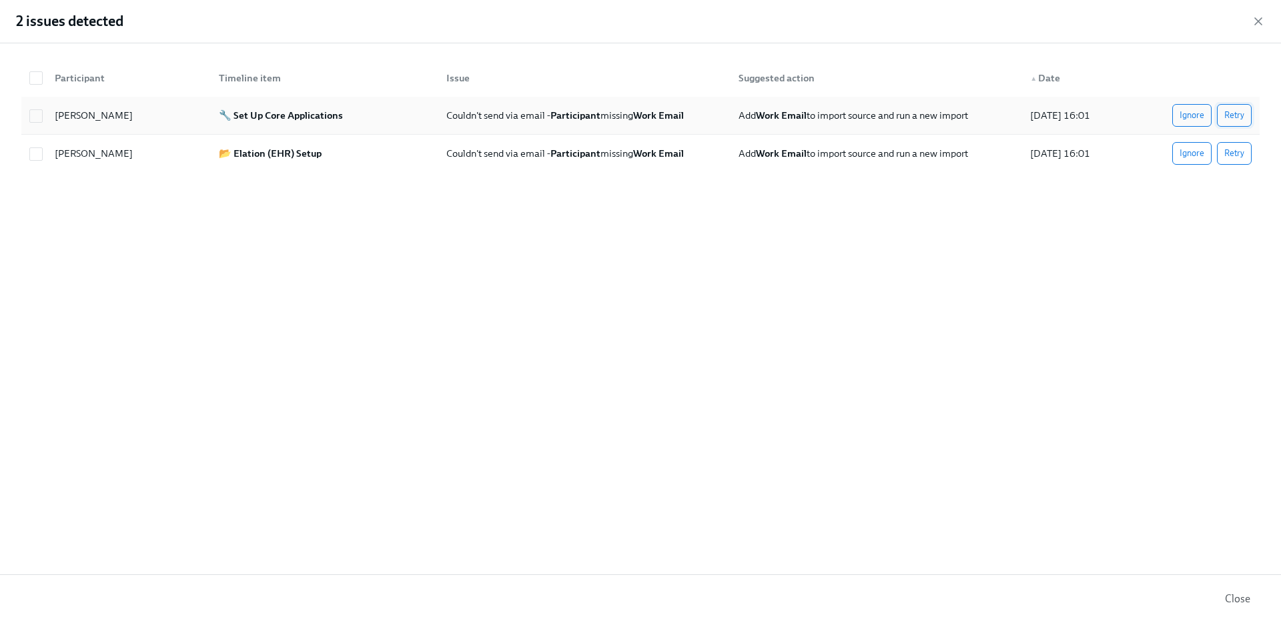
click at [1245, 113] on button "Retry" at bounding box center [1234, 115] width 35 height 23
click at [1241, 151] on span "Retry" at bounding box center [1235, 153] width 20 height 13
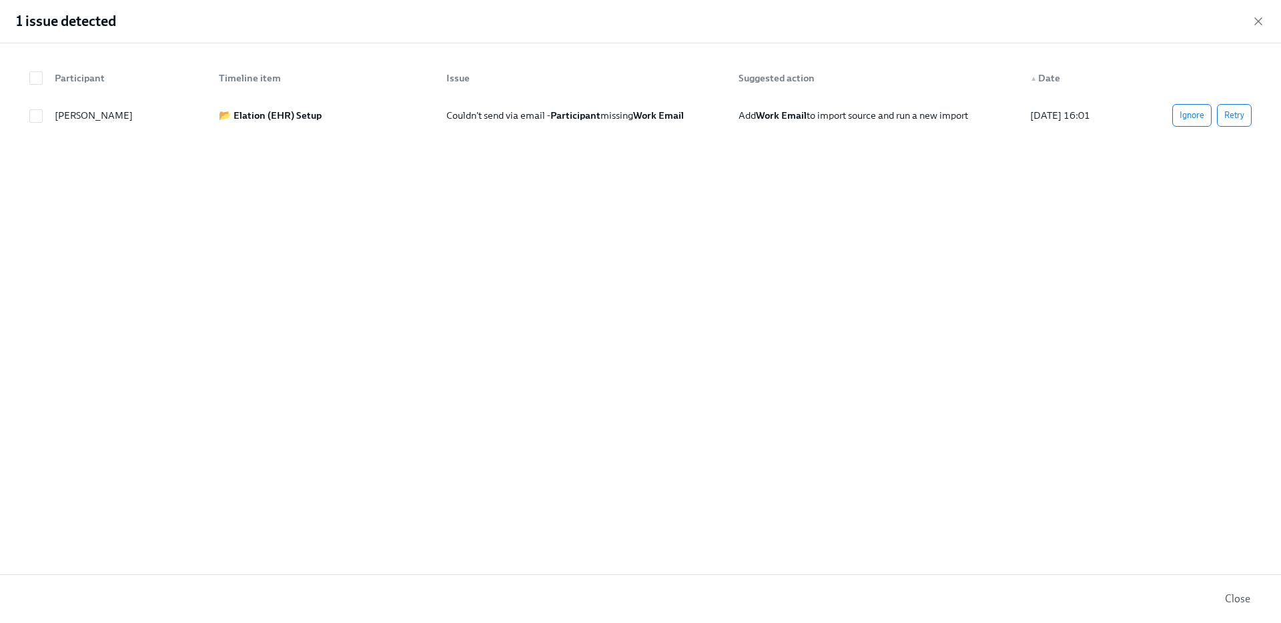
scroll to position [0, 8684]
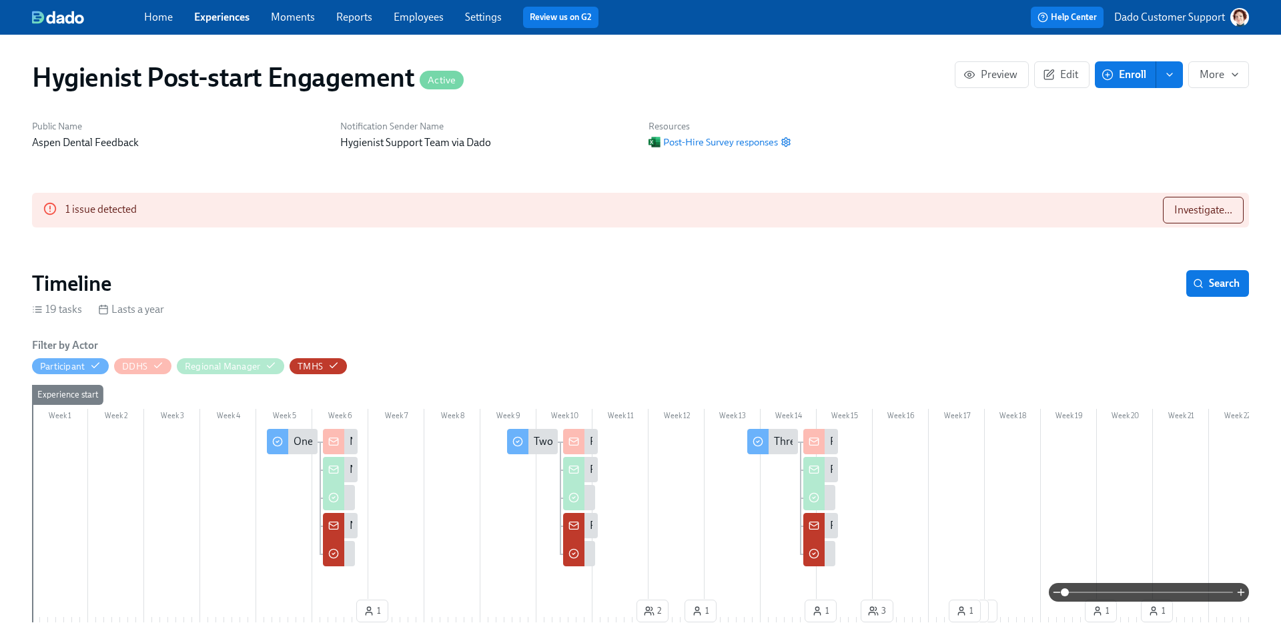
scroll to position [0, 1893]
click at [1185, 197] on button "Investigate..." at bounding box center [1203, 210] width 81 height 27
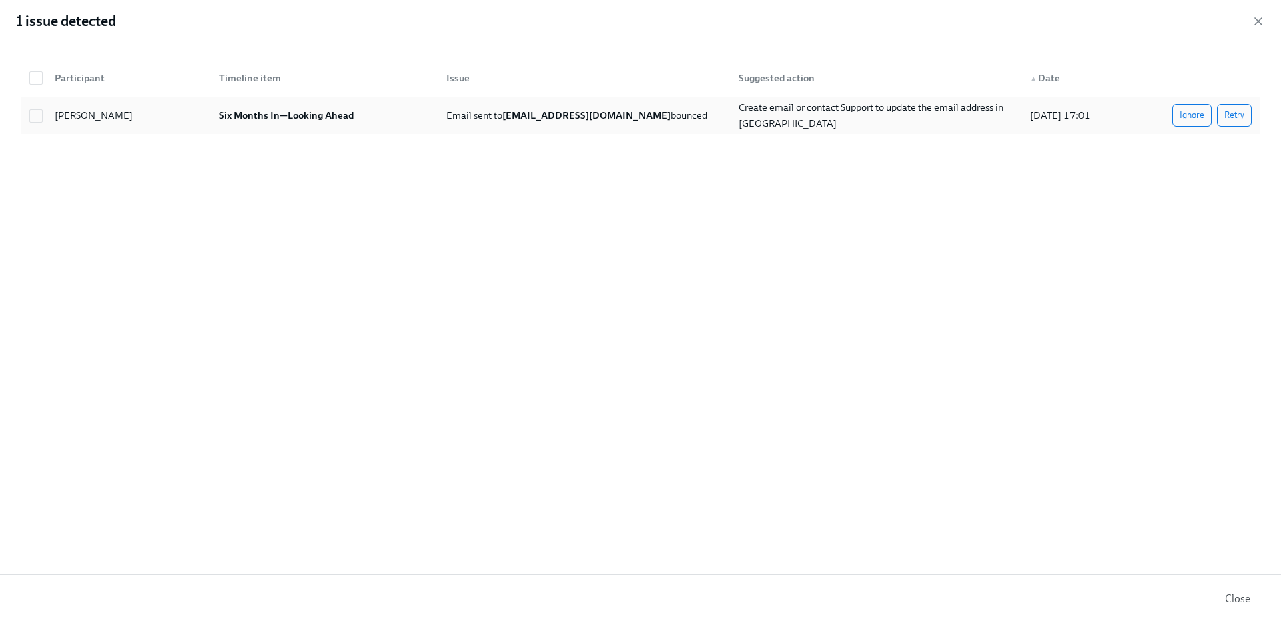
drag, startPoint x: 56, startPoint y: 115, endPoint x: 155, endPoint y: 117, distance: 98.8
click at [155, 117] on div "[PERSON_NAME]" at bounding box center [126, 115] width 164 height 27
checkbox input "true"
copy div "[PERSON_NAME]"
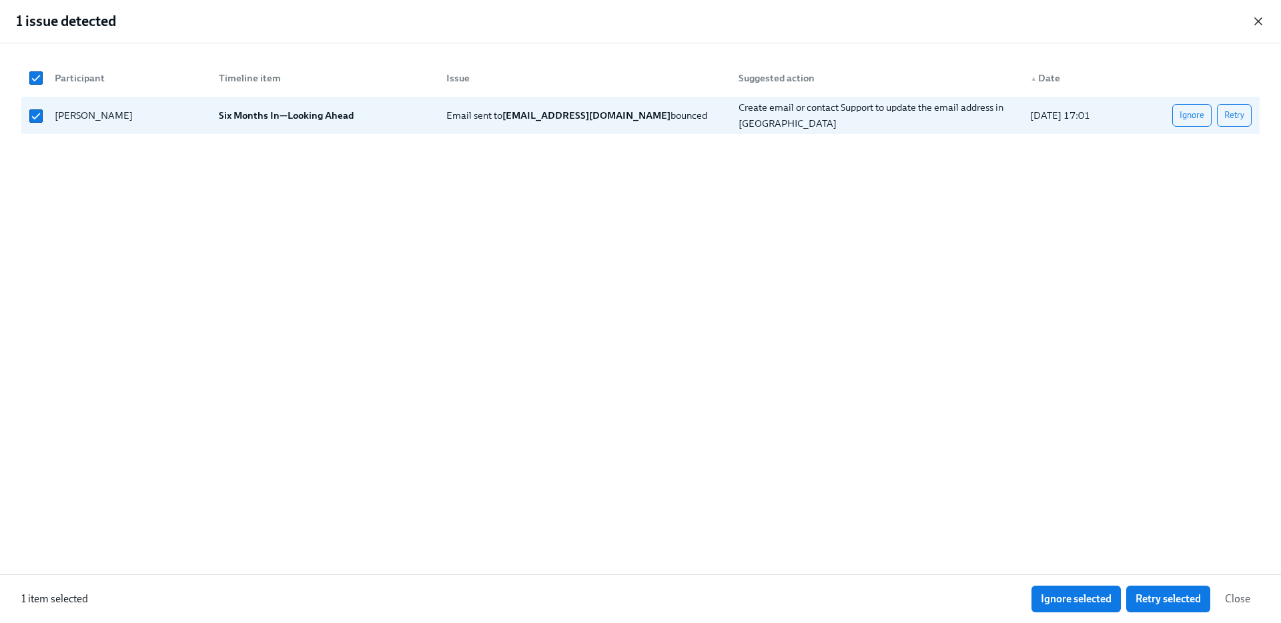
click at [1257, 23] on icon "button" at bounding box center [1258, 21] width 13 height 13
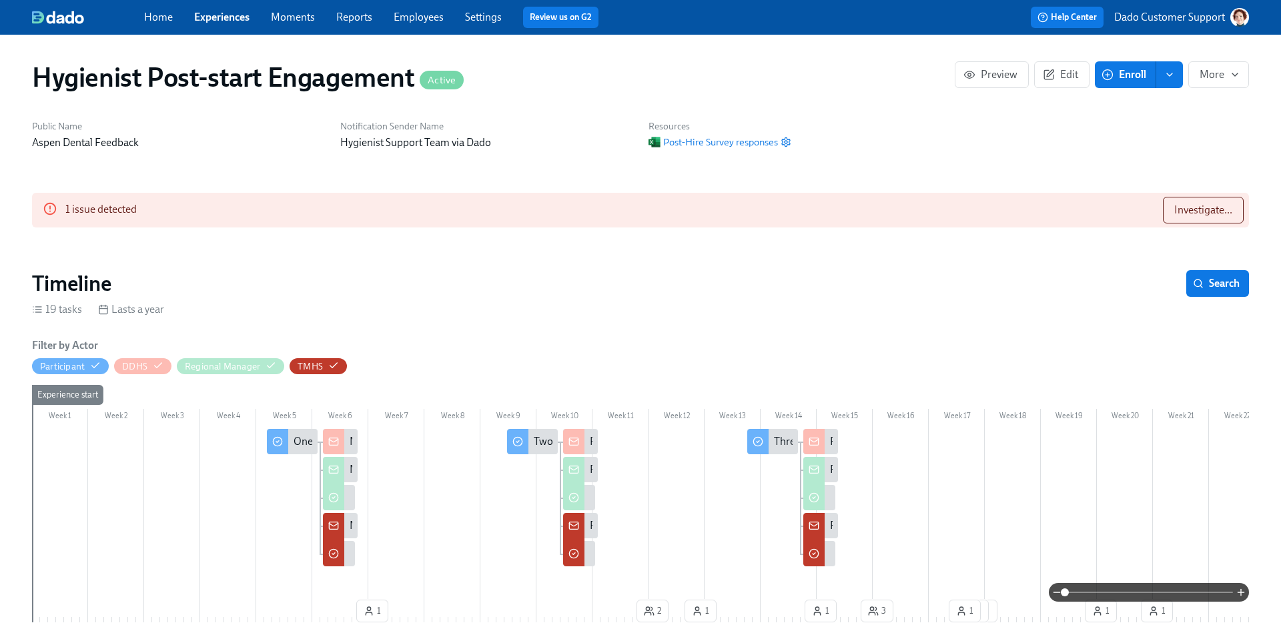
click at [414, 19] on link "Employees" at bounding box center [419, 17] width 50 height 13
click at [1206, 202] on button "Investigate..." at bounding box center [1203, 210] width 81 height 27
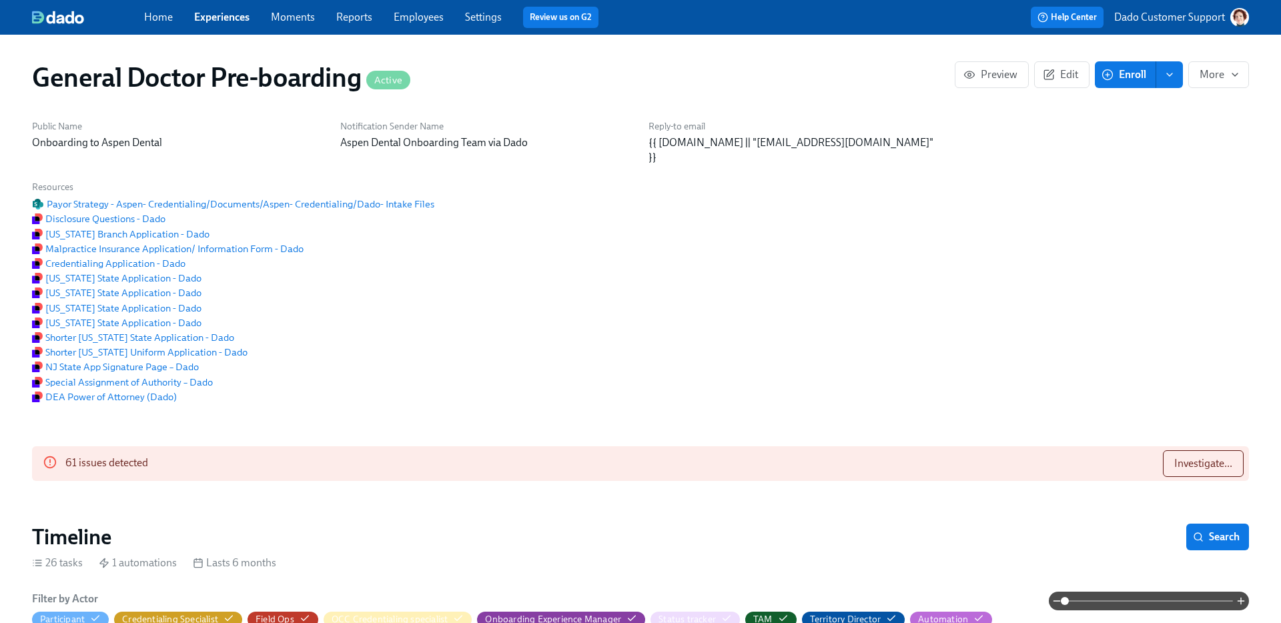
scroll to position [0, 33990]
click at [1207, 474] on button "Investigate..." at bounding box center [1203, 463] width 81 height 27
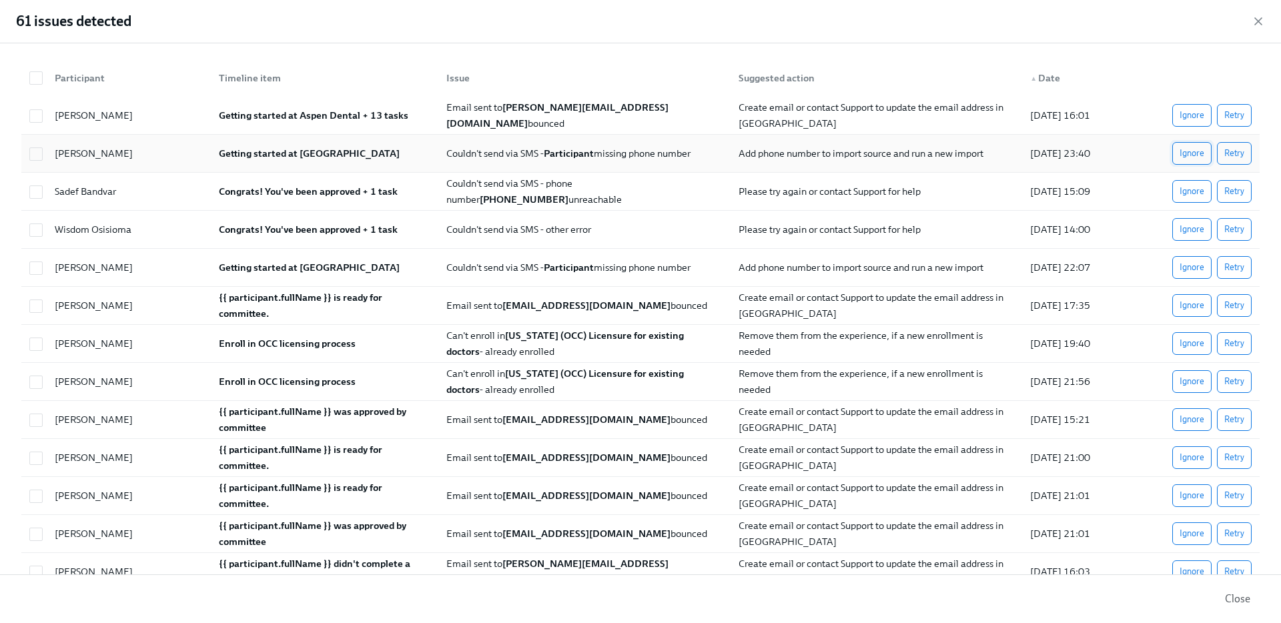
click at [1187, 158] on span "Ignore" at bounding box center [1192, 153] width 25 height 13
click at [1187, 188] on span "Ignore" at bounding box center [1192, 191] width 25 height 13
click at [1187, 217] on div "Ignore Retry" at bounding box center [1204, 229] width 107 height 27
checkbox input "true"
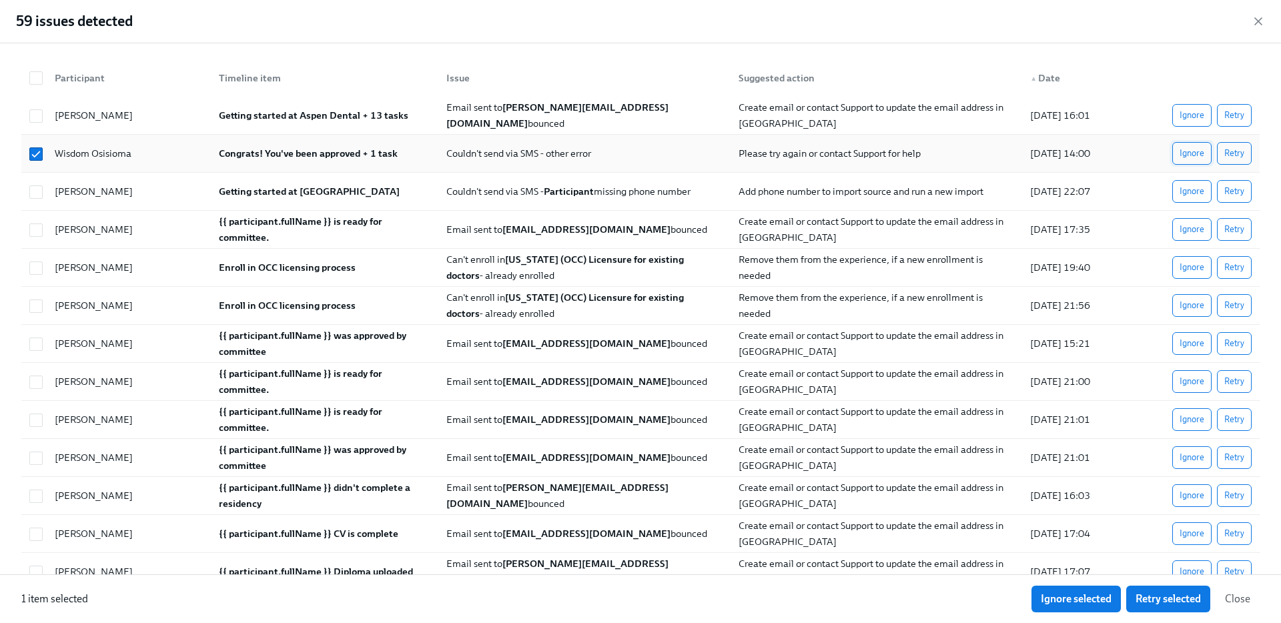
click at [1191, 153] on span "Ignore" at bounding box center [1192, 153] width 25 height 13
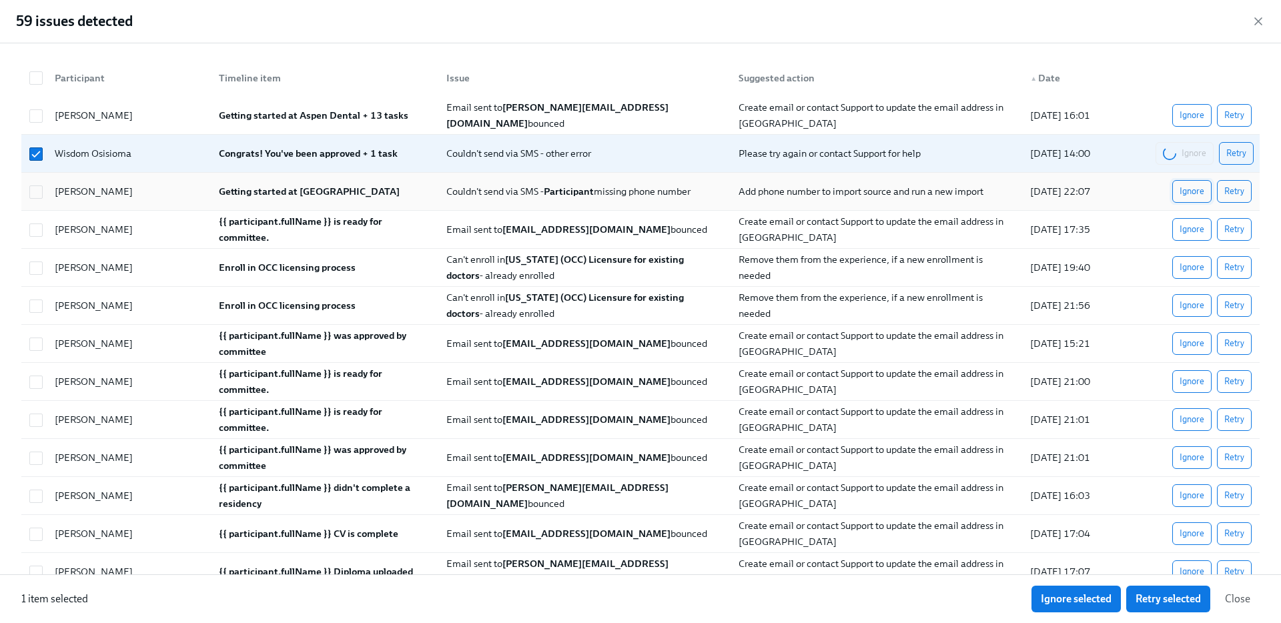
click at [1191, 182] on button "Ignore" at bounding box center [1192, 191] width 39 height 23
click at [36, 186] on input "checkbox" at bounding box center [36, 192] width 12 height 12
checkbox input "true"
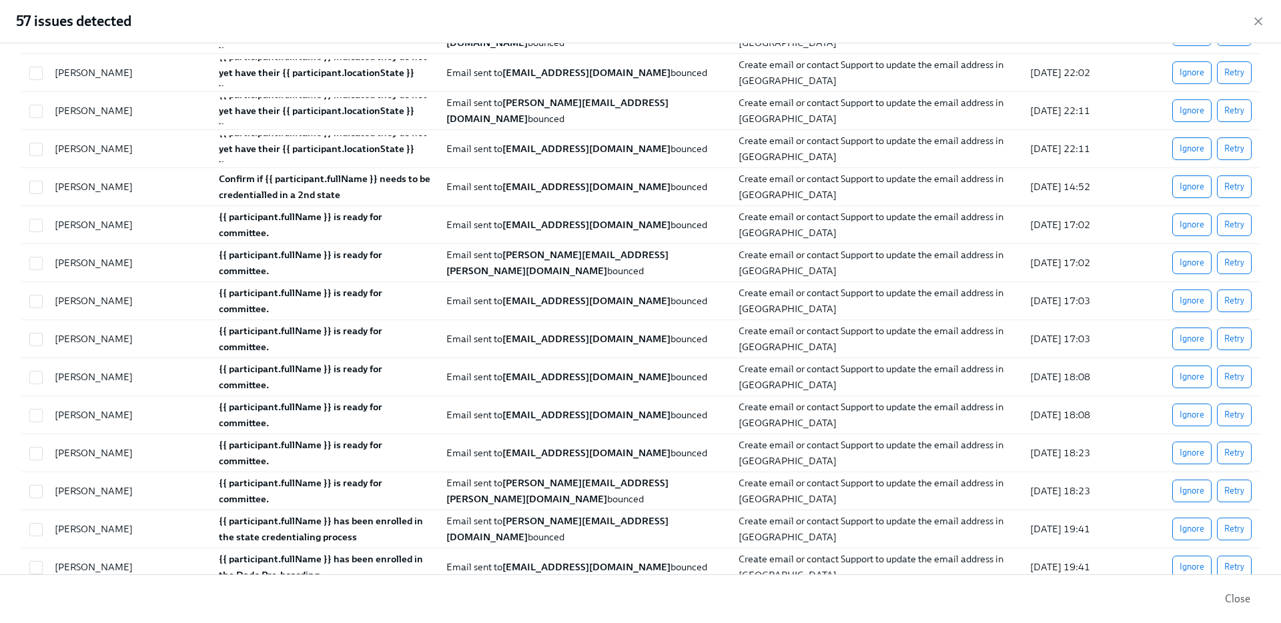
scroll to position [1706, 0]
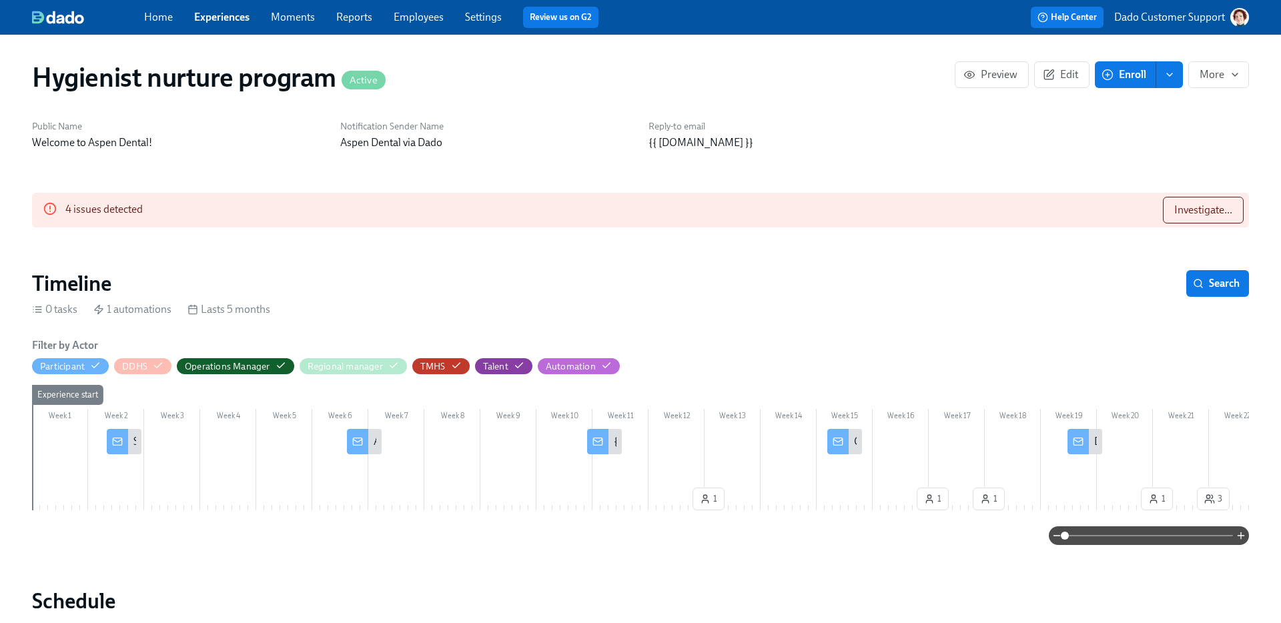
scroll to position [0, 1471]
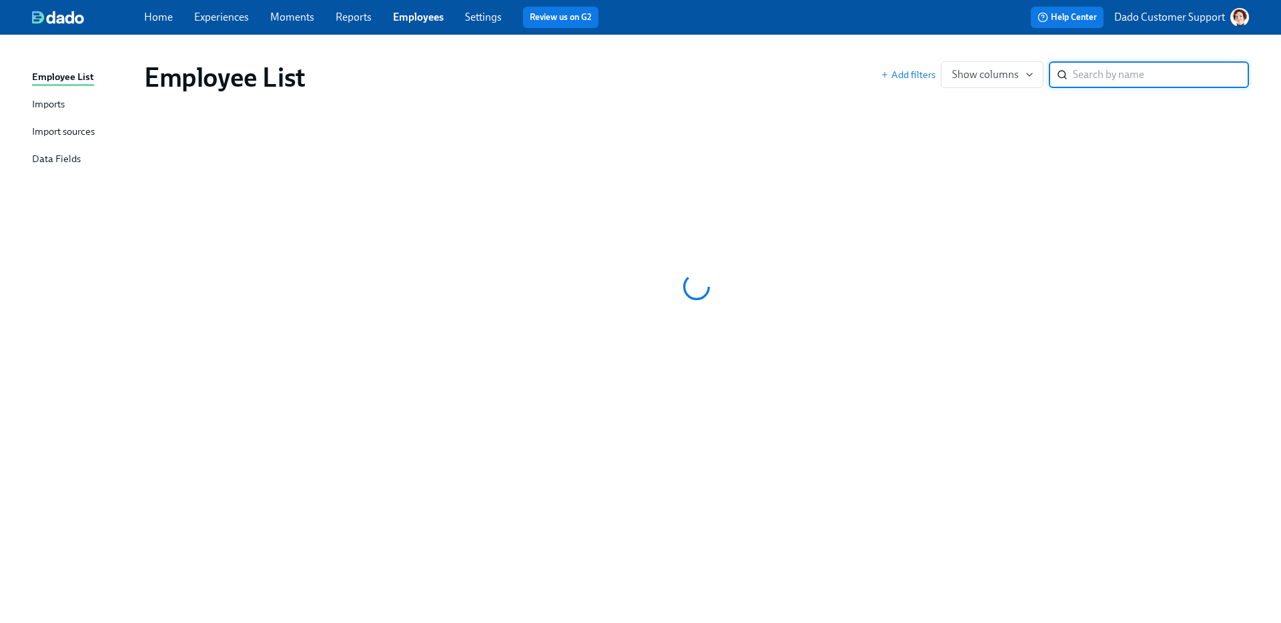
click at [1110, 72] on input "search" at bounding box center [1161, 74] width 176 height 27
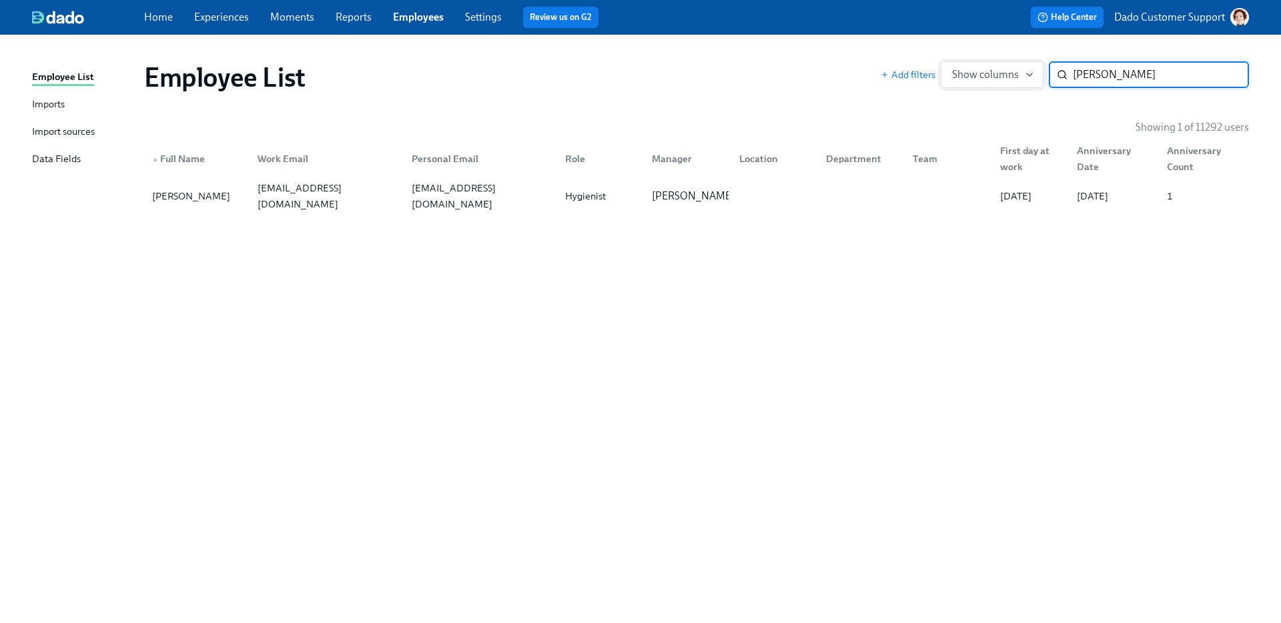
type input "[PERSON_NAME]"
click at [990, 73] on span "Show columns" at bounding box center [992, 74] width 80 height 13
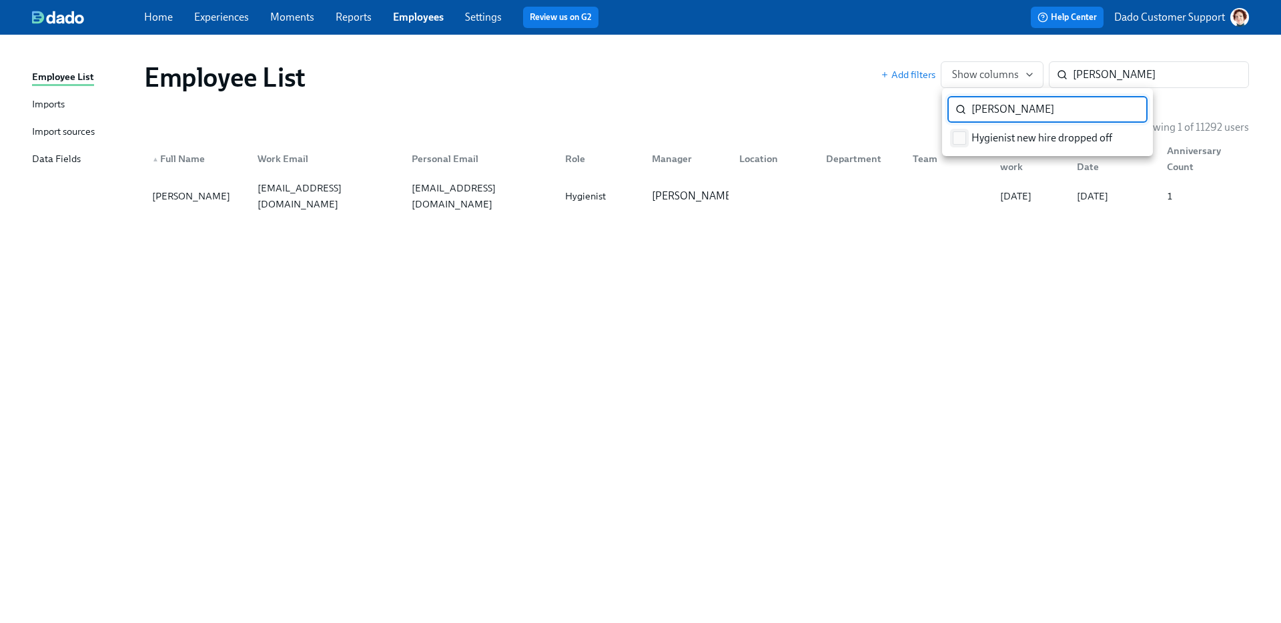
type input "[PERSON_NAME]"
click at [958, 143] on input "Hygienist new hire dropped off" at bounding box center [960, 138] width 12 height 12
checkbox input "true"
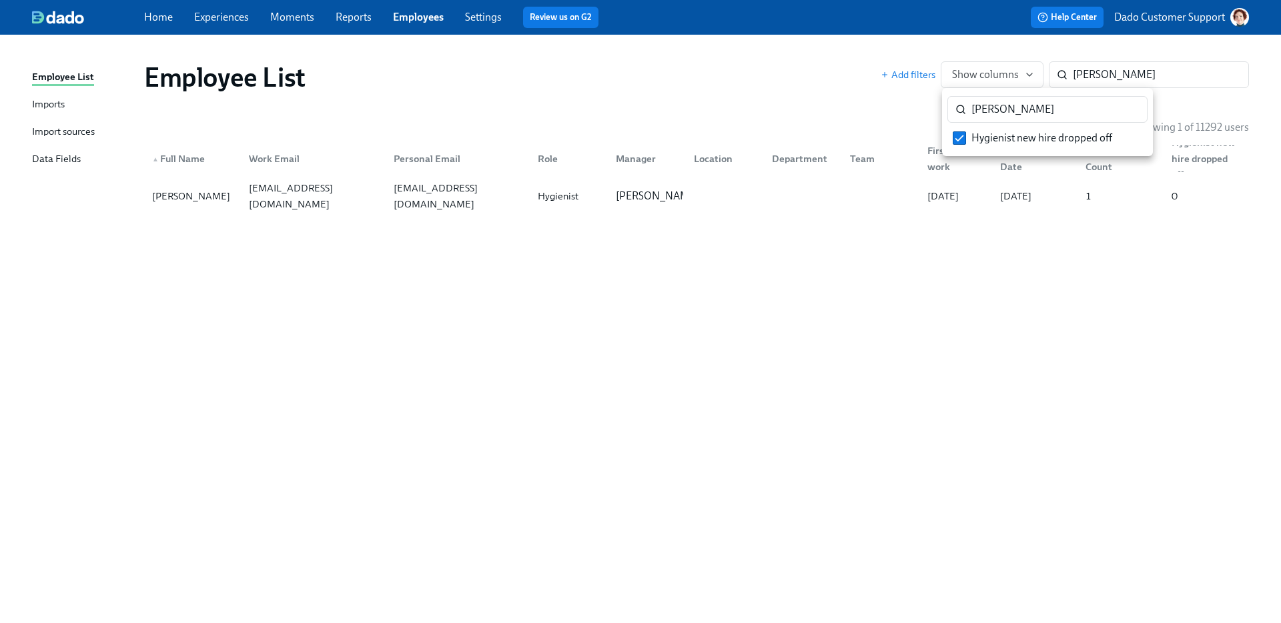
click at [928, 276] on div at bounding box center [640, 311] width 1281 height 623
drag, startPoint x: 134, startPoint y: 194, endPoint x: 216, endPoint y: 210, distance: 83.0
click at [216, 210] on div "Employee List Add filters Show columns [PERSON_NAME] ​ Showing 1 of 11292 users…" at bounding box center [640, 321] width 1217 height 541
copy div "[PERSON_NAME]"
click at [212, 189] on div "[PERSON_NAME]" at bounding box center [191, 196] width 89 height 16
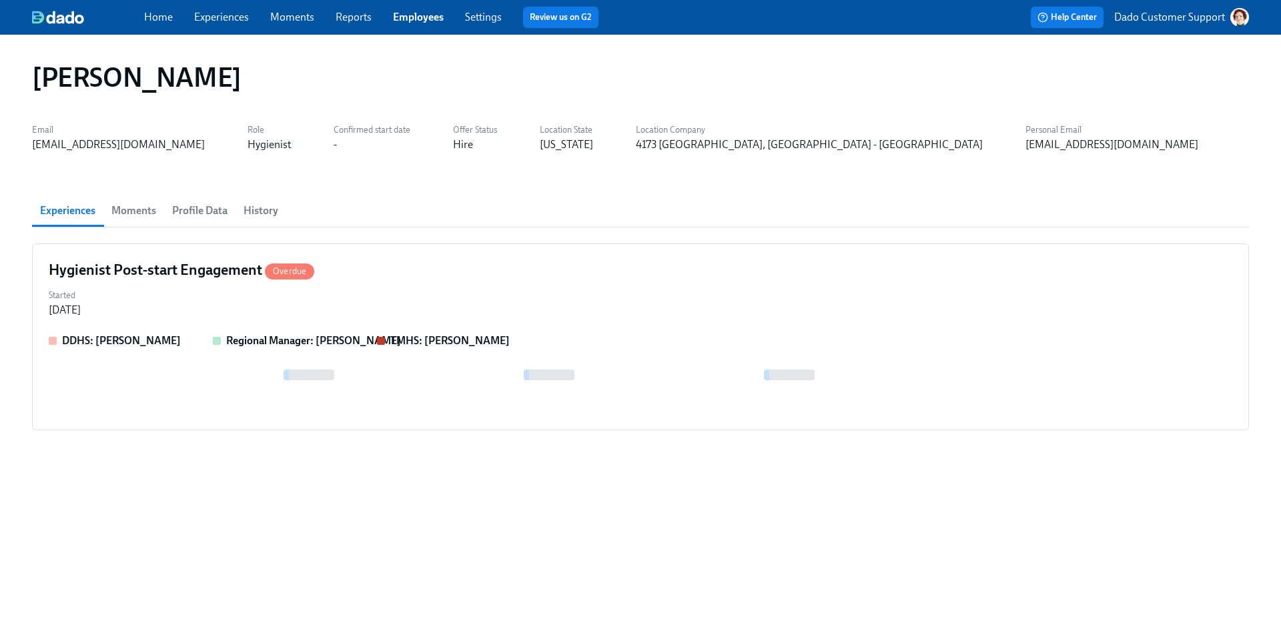
scroll to position [0, 920]
click at [261, 206] on span "History" at bounding box center [261, 211] width 35 height 19
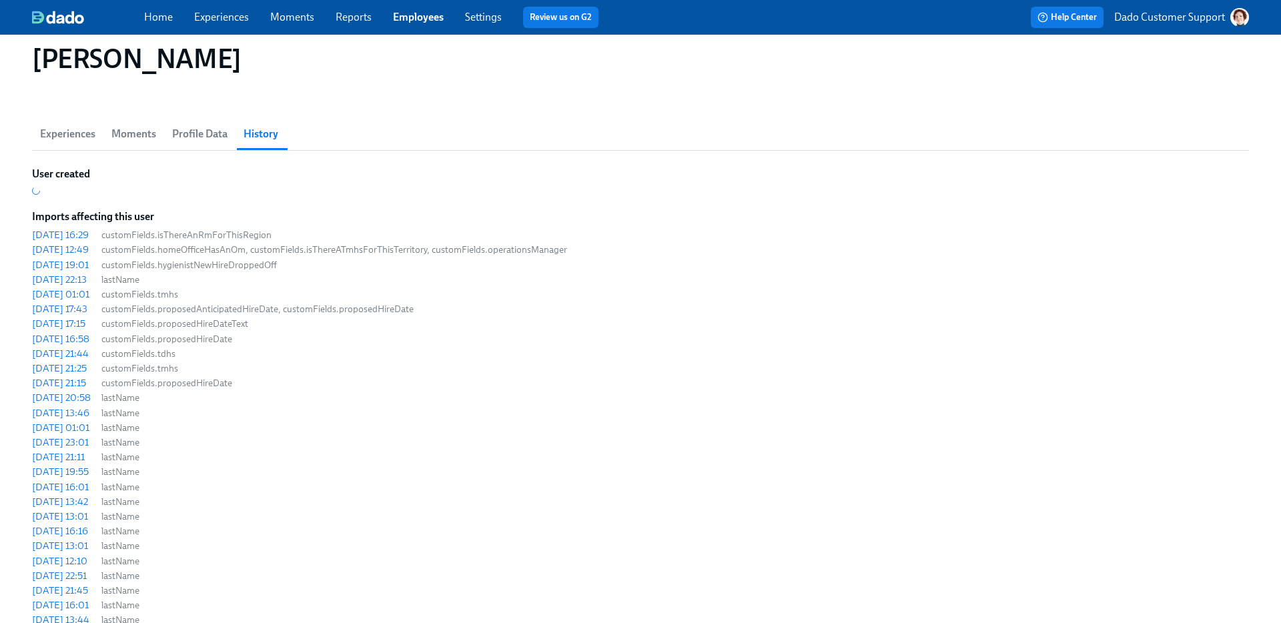
scroll to position [29, 0]
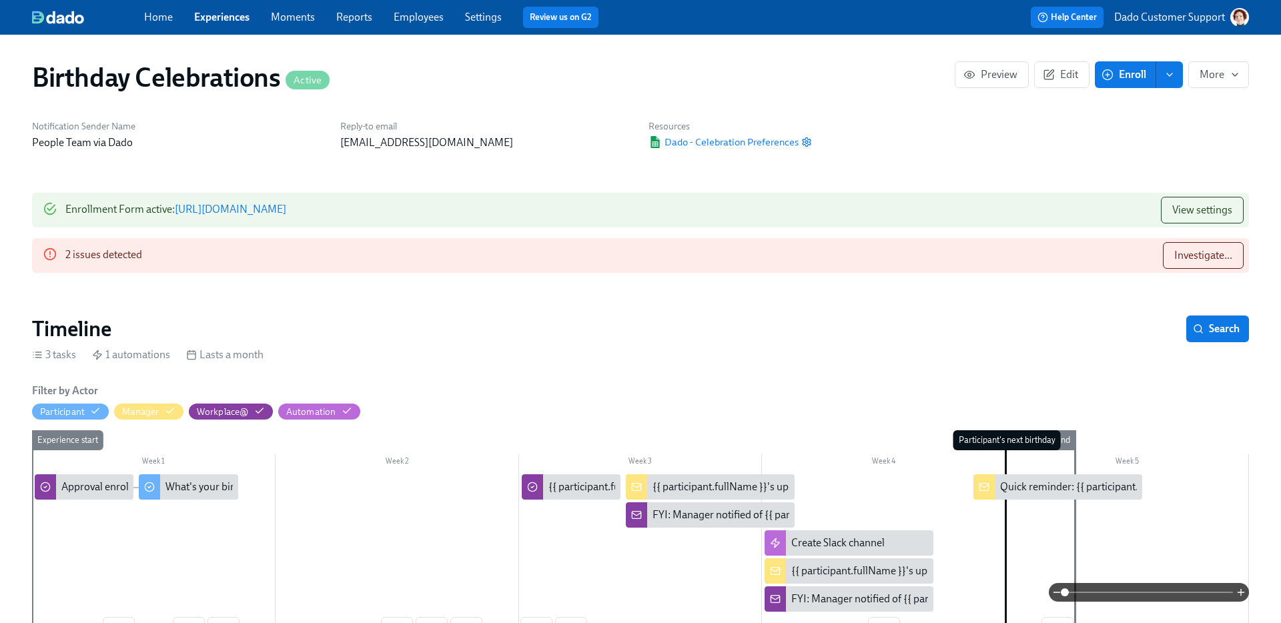
scroll to position [0, 3158]
click at [1218, 256] on span "Investigate..." at bounding box center [1204, 255] width 58 height 13
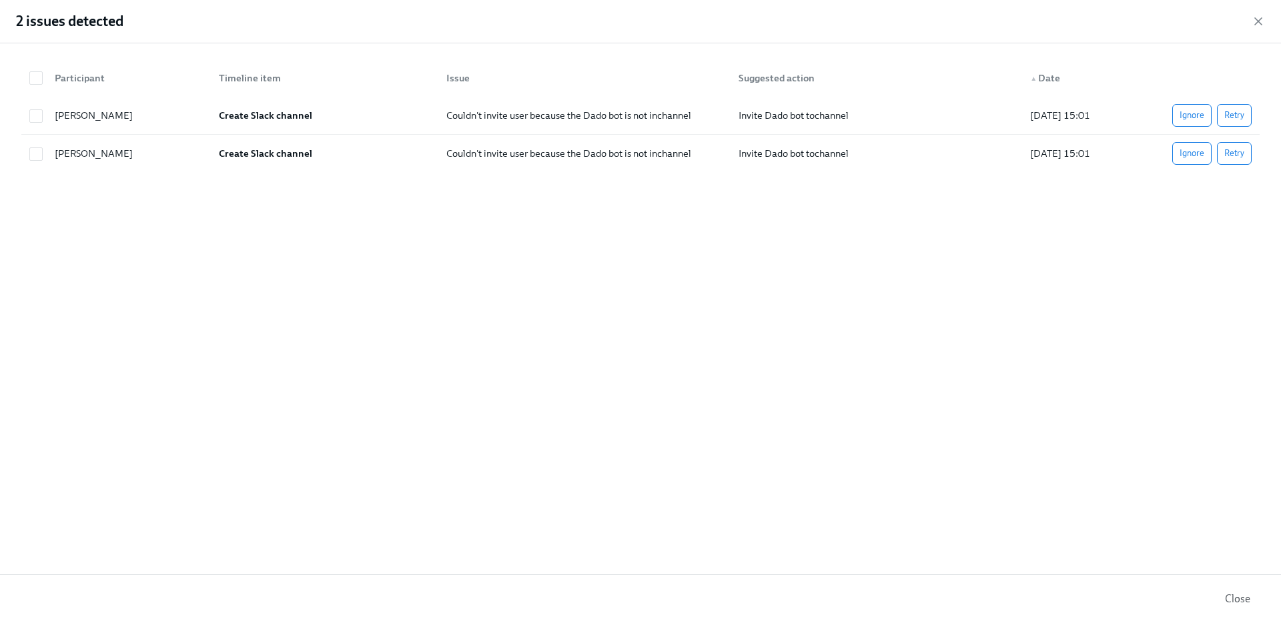
click at [1257, 13] on div "2 issues detected" at bounding box center [640, 21] width 1281 height 43
click at [1256, 18] on icon "button" at bounding box center [1258, 21] width 7 height 7
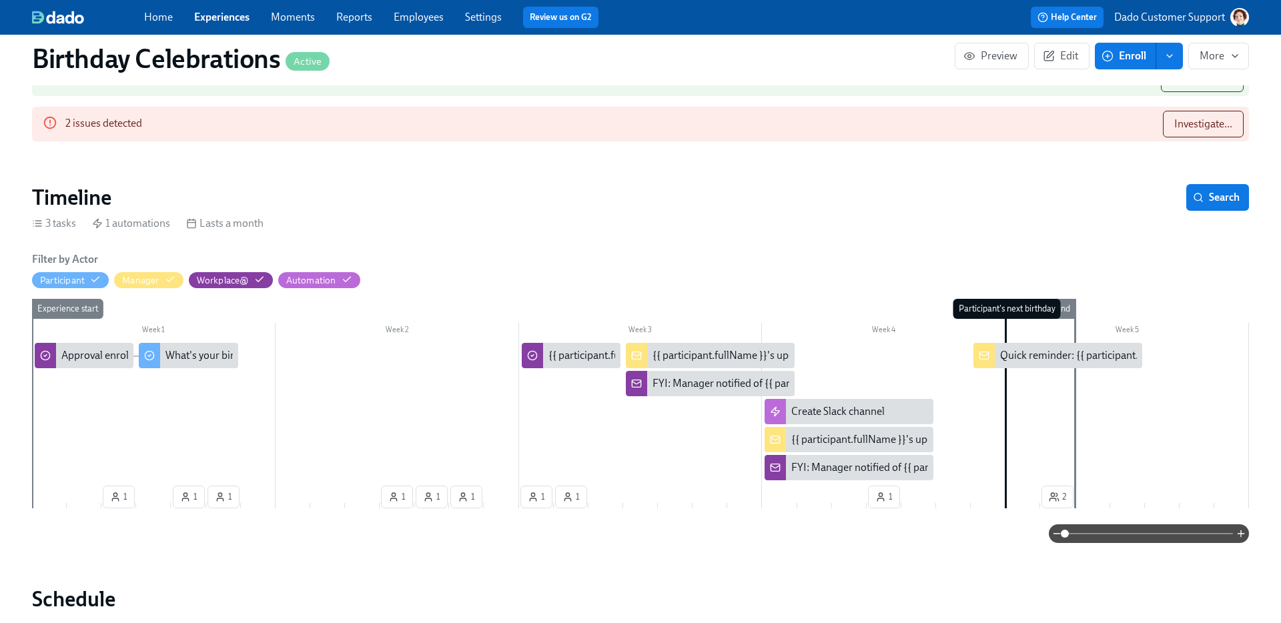
scroll to position [133, 0]
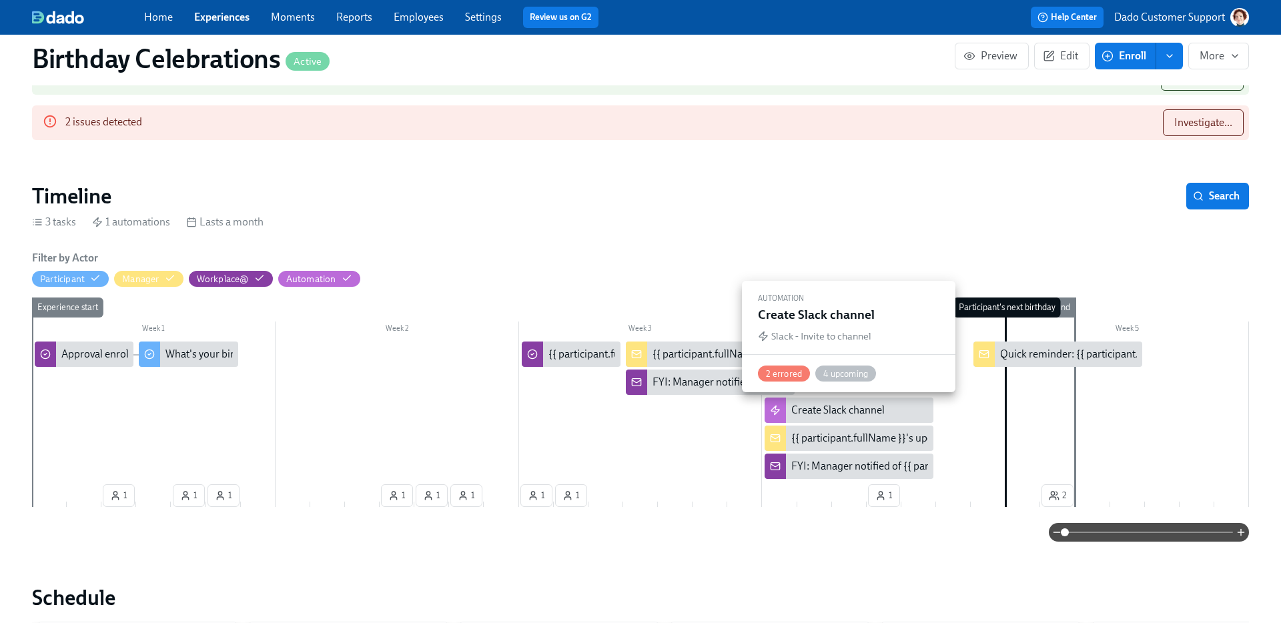
click at [802, 404] on div "Create Slack channel" at bounding box center [837, 410] width 93 height 15
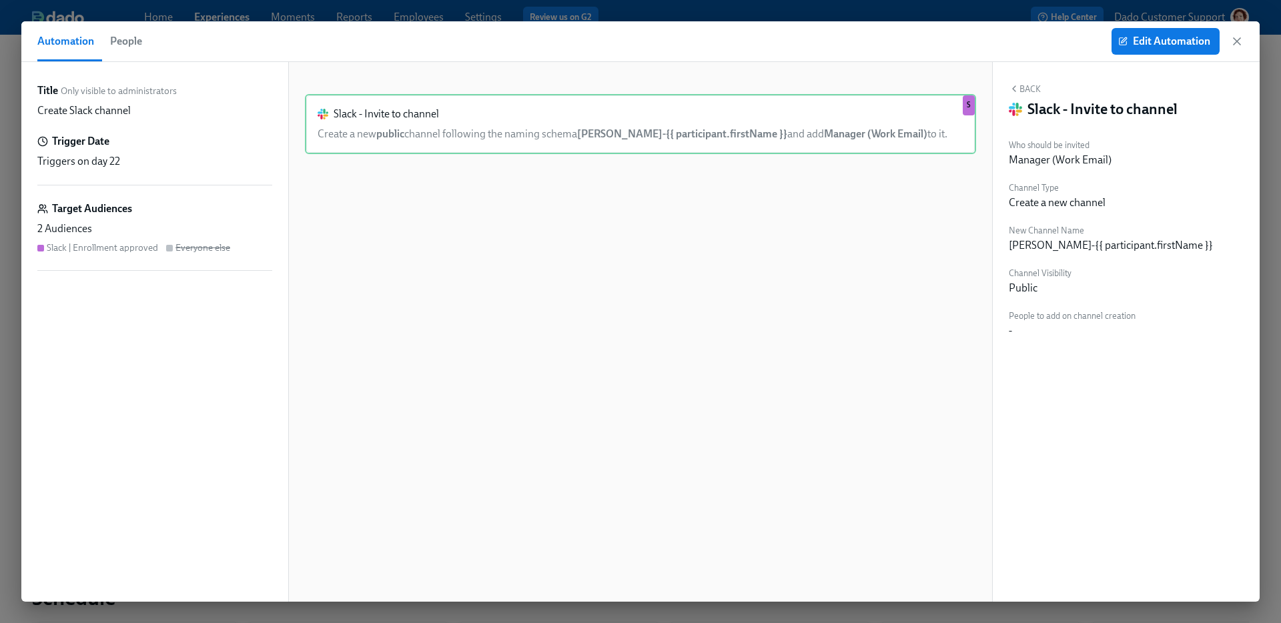
click at [119, 39] on span "People" at bounding box center [126, 41] width 32 height 19
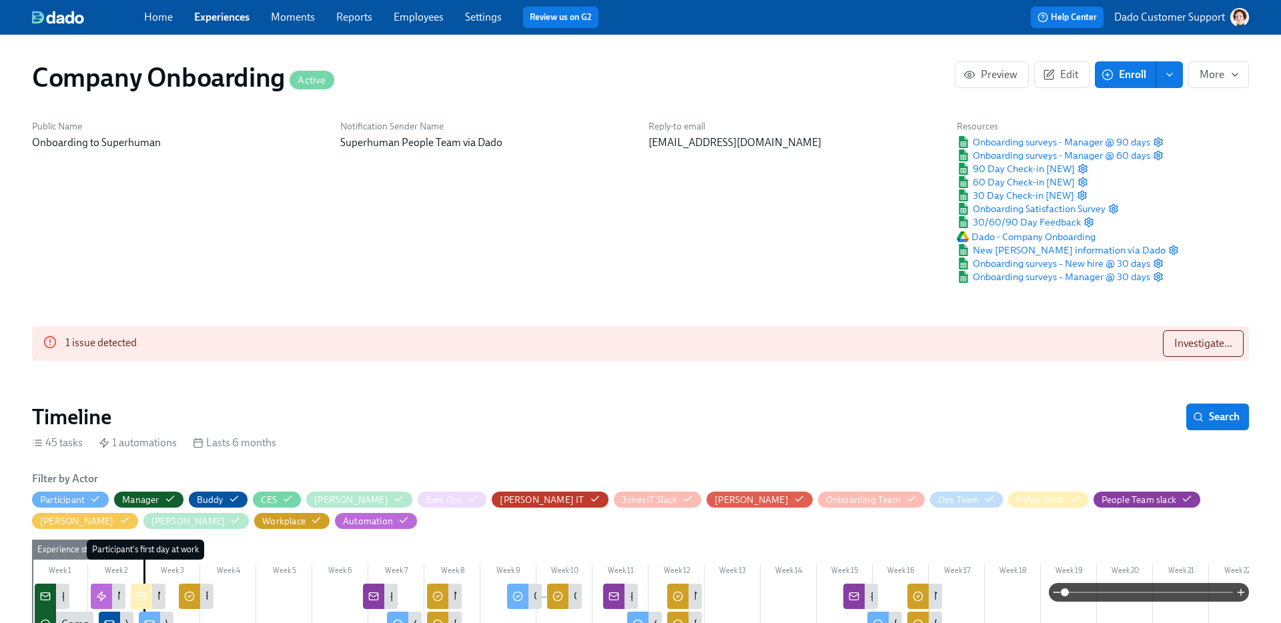
scroll to position [0, 28042]
click at [1233, 336] on button "Investigate..." at bounding box center [1203, 343] width 81 height 27
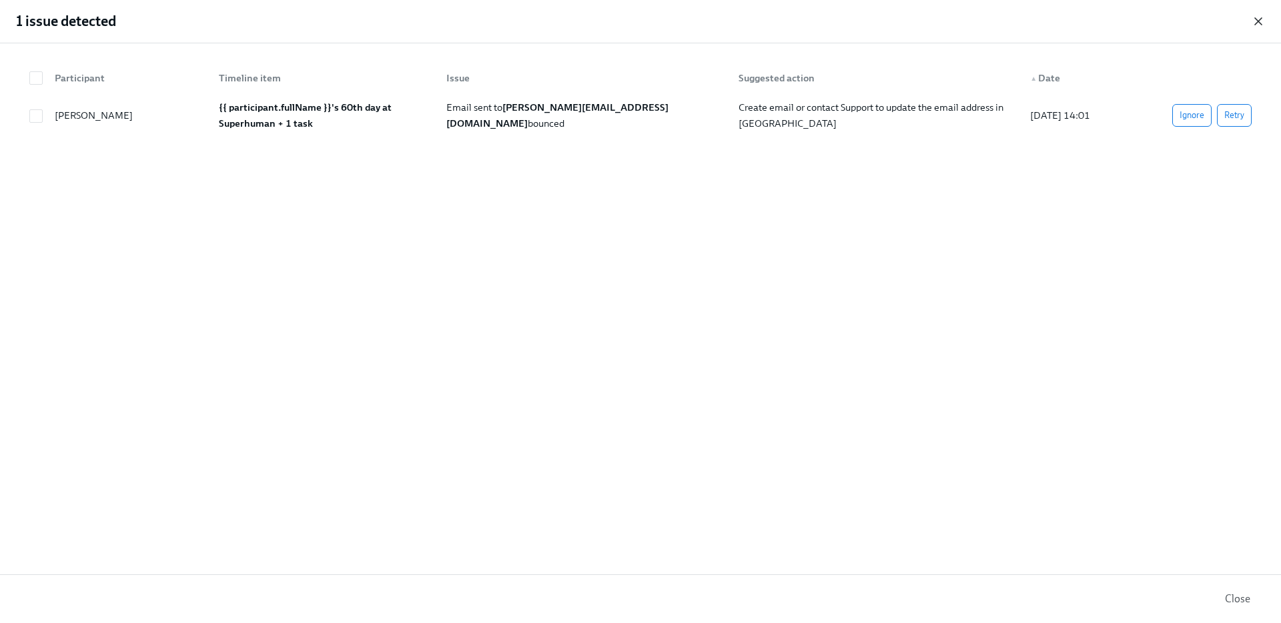
click at [1261, 17] on icon "button" at bounding box center [1258, 21] width 13 height 13
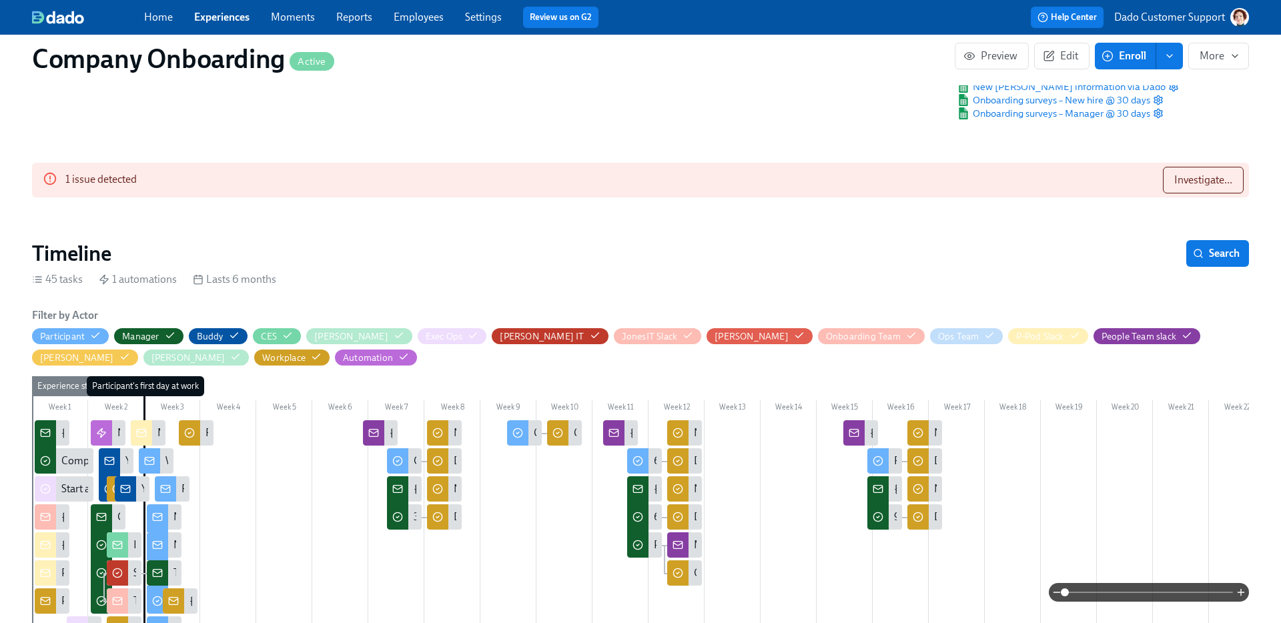
scroll to position [166, 0]
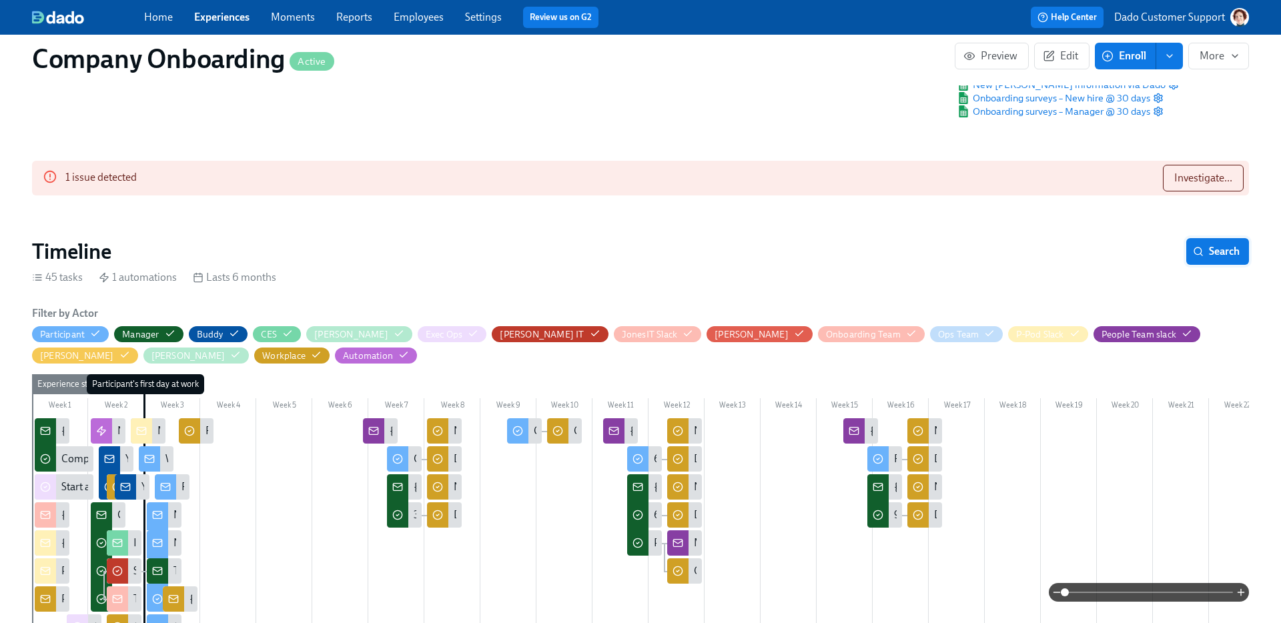
click at [1213, 246] on span "Search" at bounding box center [1218, 251] width 44 height 13
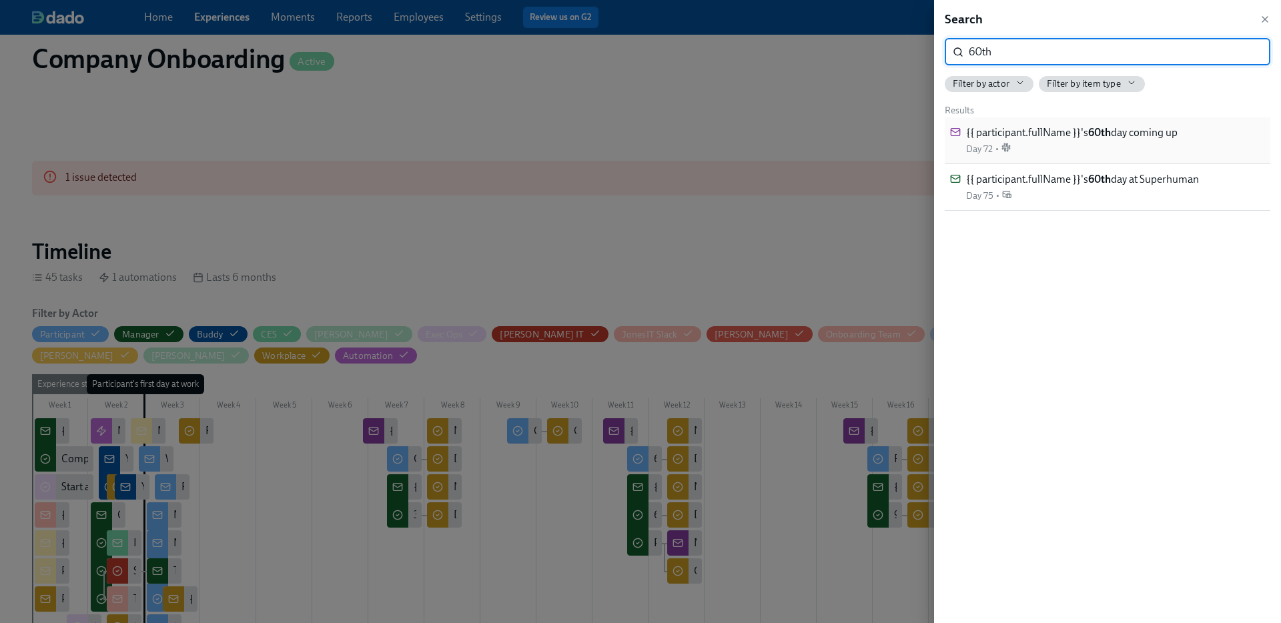
type input "60th"
click at [1084, 133] on span "{{ participant.fullName }}'s 60th day coming up" at bounding box center [1072, 132] width 212 height 15
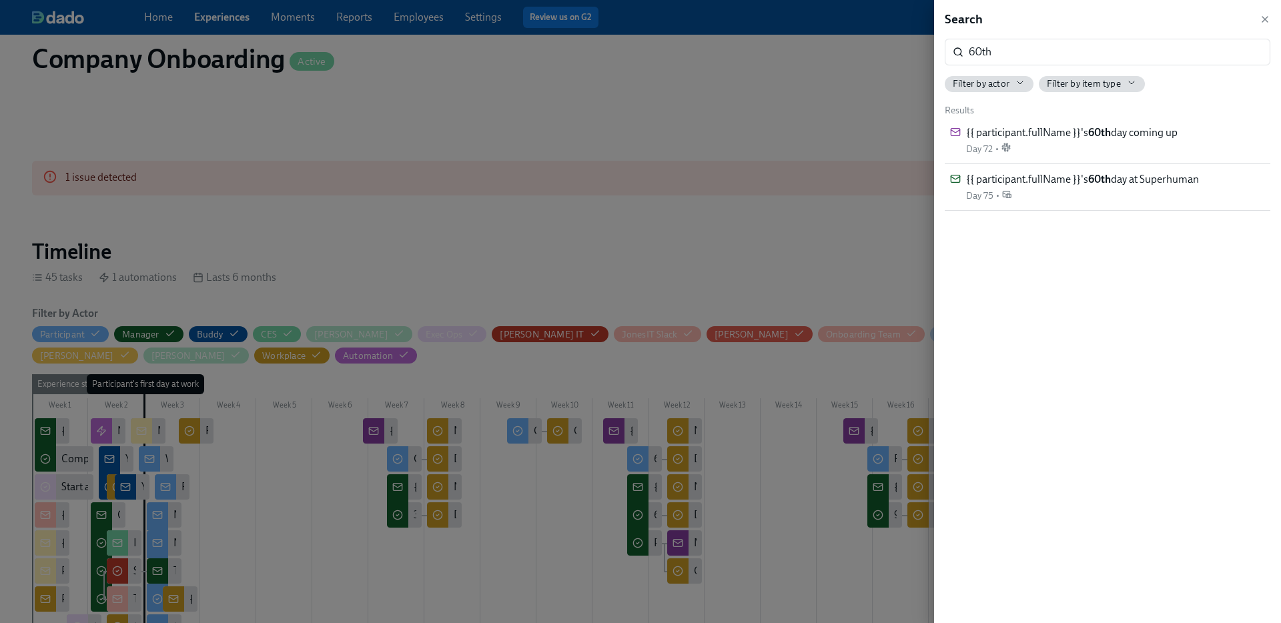
click at [452, 103] on div at bounding box center [640, 311] width 1281 height 623
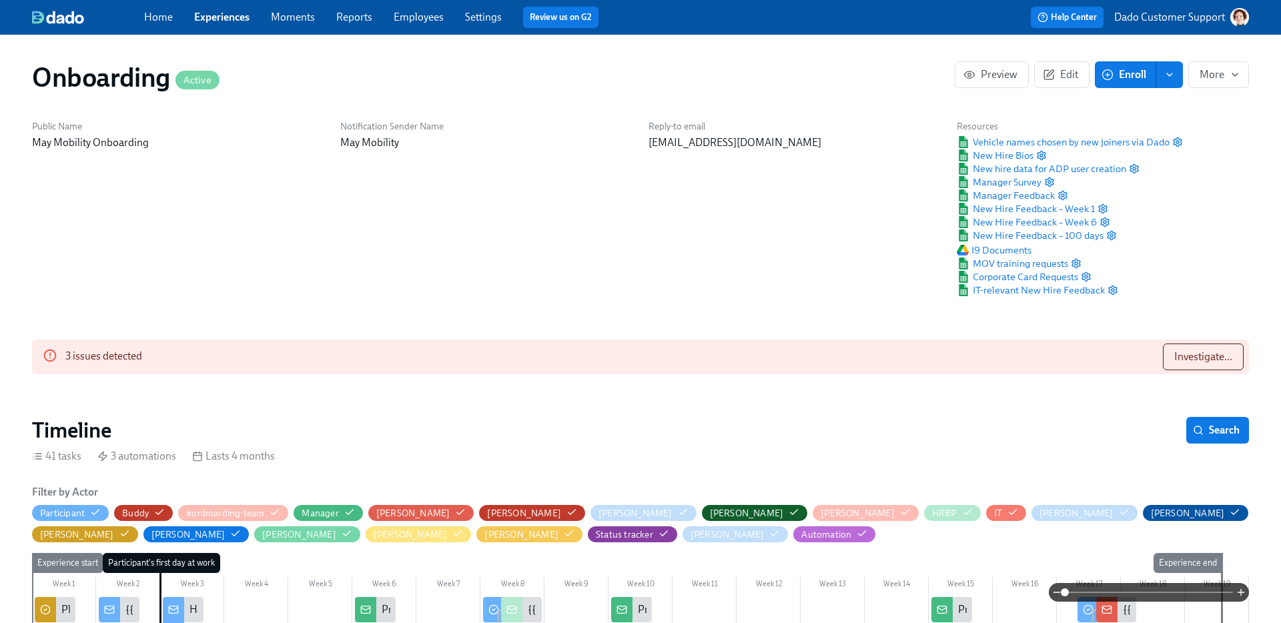
scroll to position [0, 9274]
click at [1220, 340] on div "3 issues detected Investigate..." at bounding box center [640, 357] width 1217 height 35
click at [1201, 359] on span "Investigate..." at bounding box center [1204, 356] width 58 height 13
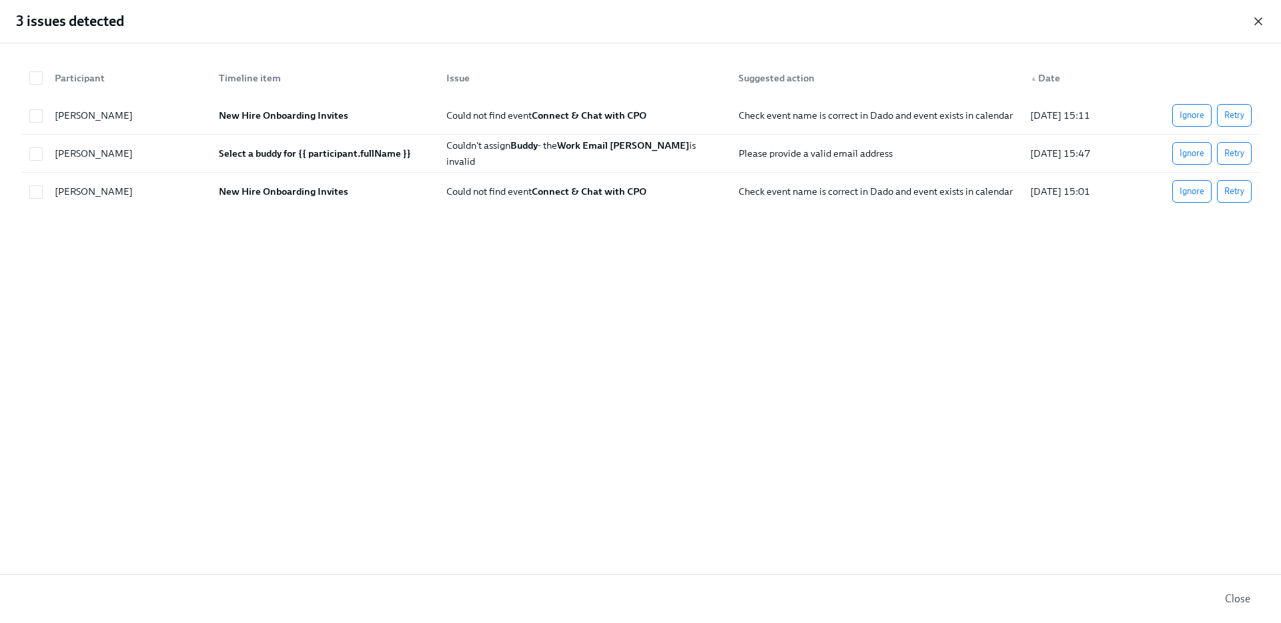
click at [1255, 16] on icon "button" at bounding box center [1258, 21] width 13 height 13
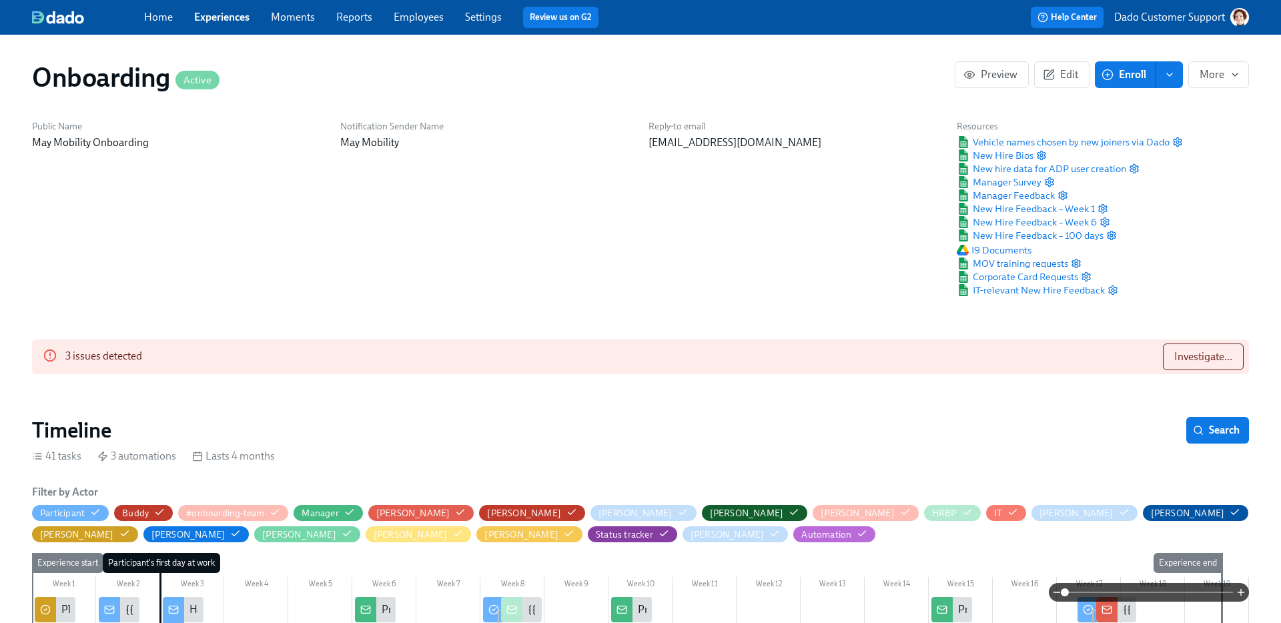
scroll to position [0, 0]
click at [1220, 351] on span "Investigate..." at bounding box center [1204, 356] width 58 height 13
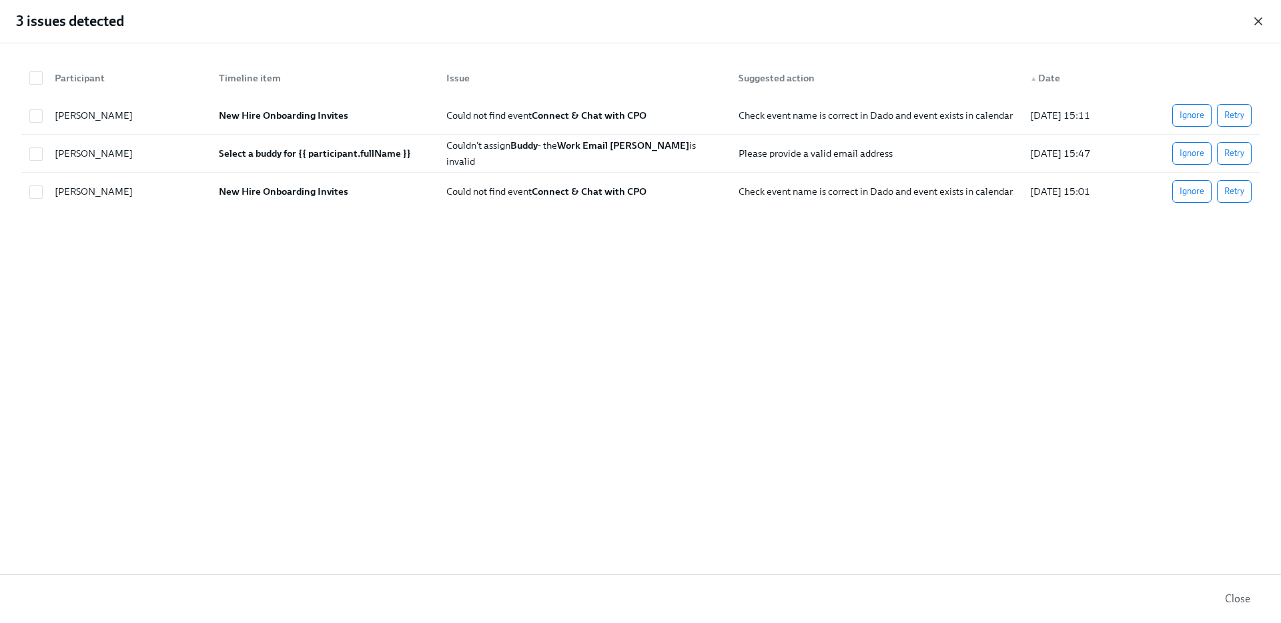
click at [1256, 18] on icon "button" at bounding box center [1258, 21] width 7 height 7
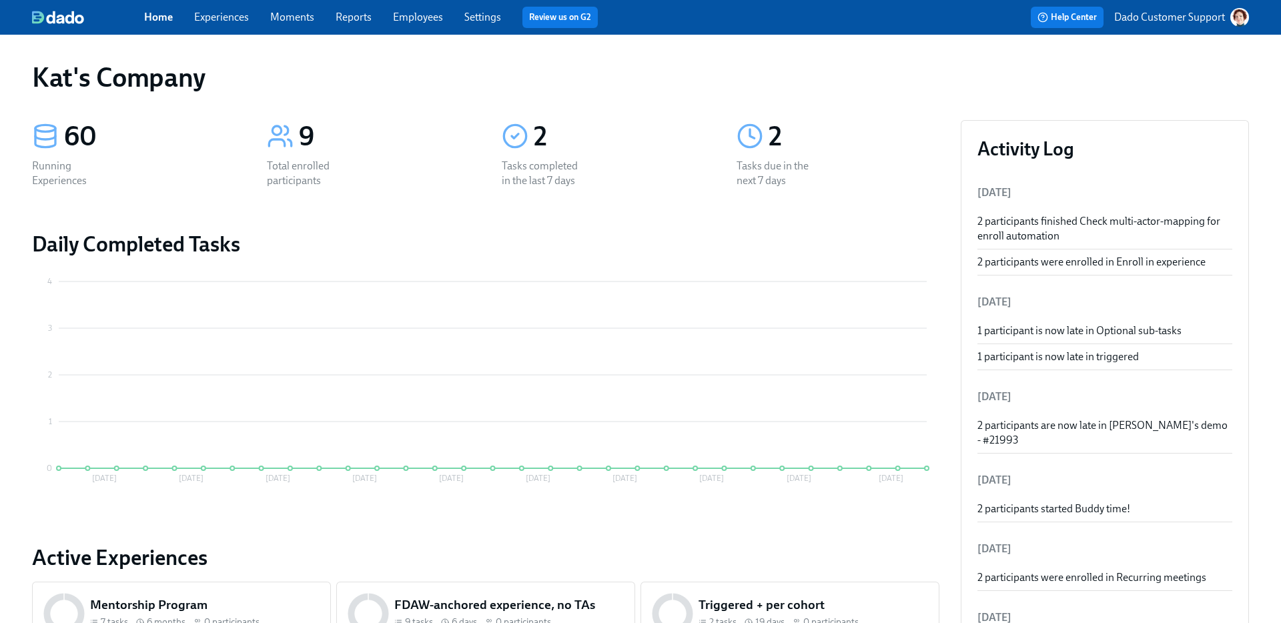
click at [1181, 15] on p "Dado Customer Support" at bounding box center [1169, 17] width 111 height 15
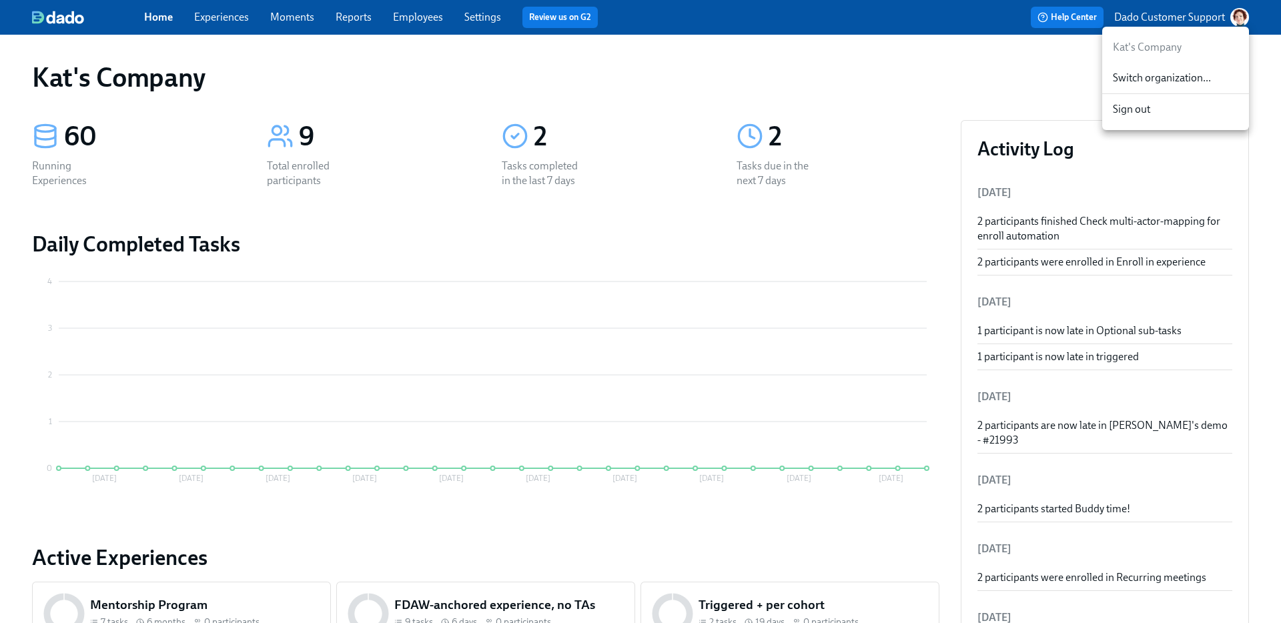
click at [1149, 82] on span "Switch organization..." at bounding box center [1175, 78] width 125 height 15
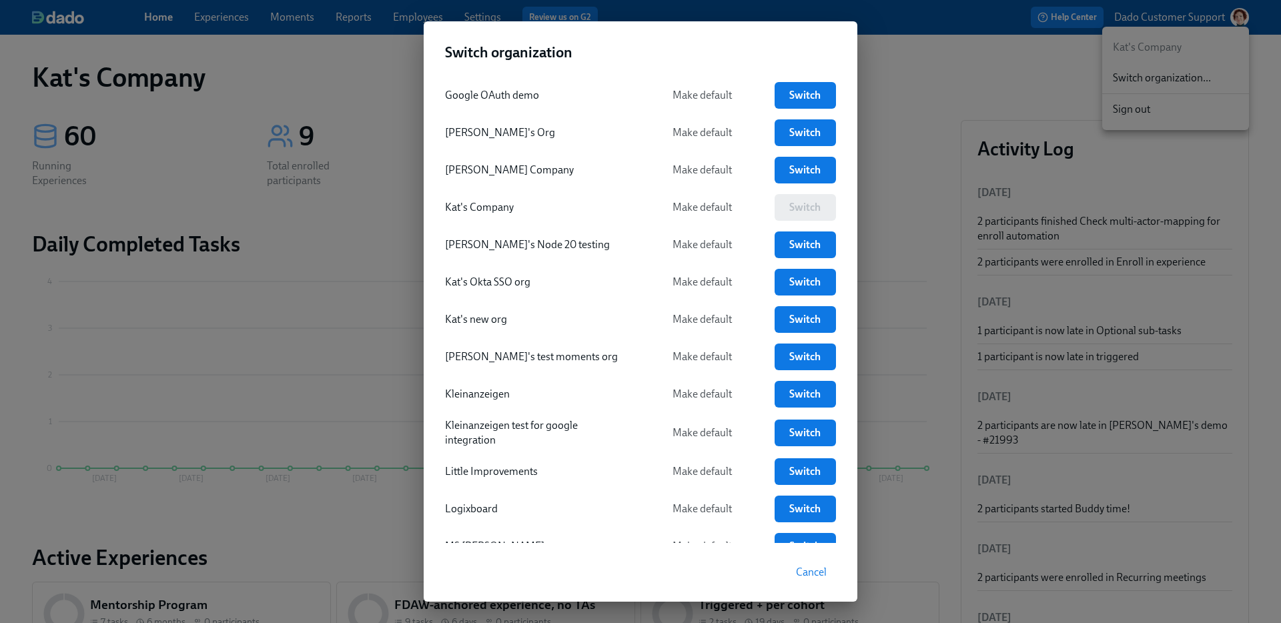
scroll to position [1848, 0]
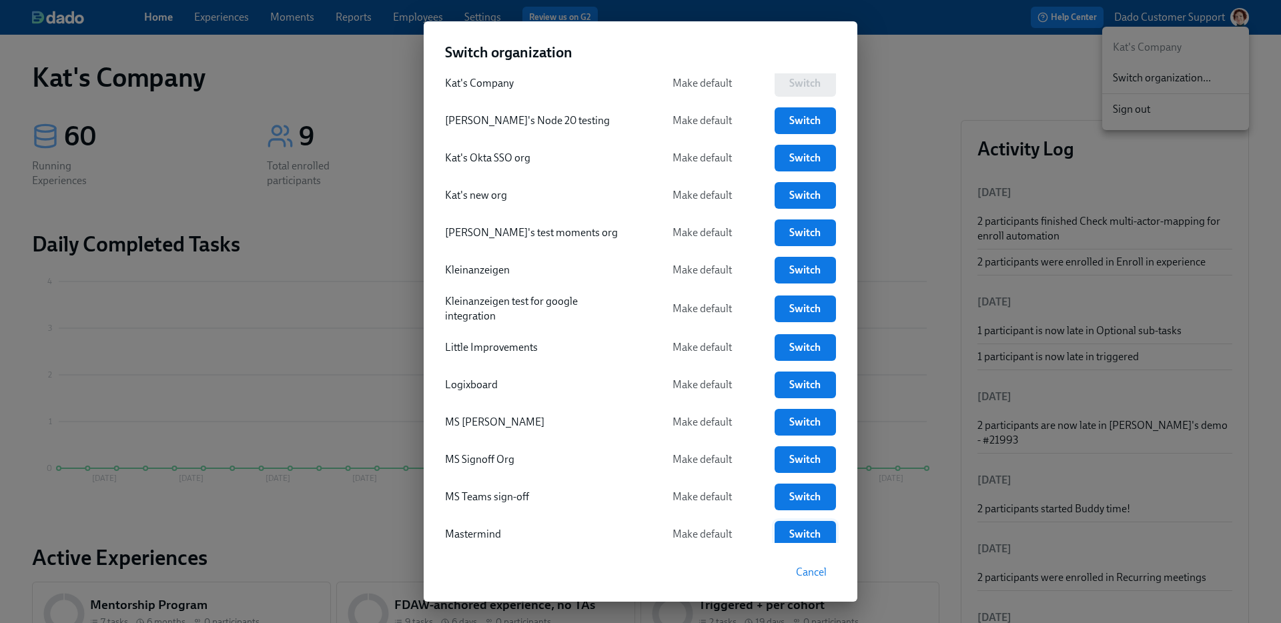
click at [807, 529] on span "Switch" at bounding box center [805, 534] width 43 height 13
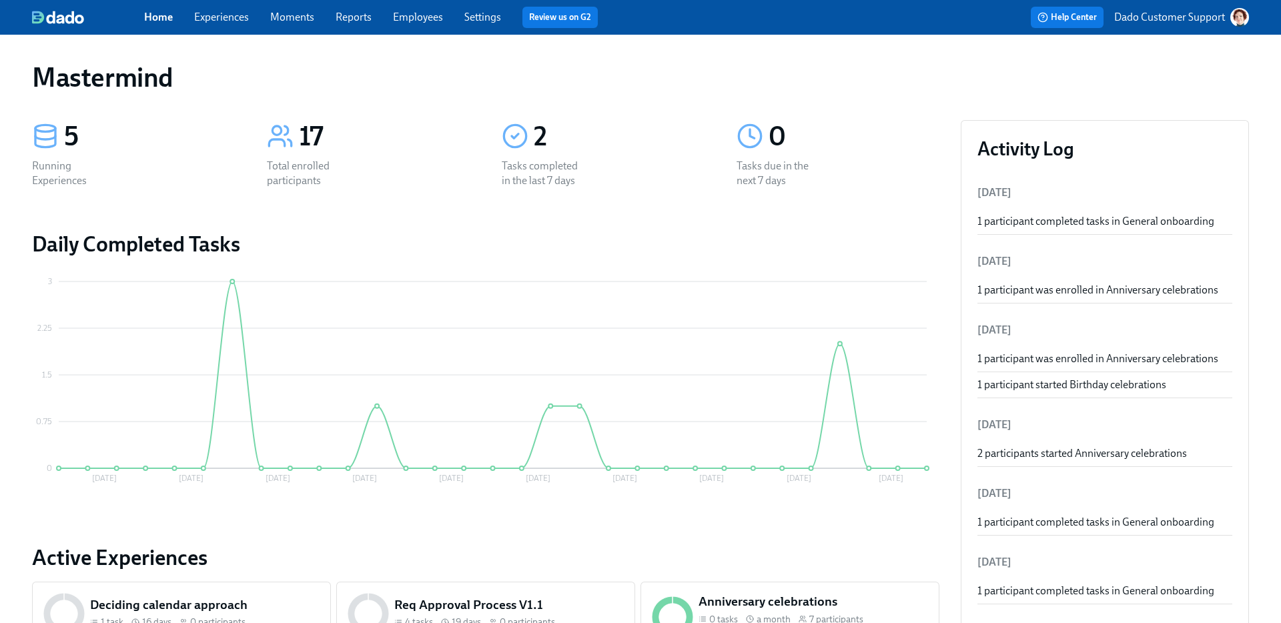
click at [213, 18] on link "Experiences" at bounding box center [221, 17] width 55 height 13
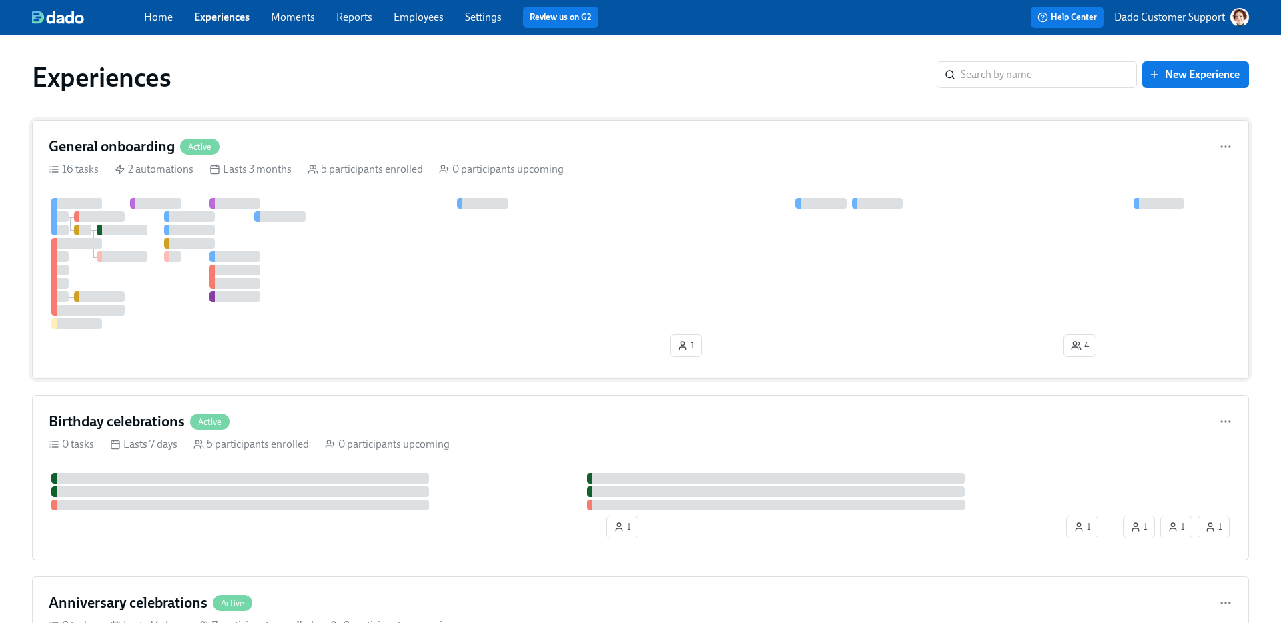
click at [214, 220] on div at bounding box center [189, 217] width 51 height 11
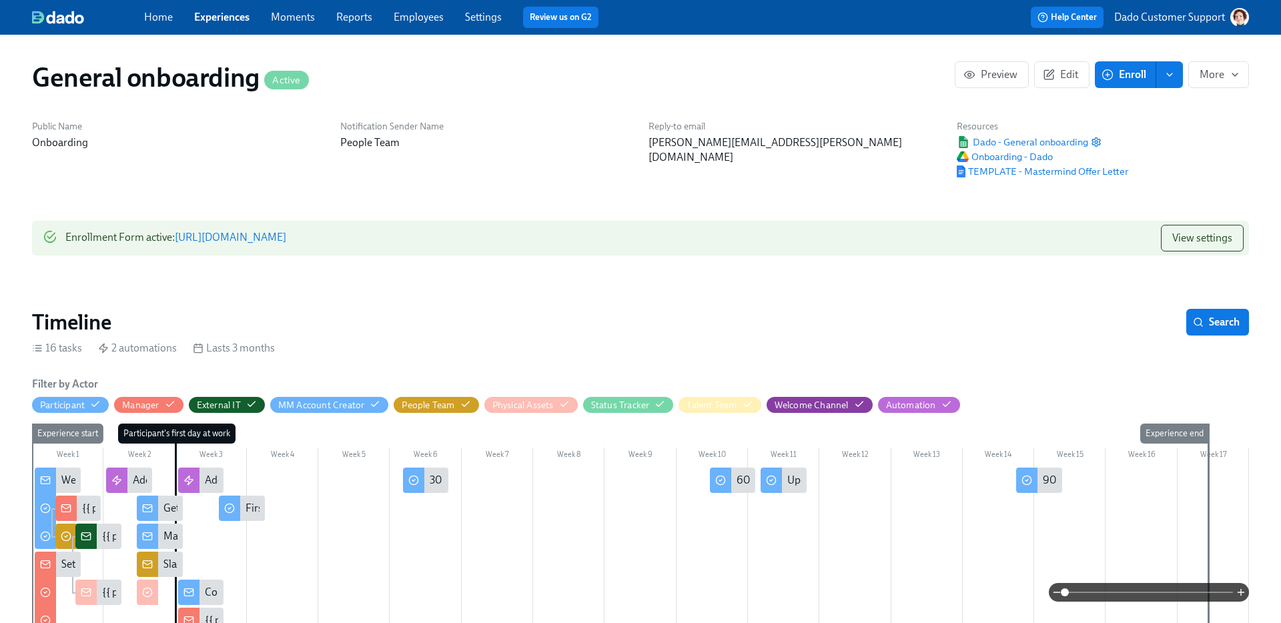
scroll to position [0, 2357]
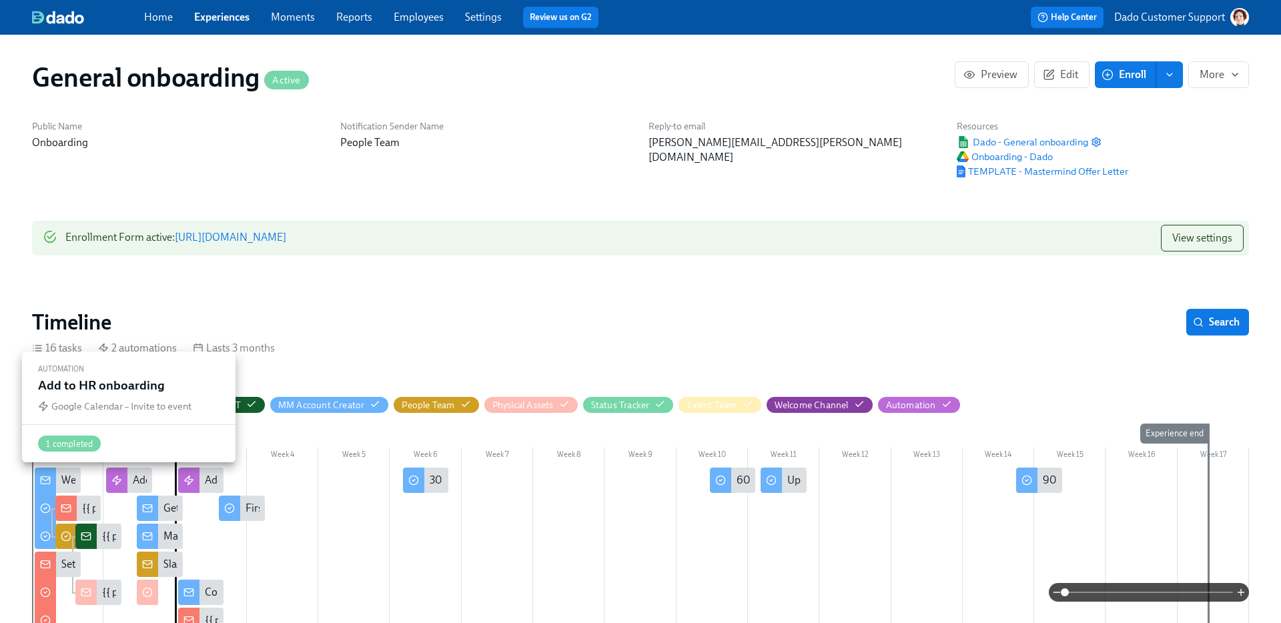
click at [139, 484] on div "Add to HR onboarding" at bounding box center [184, 480] width 103 height 15
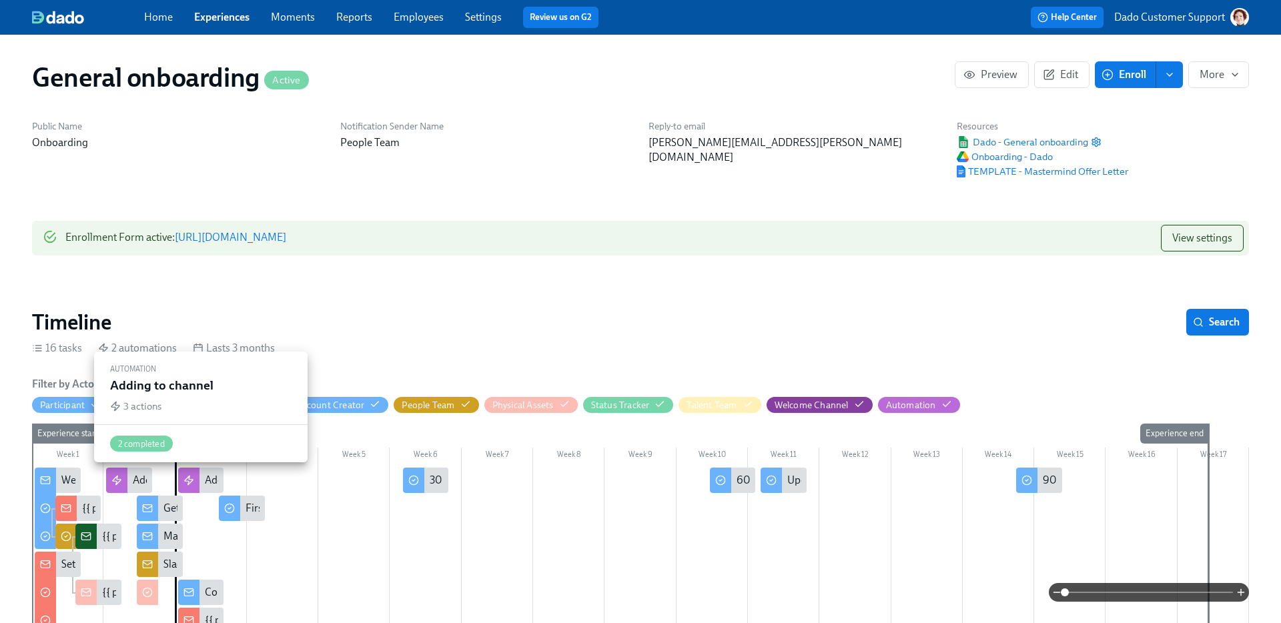
click at [204, 484] on div "Adding to channel" at bounding box center [201, 480] width 46 height 25
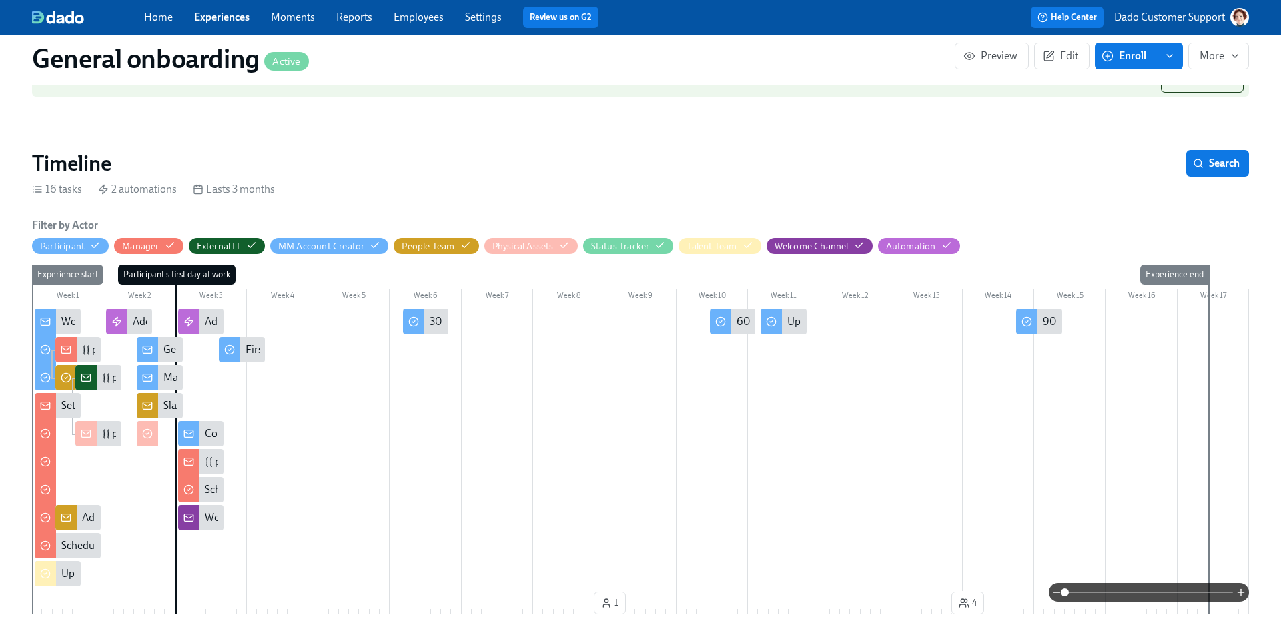
scroll to position [159, 0]
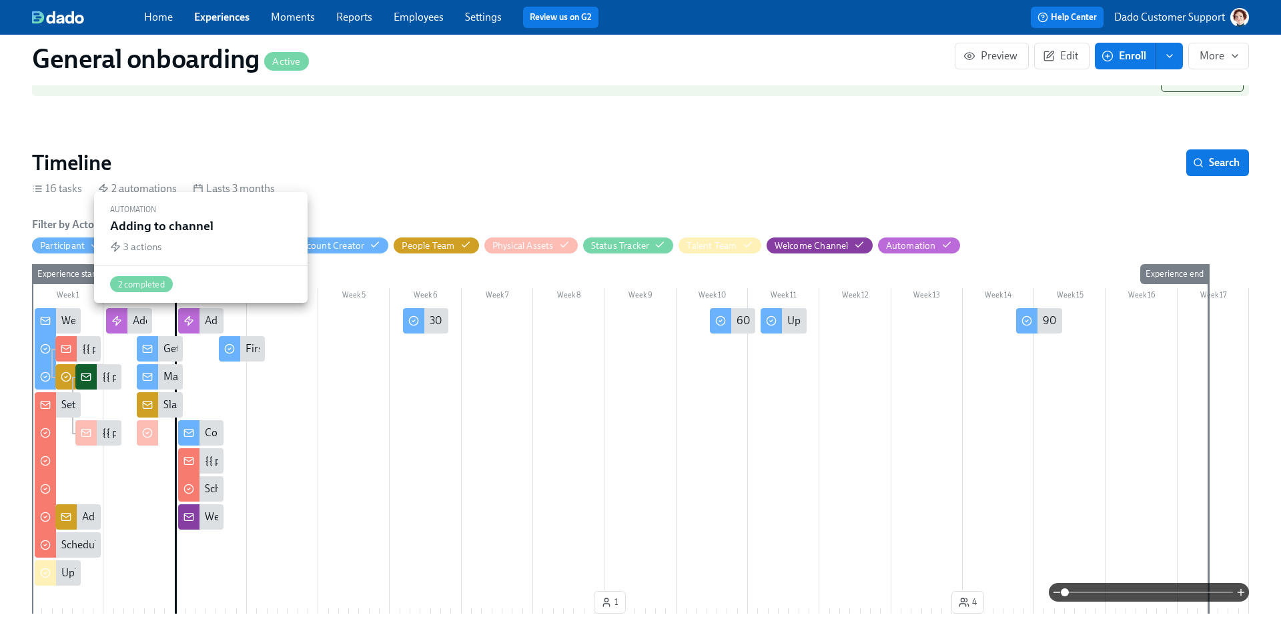
click at [208, 328] on div "Adding to channel" at bounding box center [246, 321] width 83 height 15
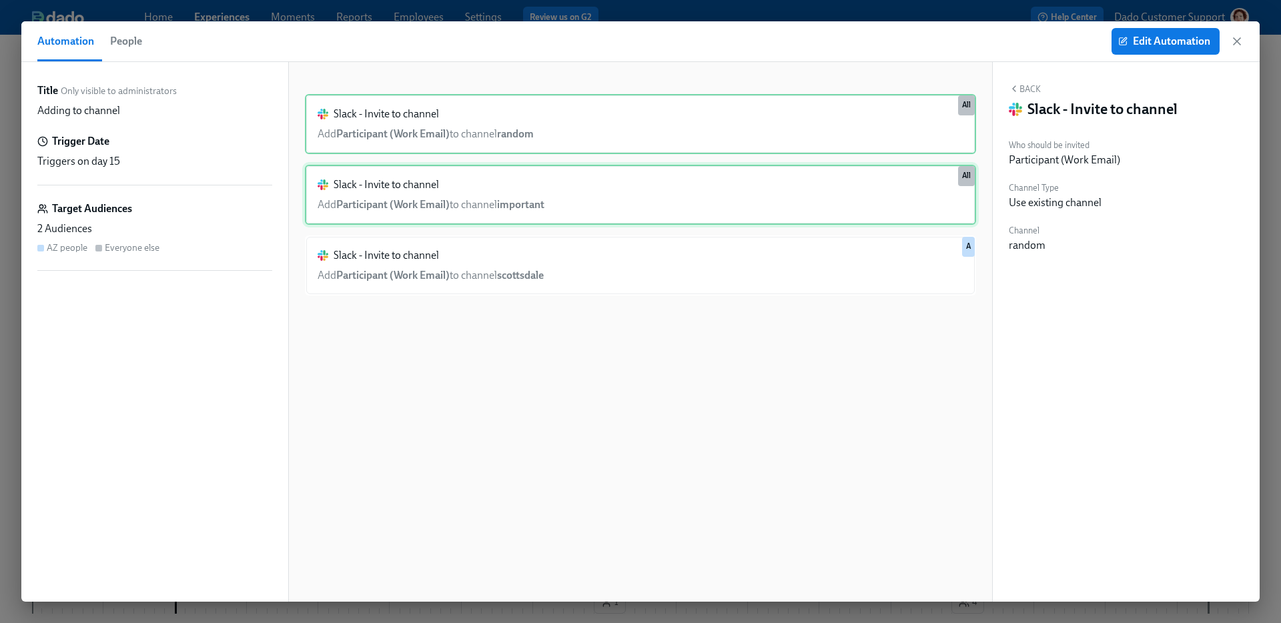
click at [547, 201] on div "Slack - Invite to channel Add Participant (Work Email) to channel important All" at bounding box center [640, 195] width 671 height 60
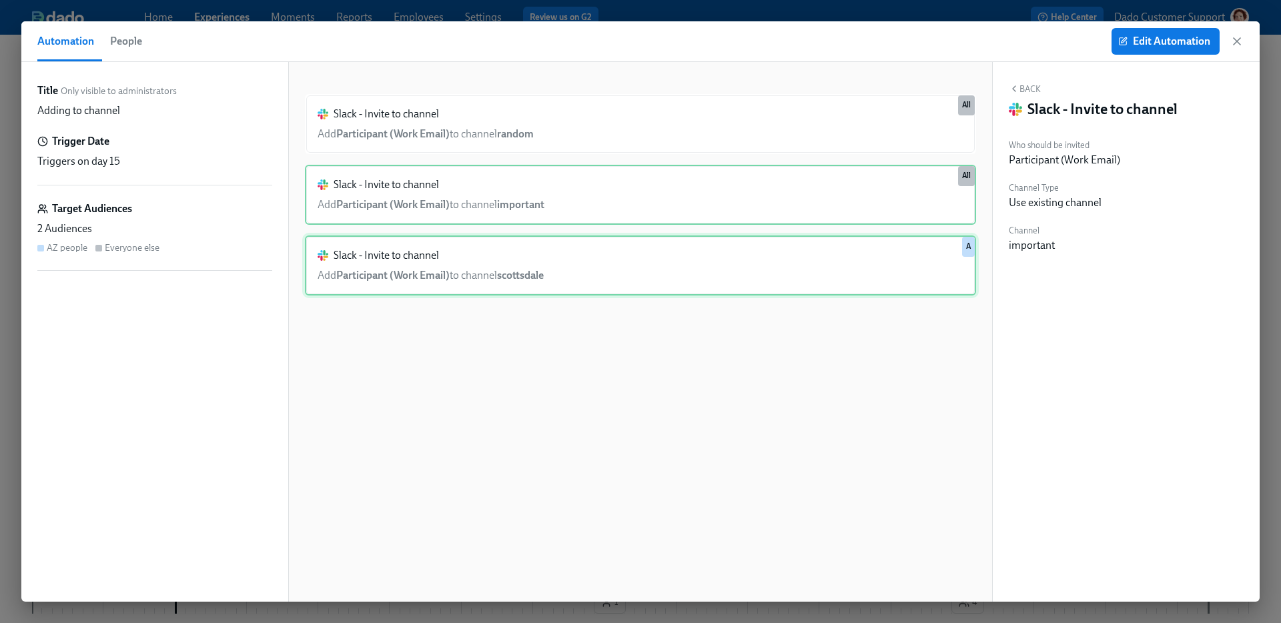
click at [517, 292] on div "Slack - Invite to channel Add Participant (Work Email) to channel scottsdale A" at bounding box center [640, 266] width 671 height 60
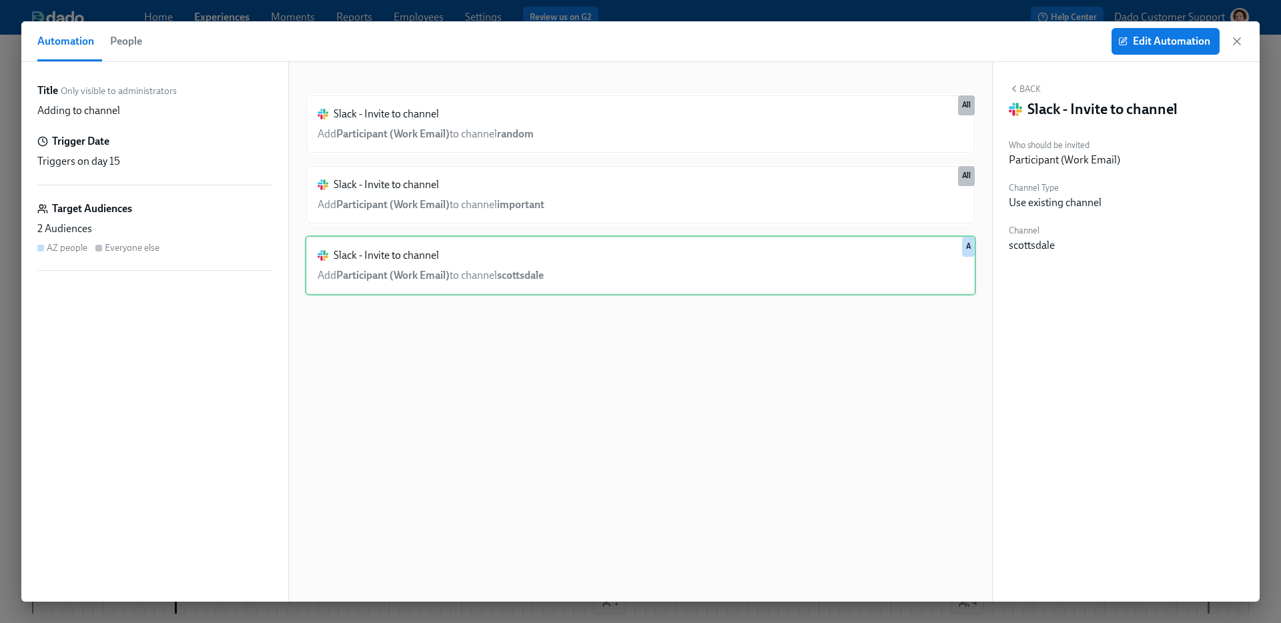
click at [538, 229] on div "Slack - Invite to channel Add Participant (Work Email) to channel random All Sl…" at bounding box center [640, 342] width 671 height 497
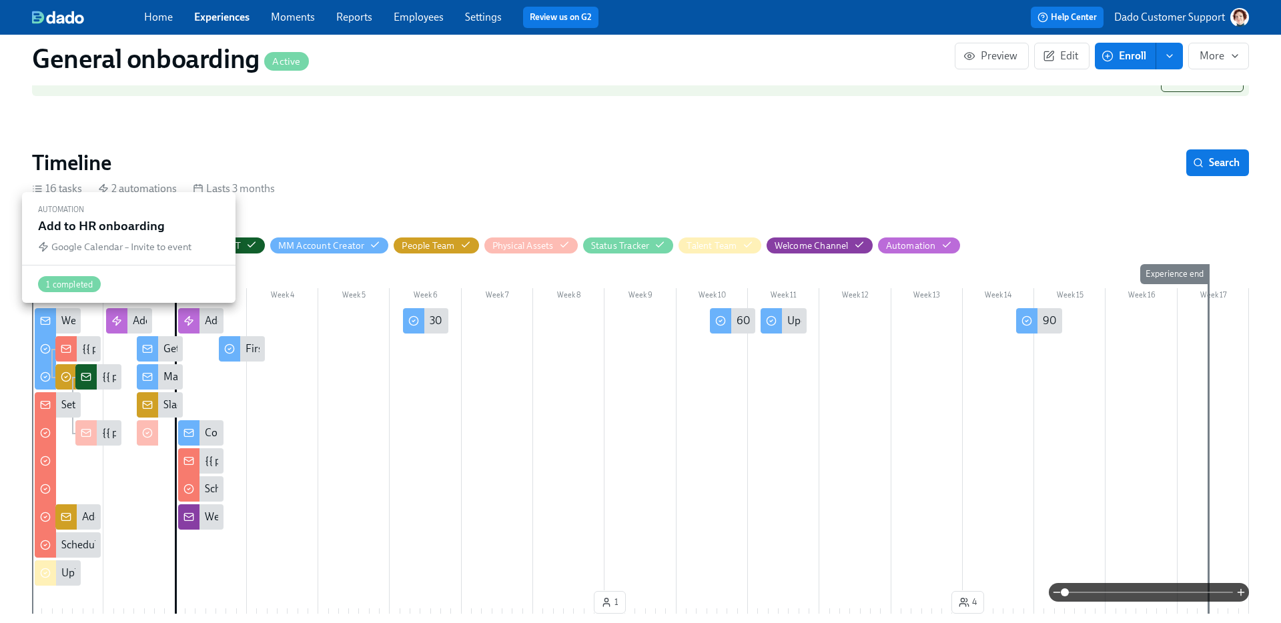
click at [141, 319] on div "Add to HR onboarding" at bounding box center [184, 321] width 103 height 15
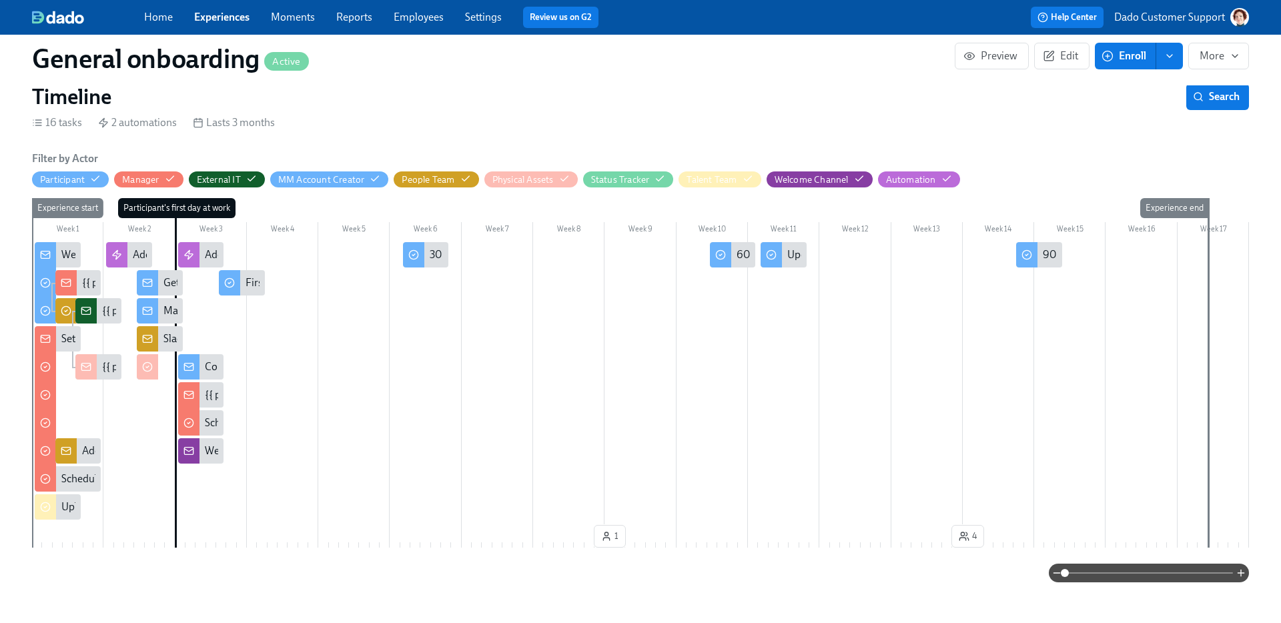
scroll to position [262, 0]
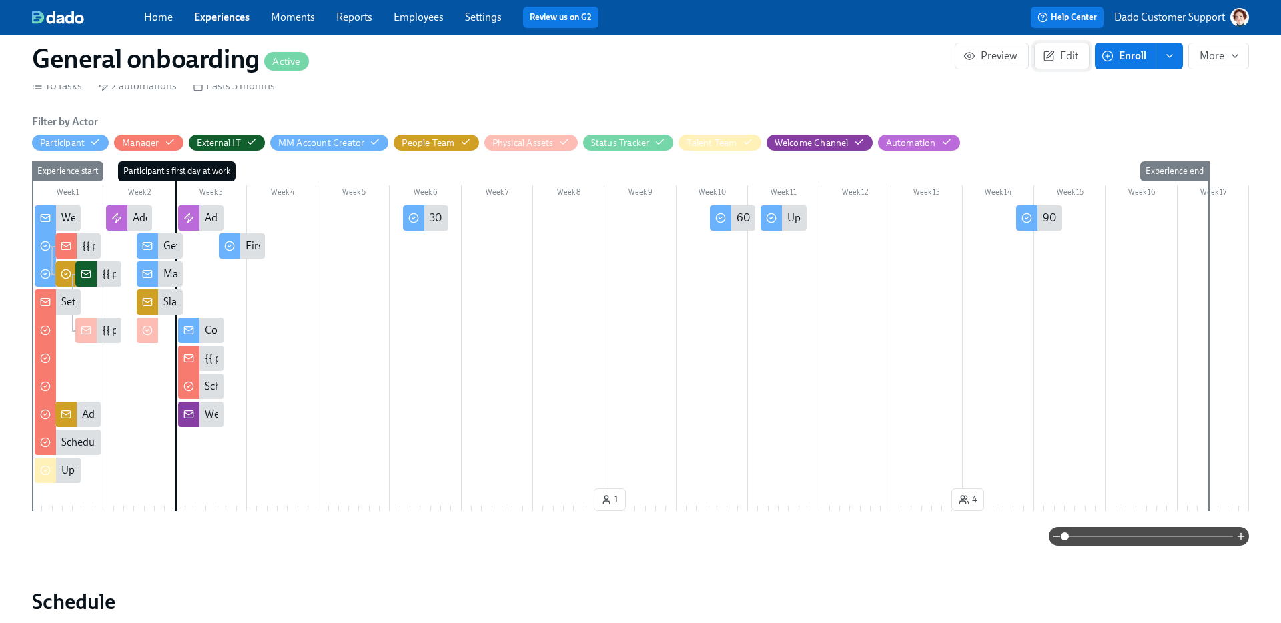
click at [1044, 60] on icon "button" at bounding box center [1048, 55] width 9 height 9
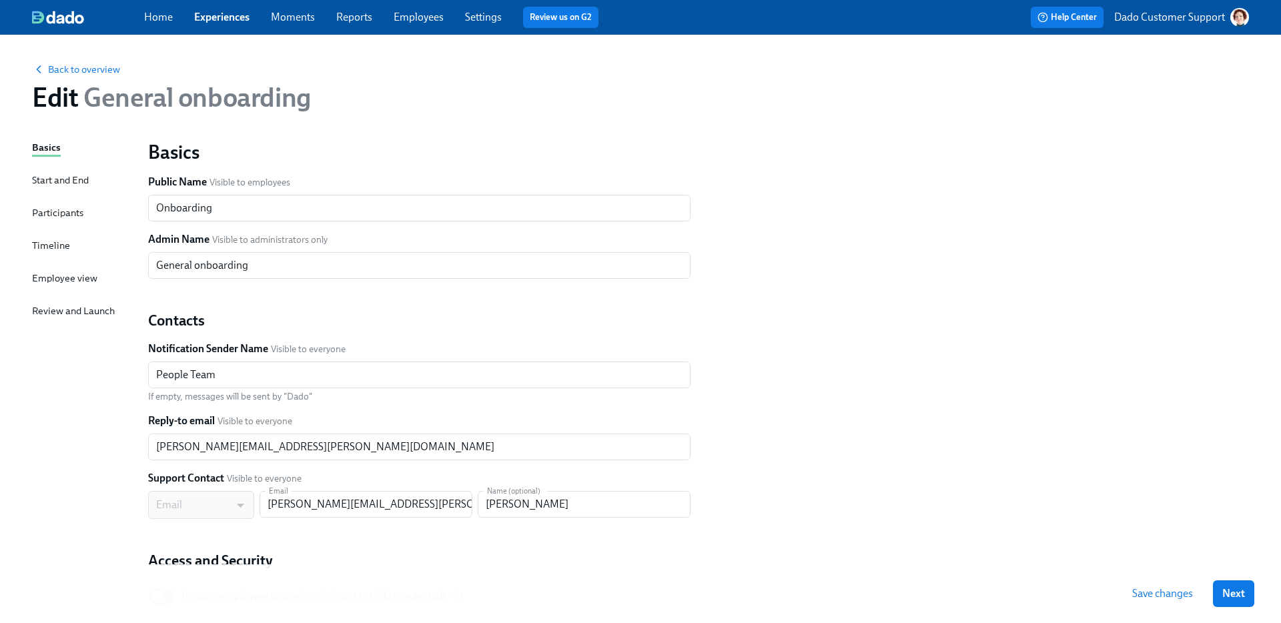
click at [55, 209] on div "Participants" at bounding box center [57, 213] width 51 height 15
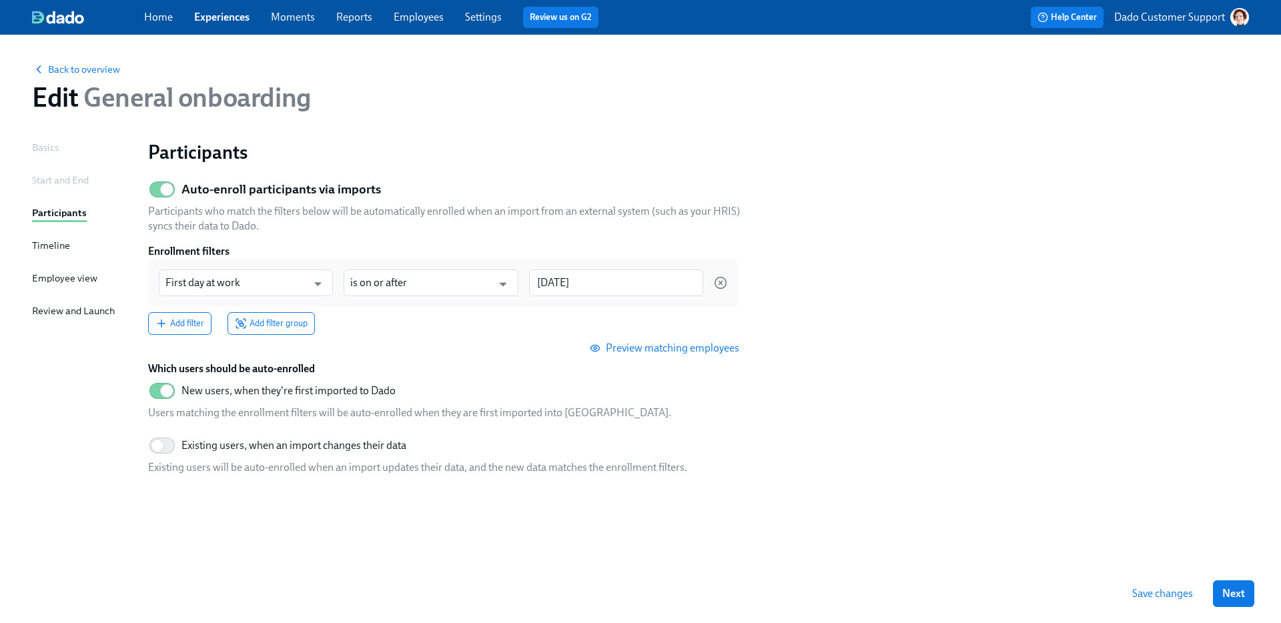
click at [219, 13] on link "Experiences" at bounding box center [221, 17] width 55 height 13
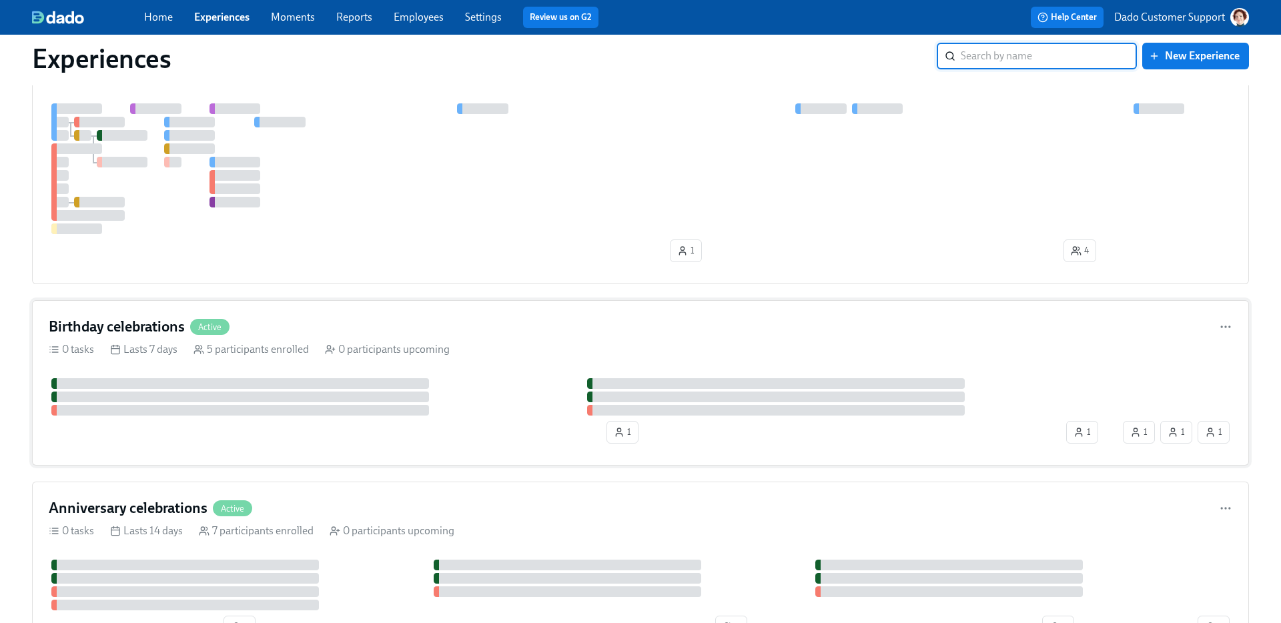
scroll to position [135, 0]
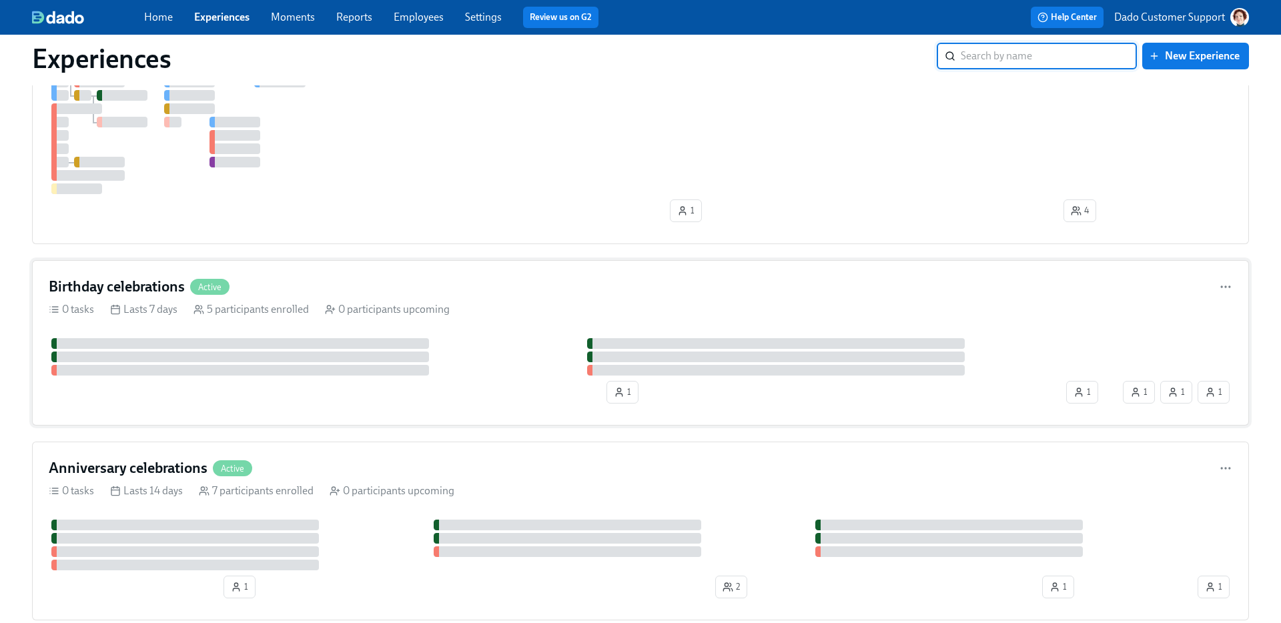
click at [161, 298] on div "Birthday celebrations Active 0 tasks Lasts 7 days 5 participants enrolled 0 par…" at bounding box center [640, 343] width 1217 height 166
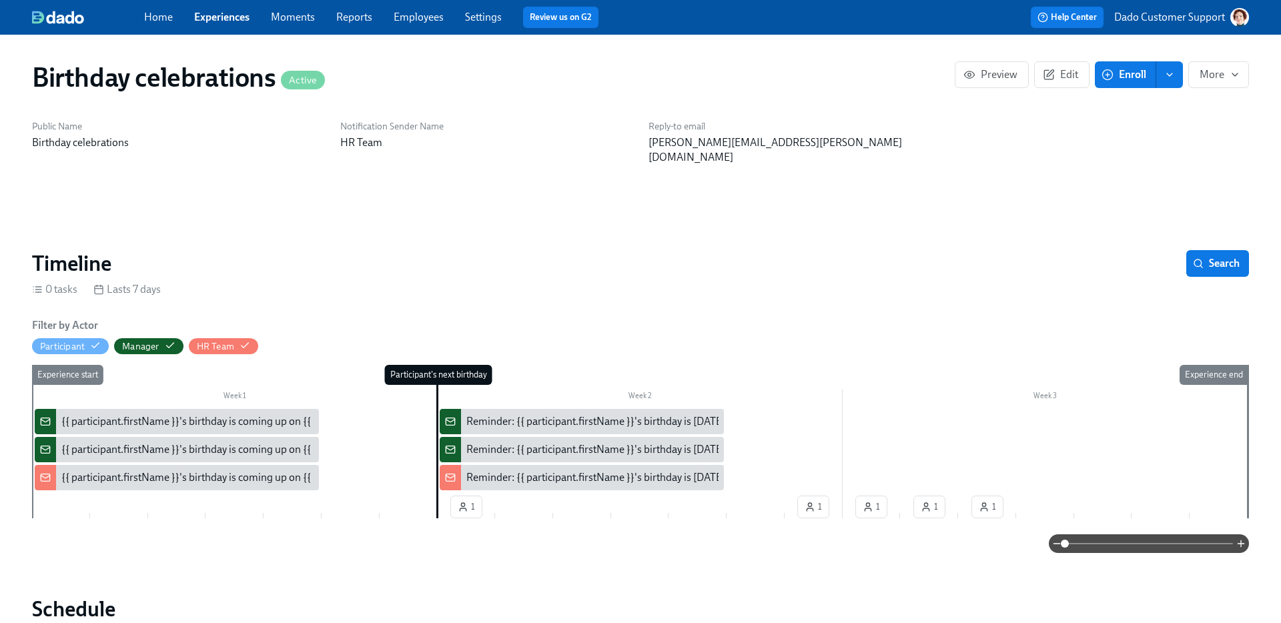
scroll to position [0, 670]
click at [218, 24] on span "Experiences" at bounding box center [221, 17] width 55 height 15
click at [218, 17] on link "Experiences" at bounding box center [221, 17] width 55 height 13
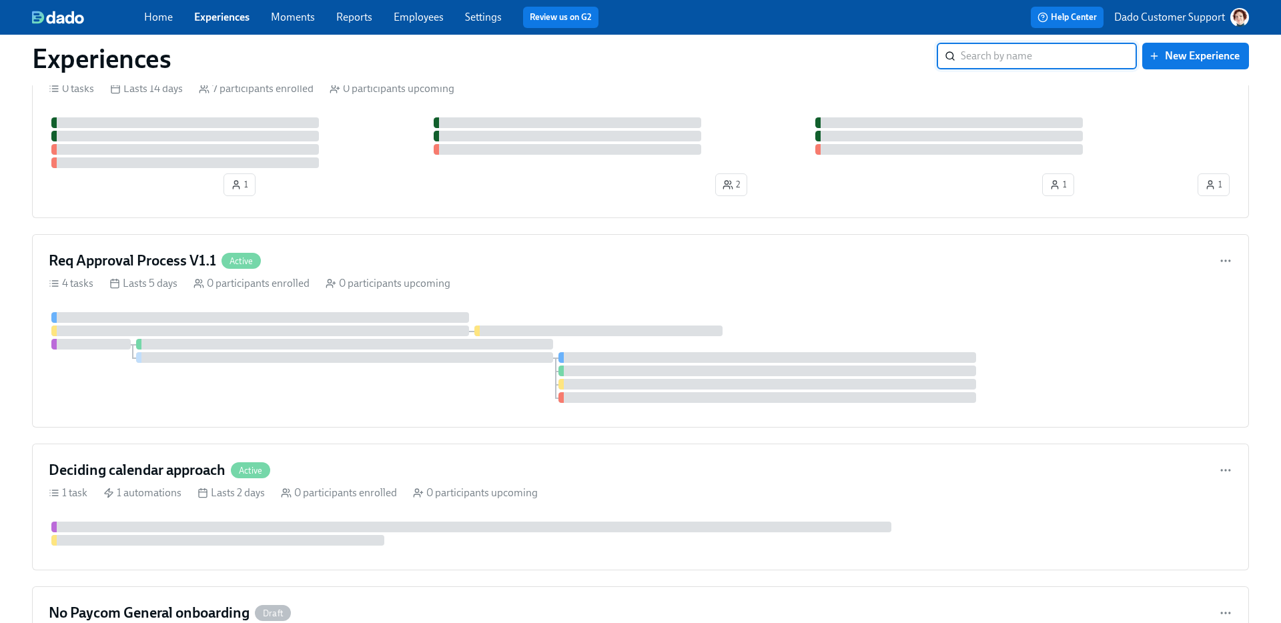
scroll to position [559, 0]
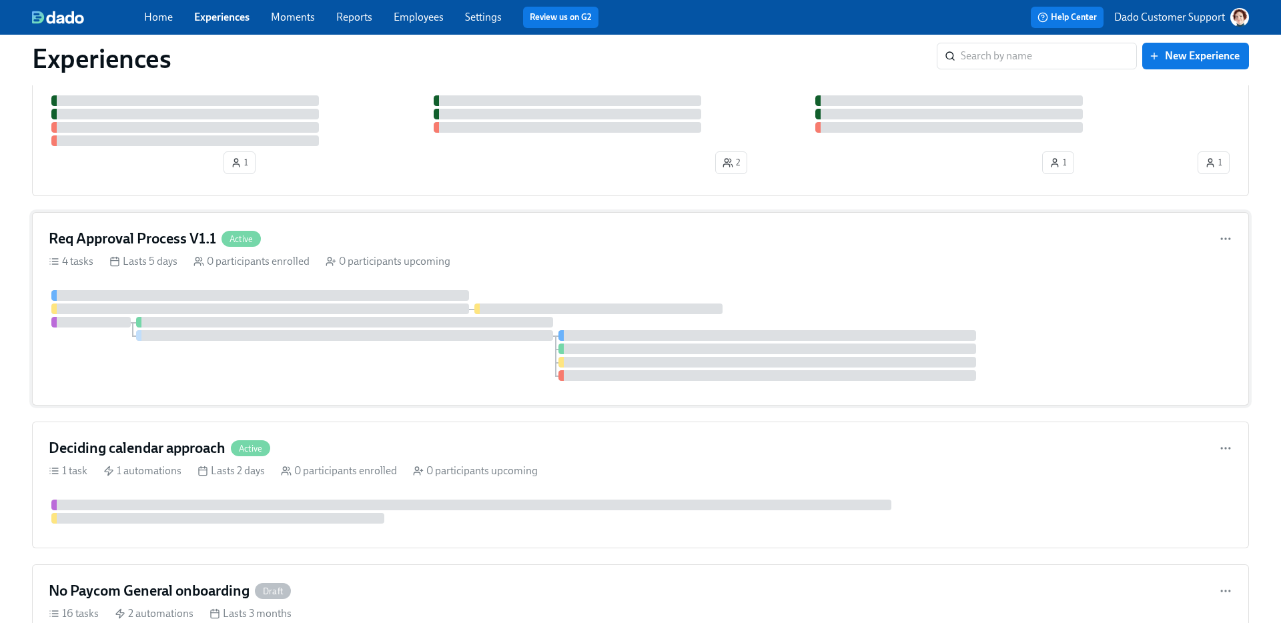
click at [252, 315] on div at bounding box center [641, 335] width 1184 height 91
